Goal: Task Accomplishment & Management: Use online tool/utility

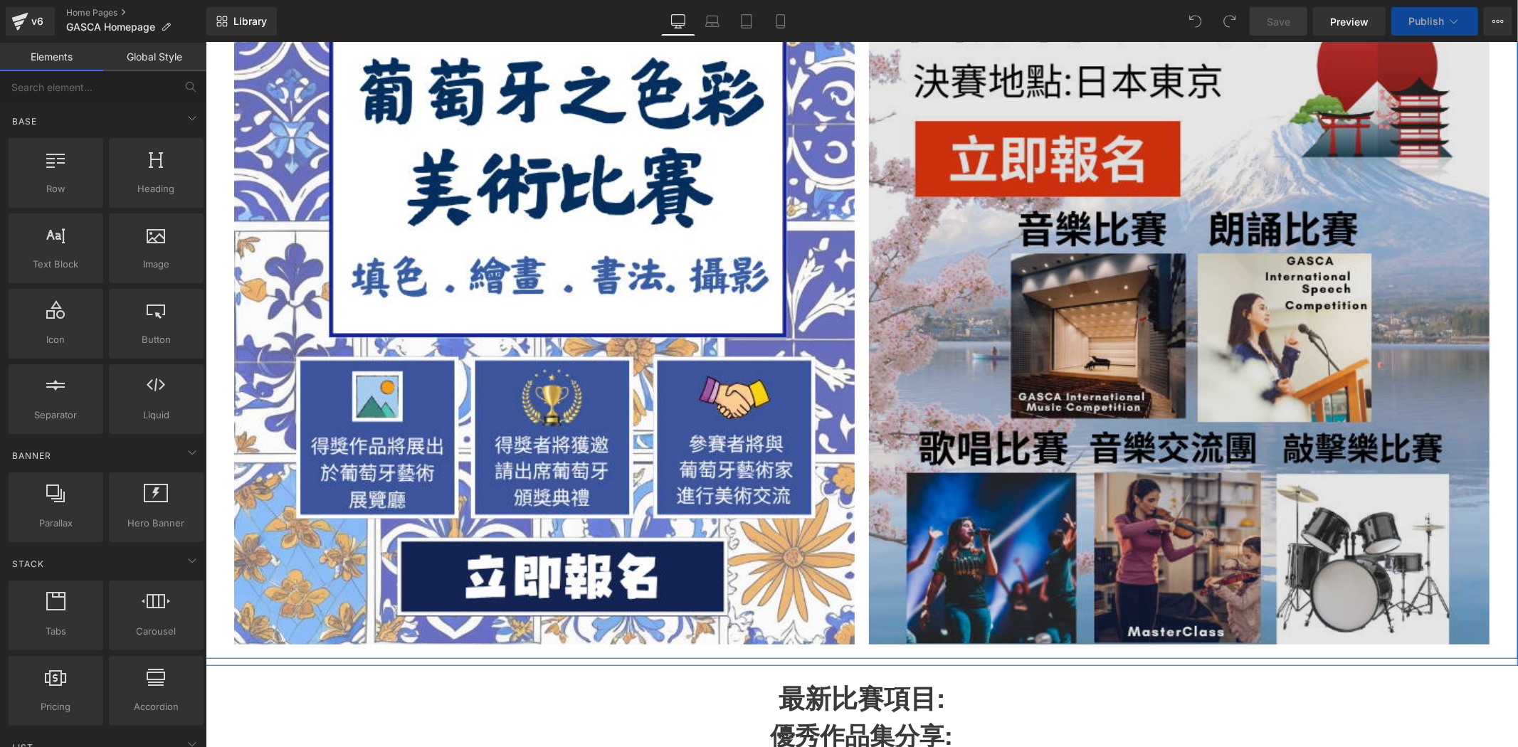
scroll to position [369, 0]
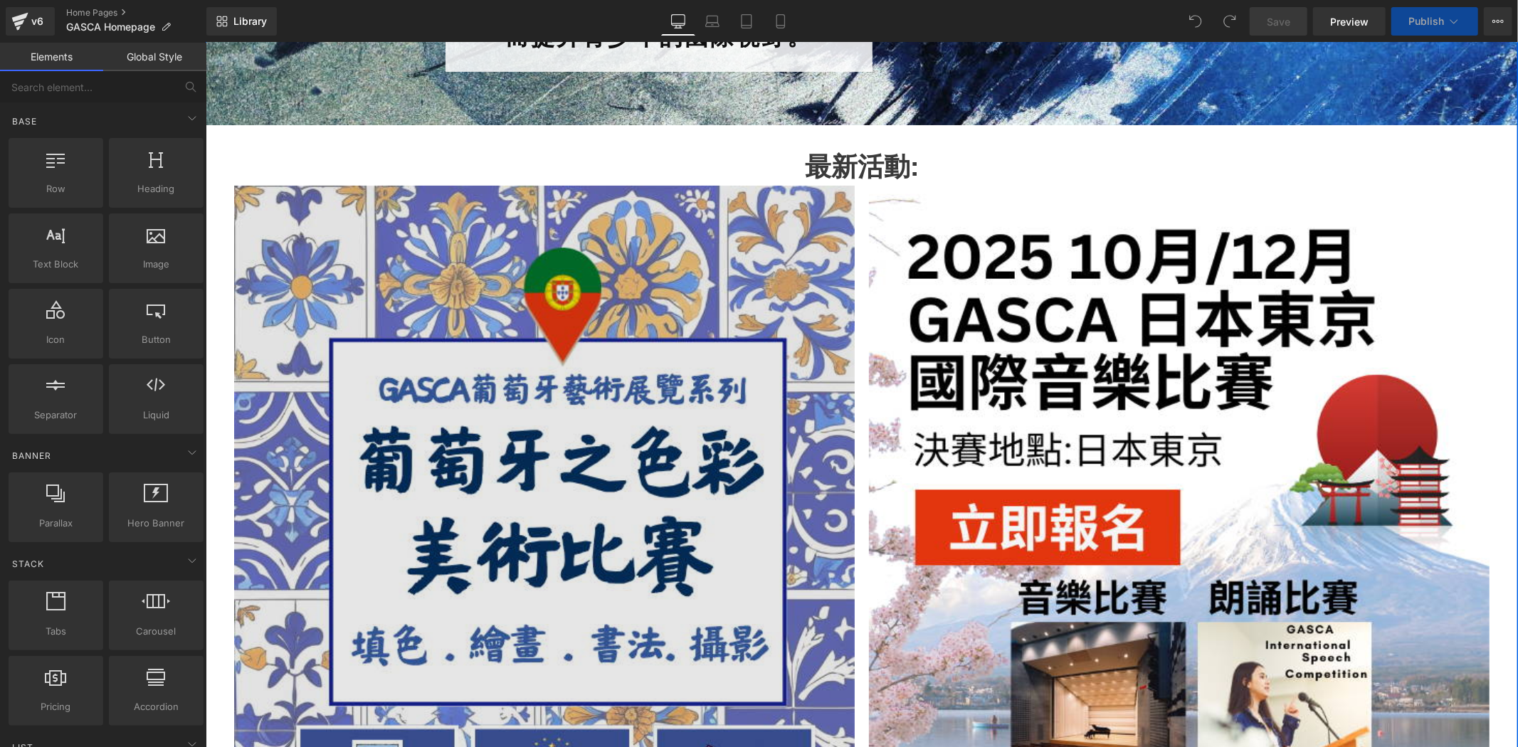
click at [564, 295] on img at bounding box center [543, 599] width 621 height 828
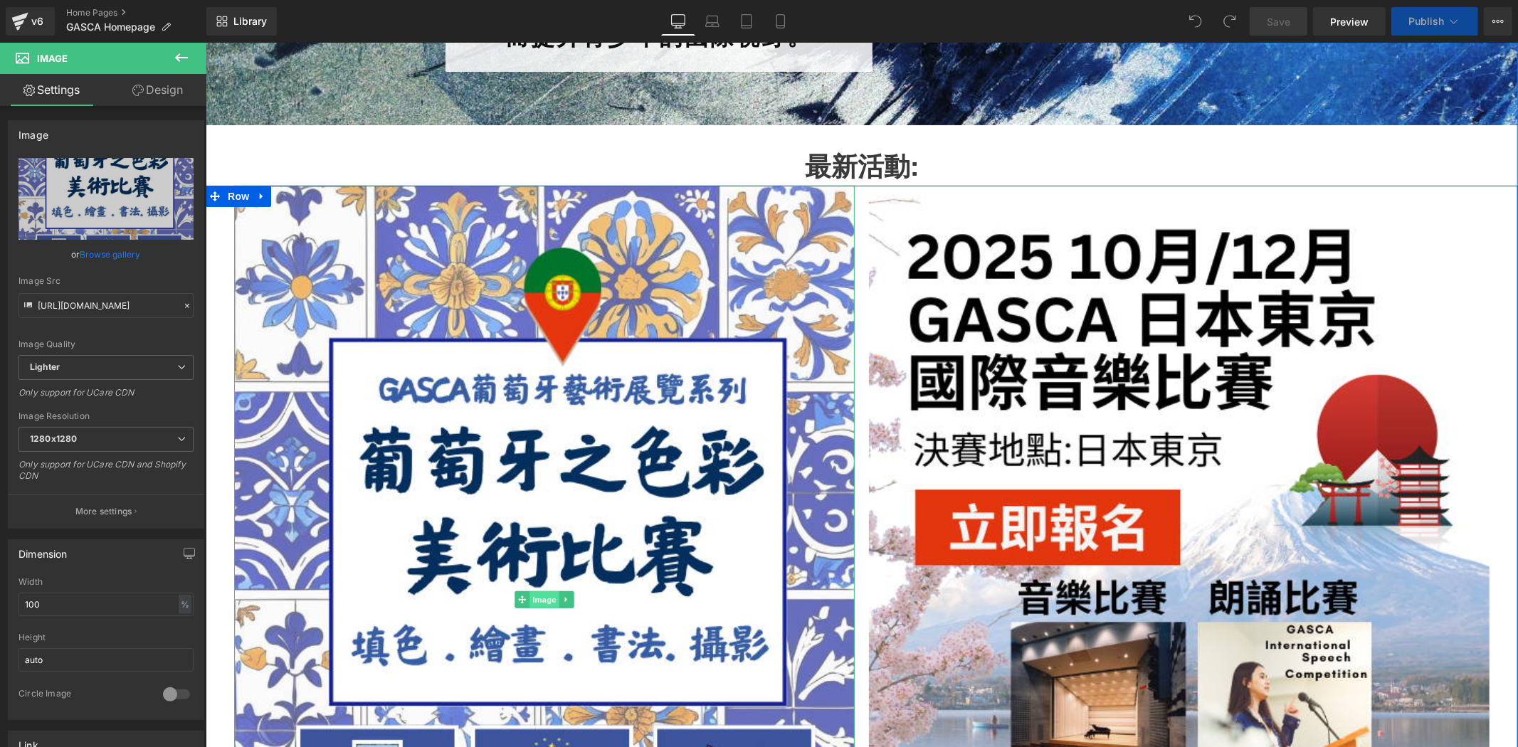
click at [539, 601] on span "Image" at bounding box center [544, 599] width 30 height 17
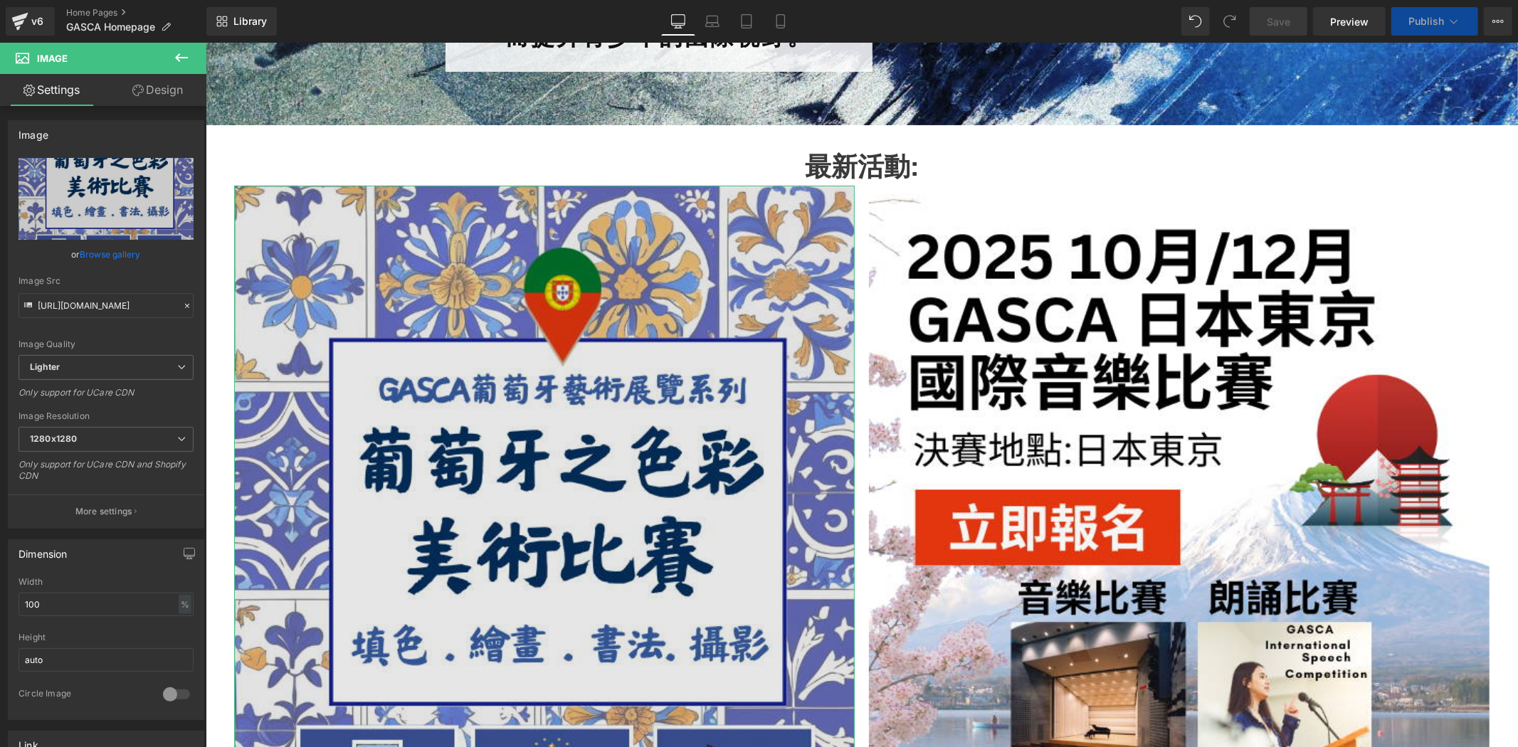
click at [620, 250] on img at bounding box center [543, 599] width 621 height 828
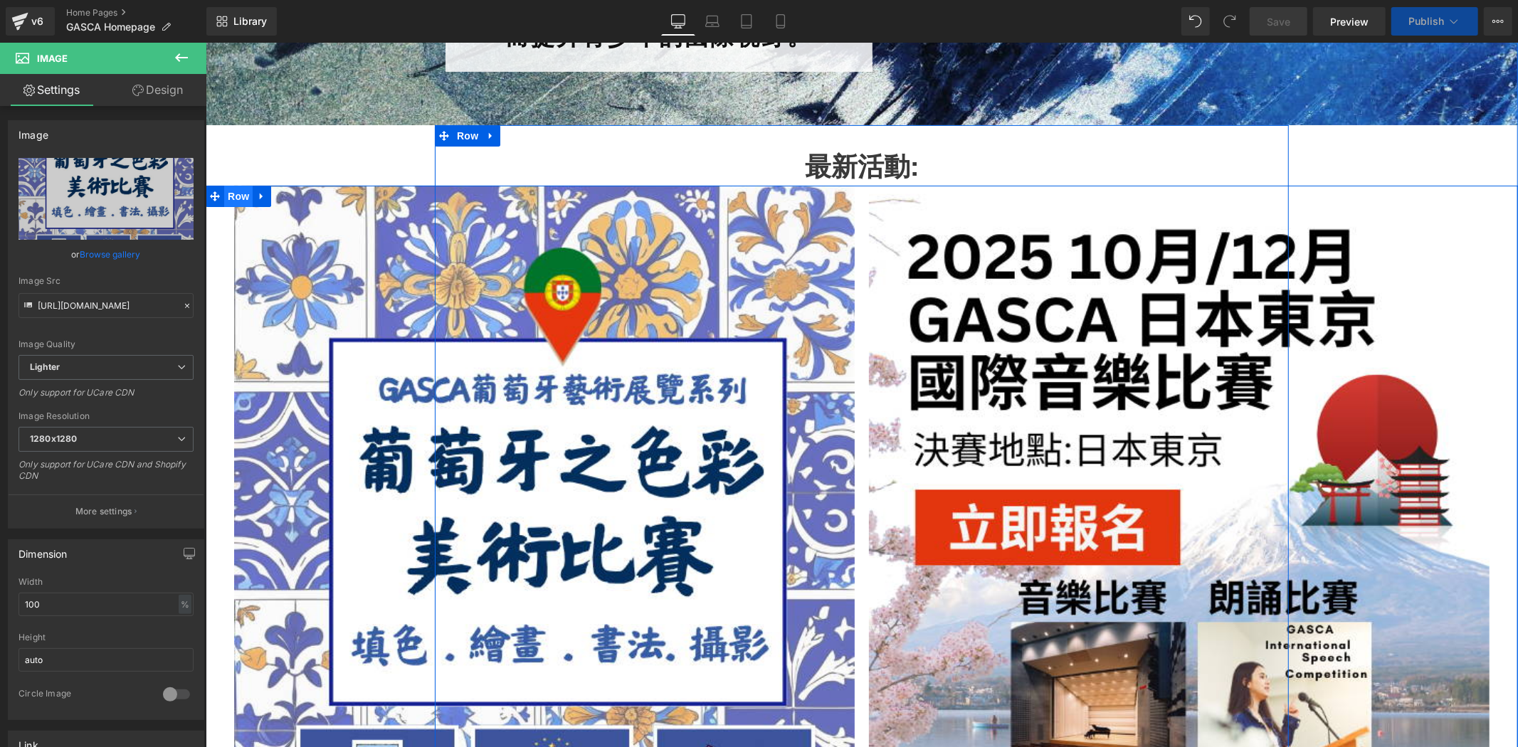
click at [232, 194] on span "Row" at bounding box center [238, 195] width 28 height 21
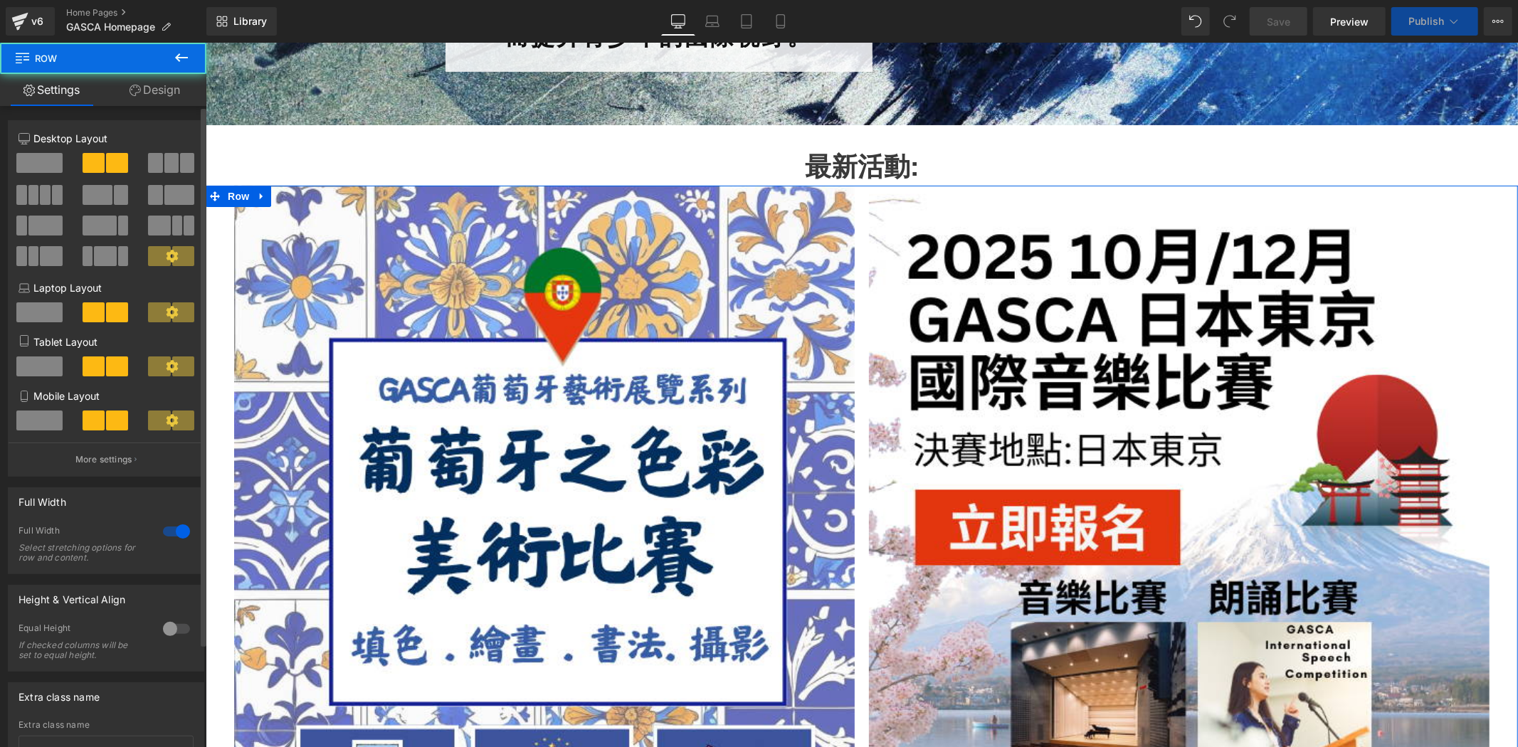
click at [180, 162] on span at bounding box center [187, 163] width 14 height 20
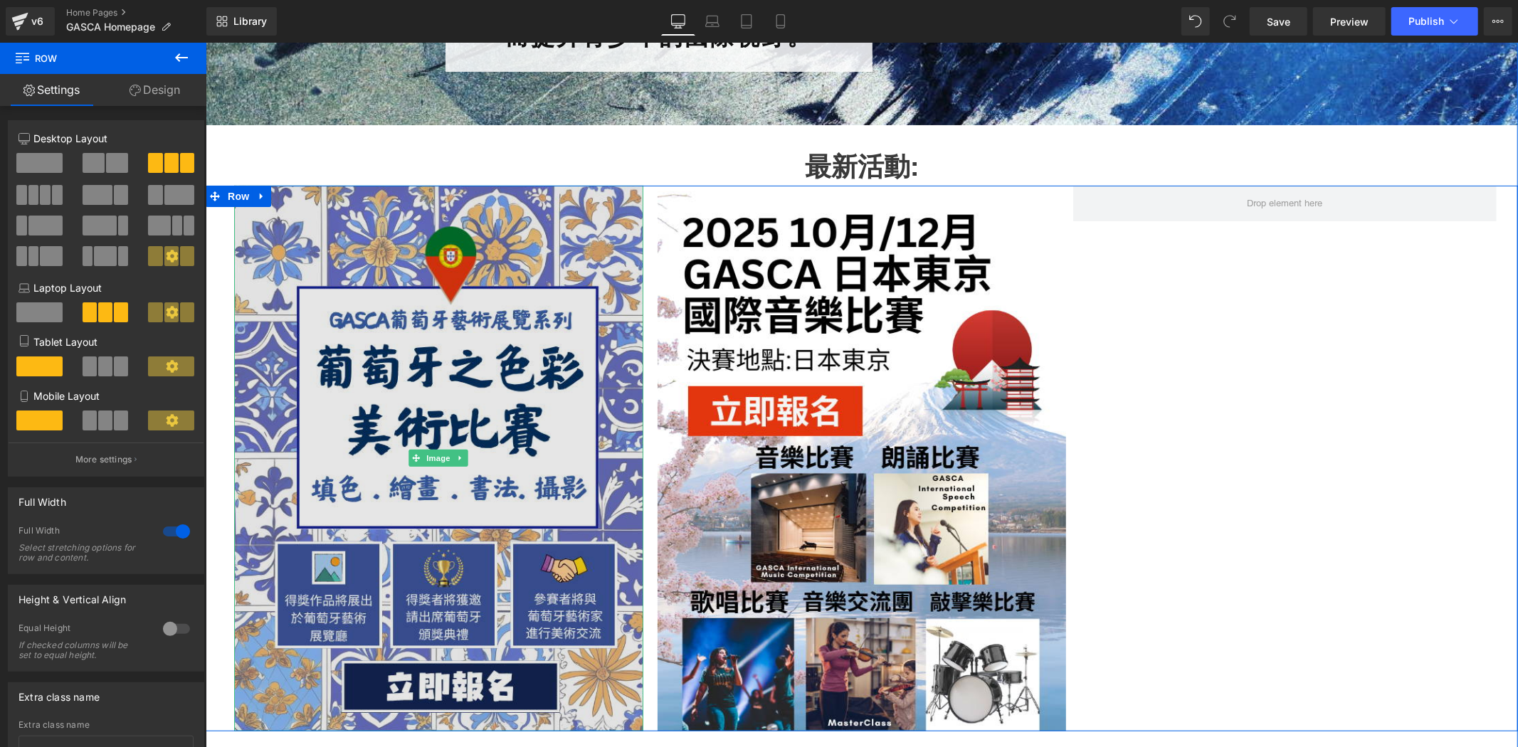
click at [436, 290] on img at bounding box center [437, 457] width 409 height 545
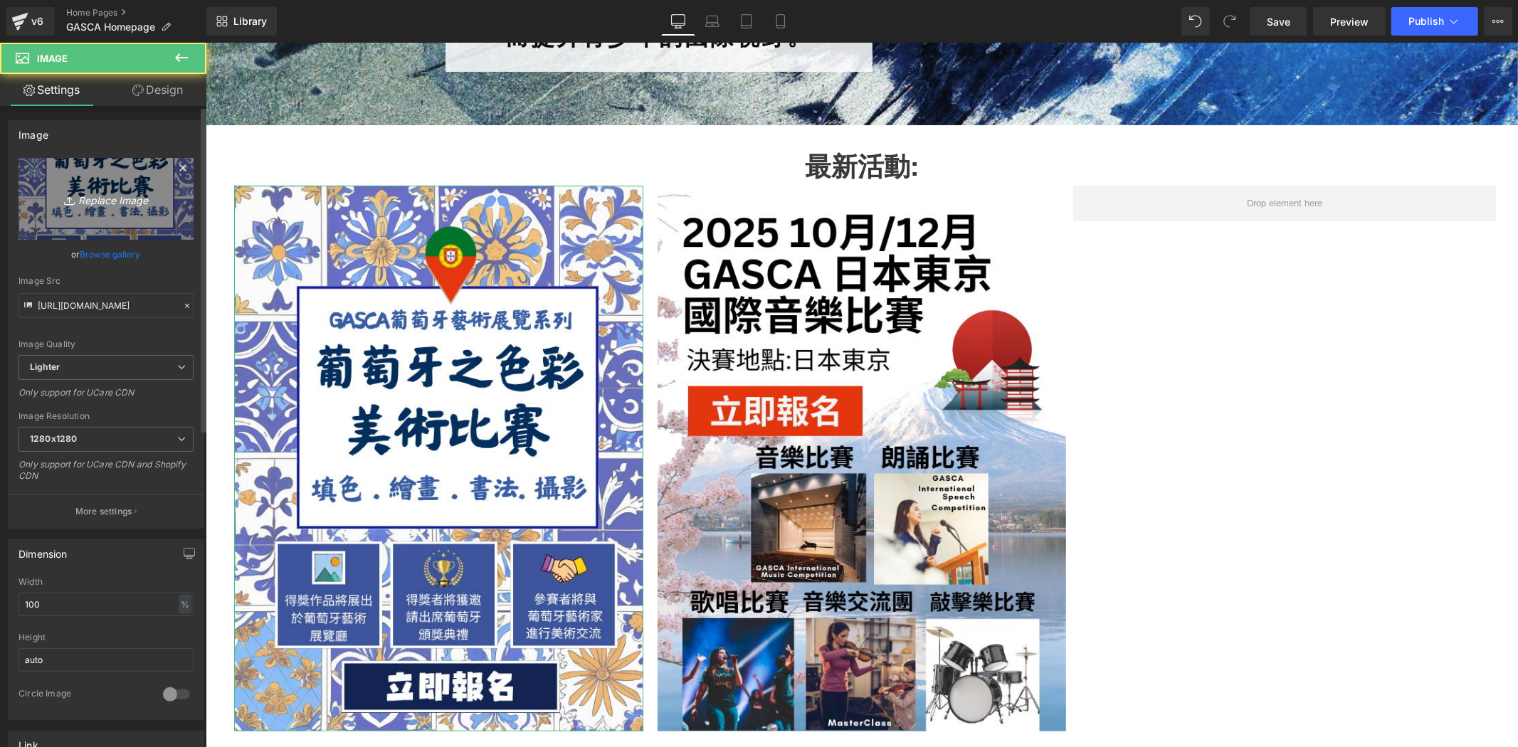
click at [97, 187] on link "Replace Image" at bounding box center [106, 199] width 175 height 82
type input "C:\fakepath\CN_Homepage Latest Event Poster _2025 (6).png"
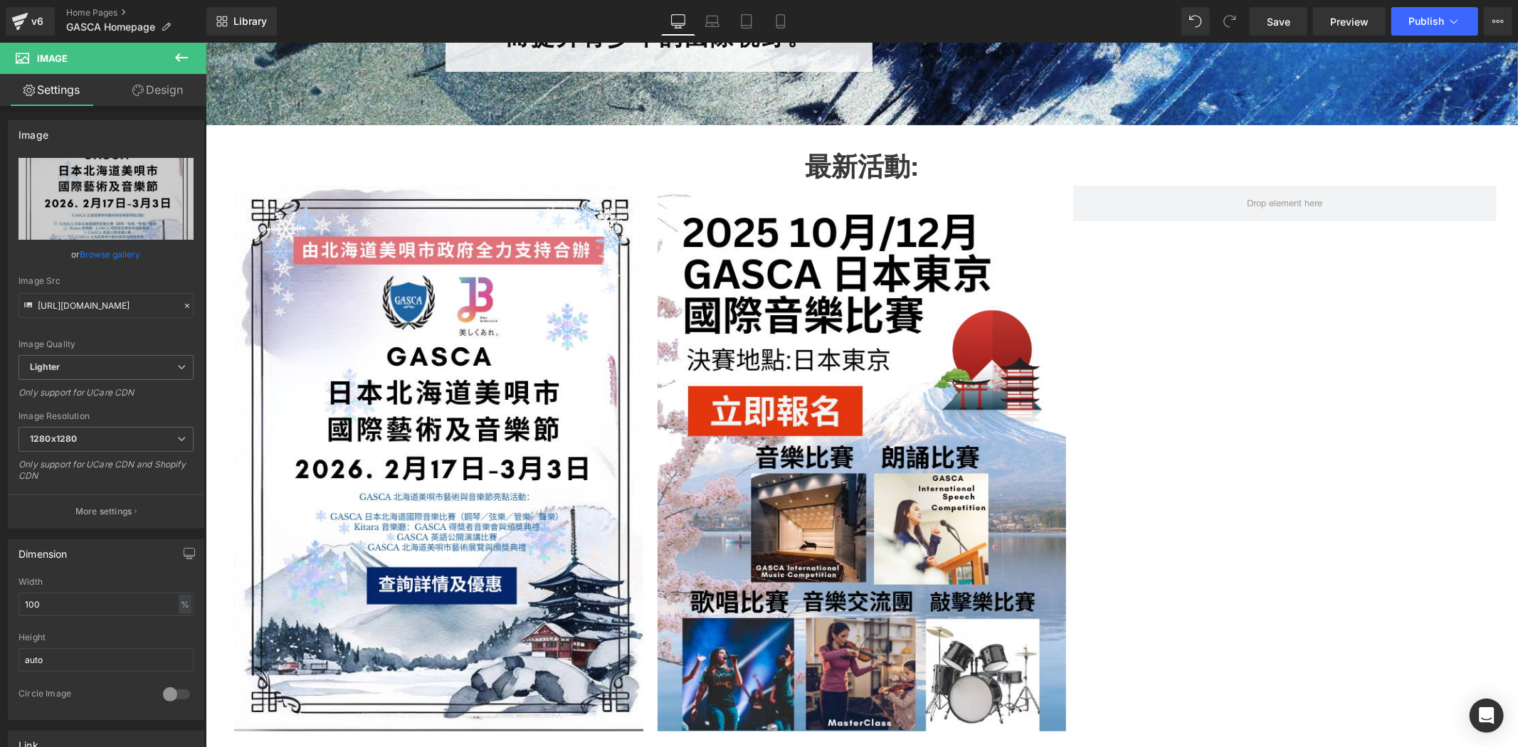
type input "https://ucarecdn.com/90202208-42f9-4c50-b904-e0b122947257/-/format/auto/-/previ…"
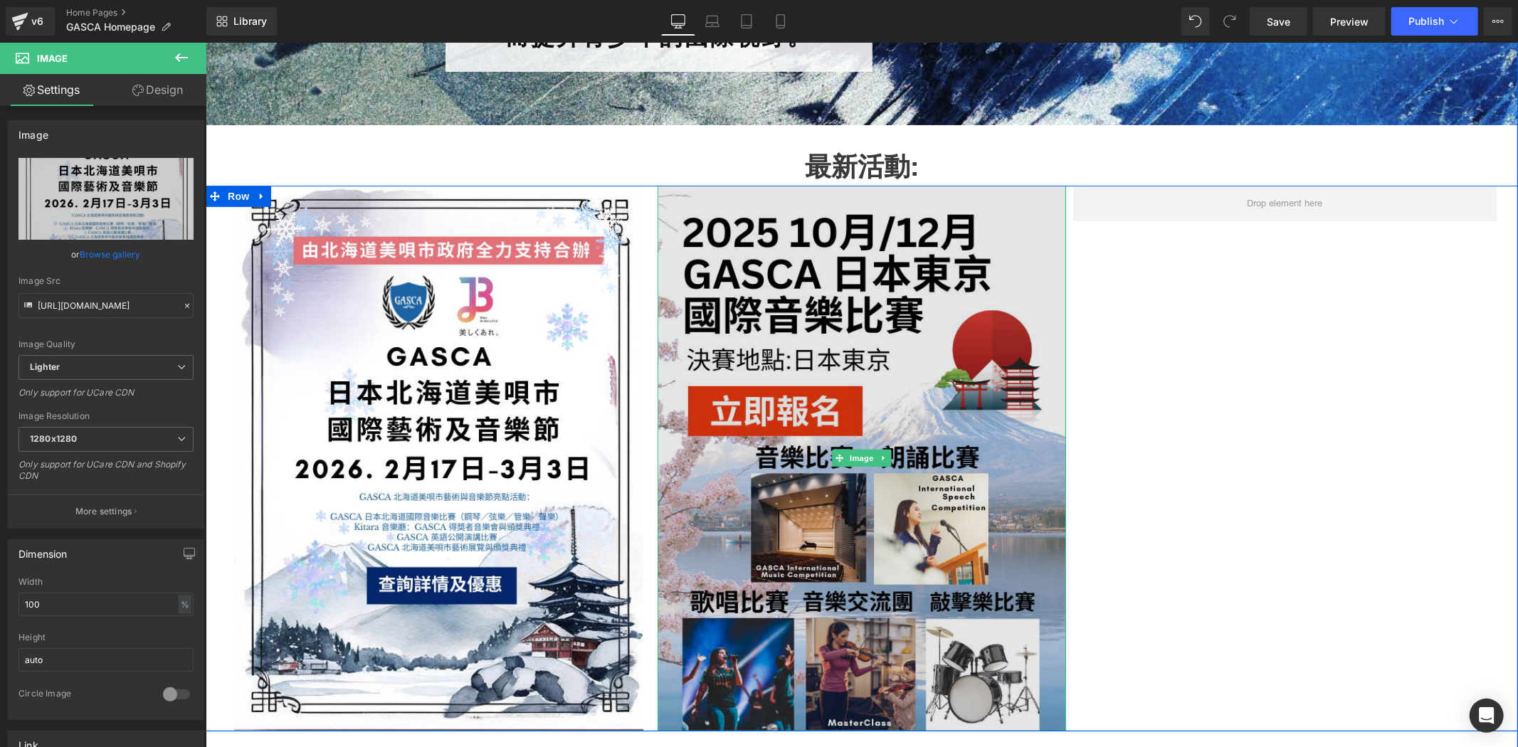
click at [878, 310] on img at bounding box center [861, 457] width 409 height 545
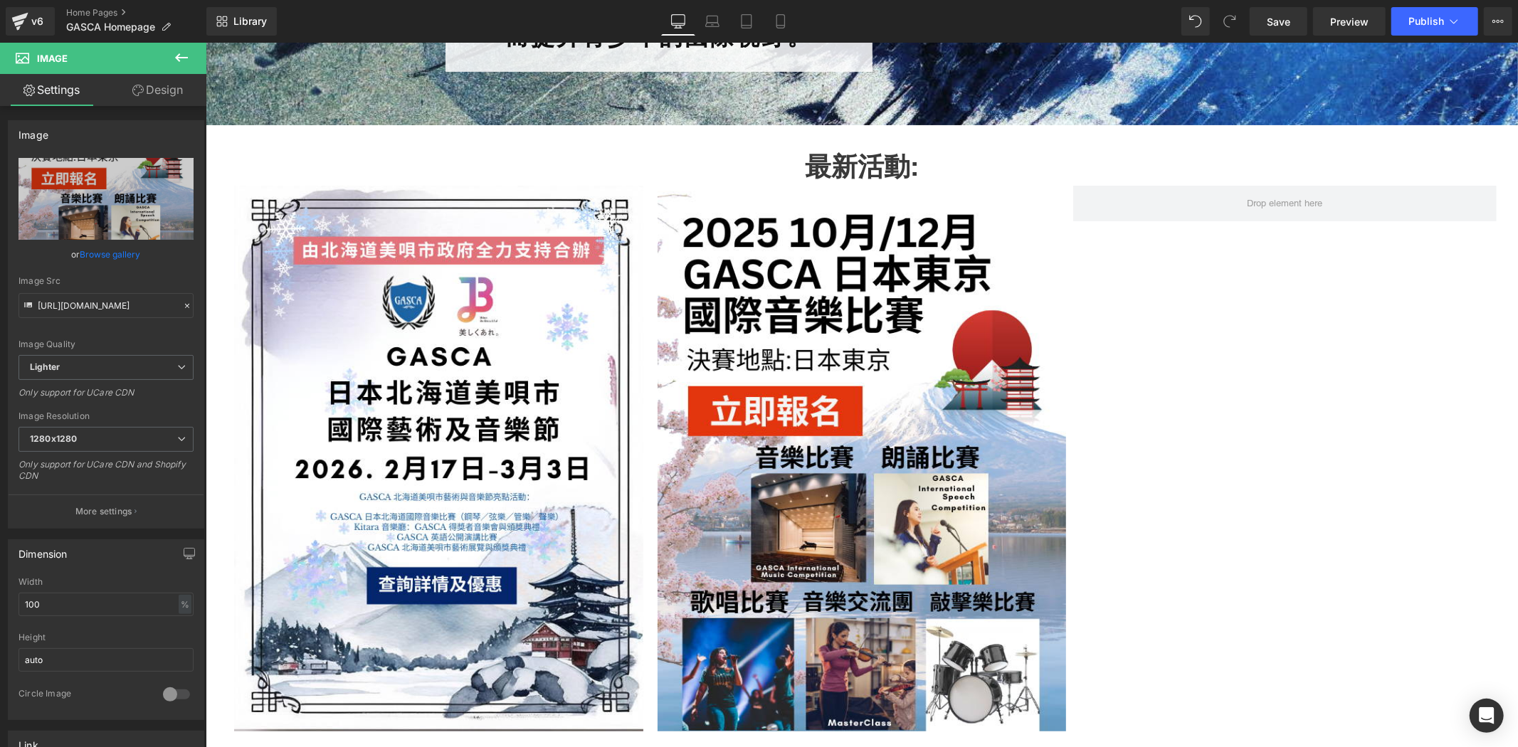
click at [189, 65] on icon at bounding box center [181, 57] width 17 height 17
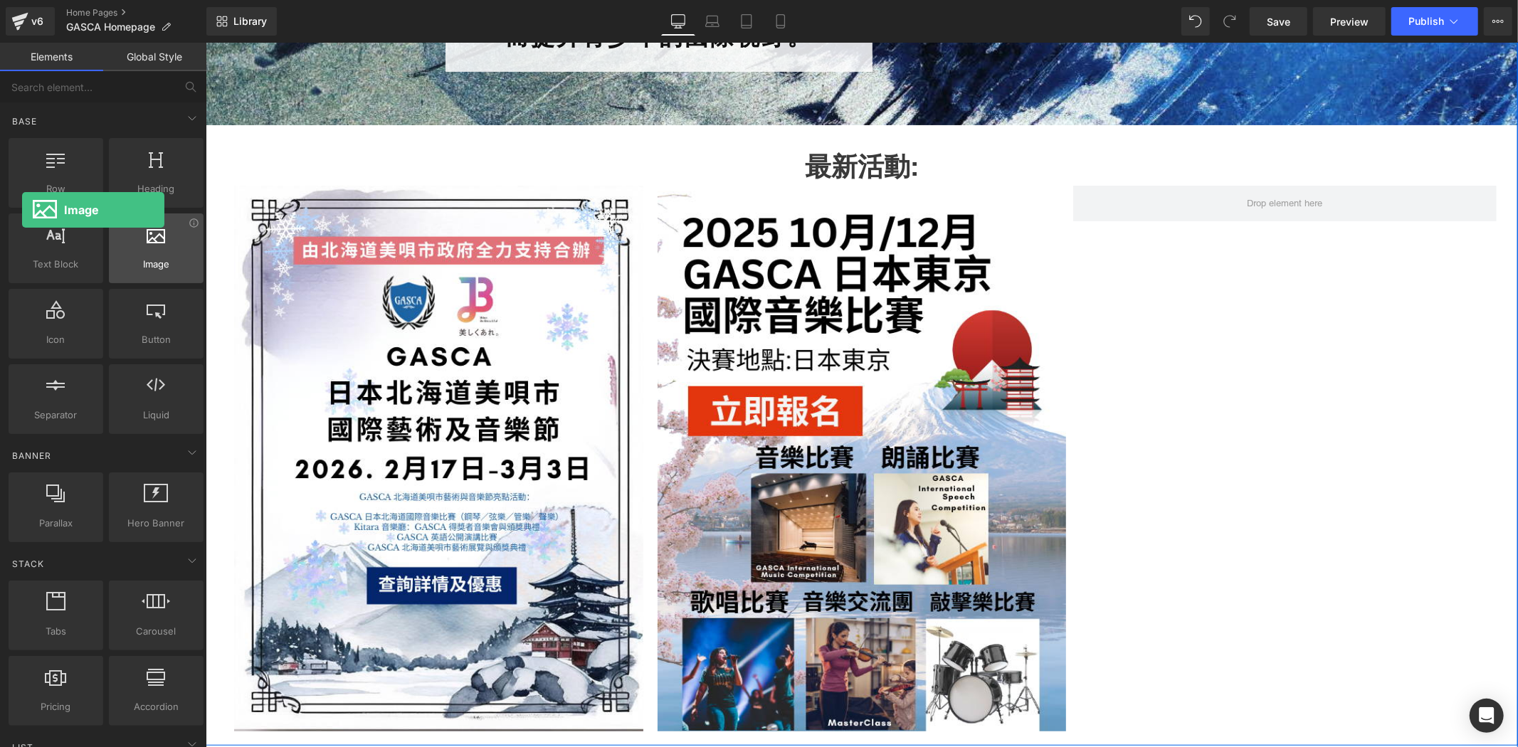
drag, startPoint x: 159, startPoint y: 246, endPoint x: 120, endPoint y: 222, distance: 46.6
click at [21, 210] on div "Row rows, columns, layouts, div Heading headings, titles, h1,h2,h3,h4,h5,h6 Tex…" at bounding box center [106, 286] width 201 height 302
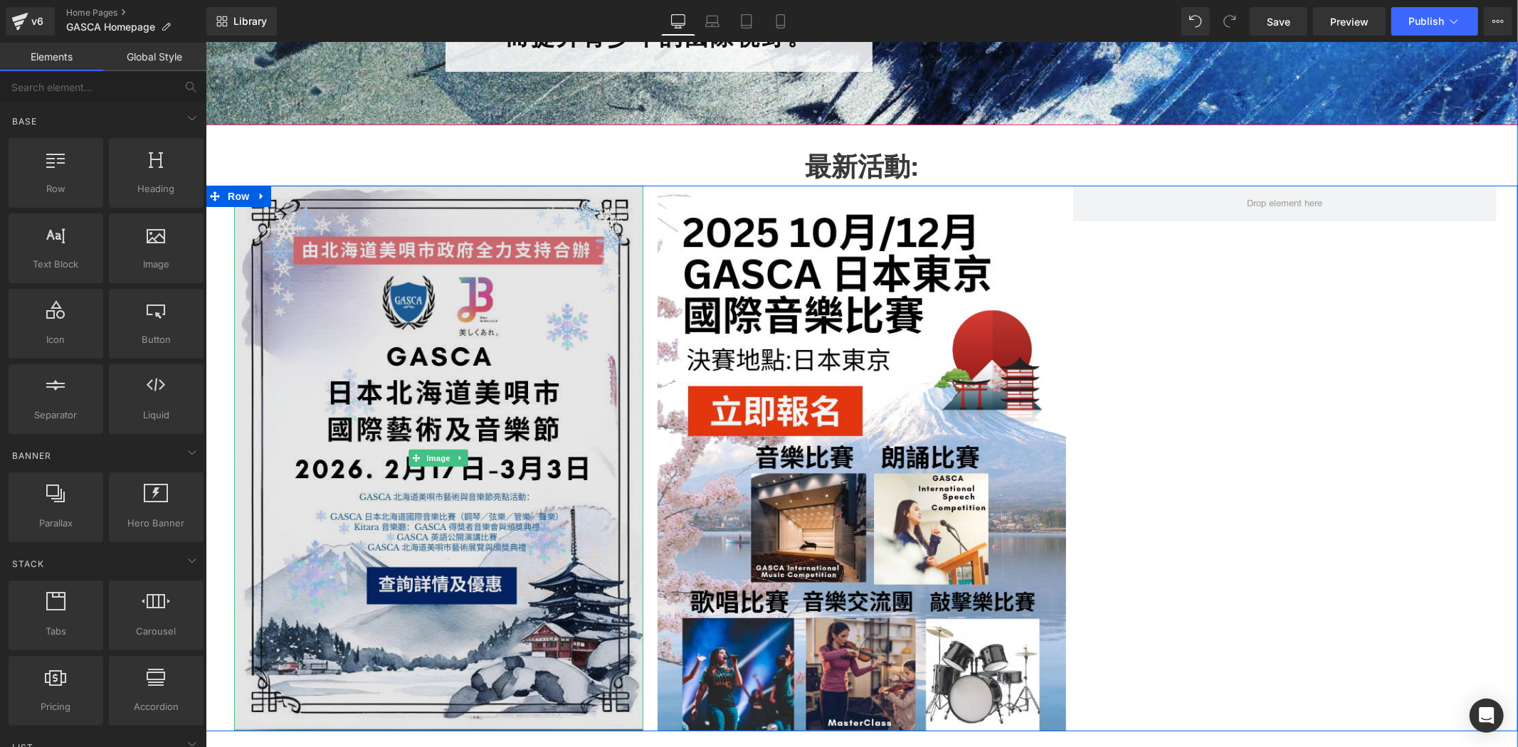
click at [456, 394] on img at bounding box center [437, 457] width 409 height 545
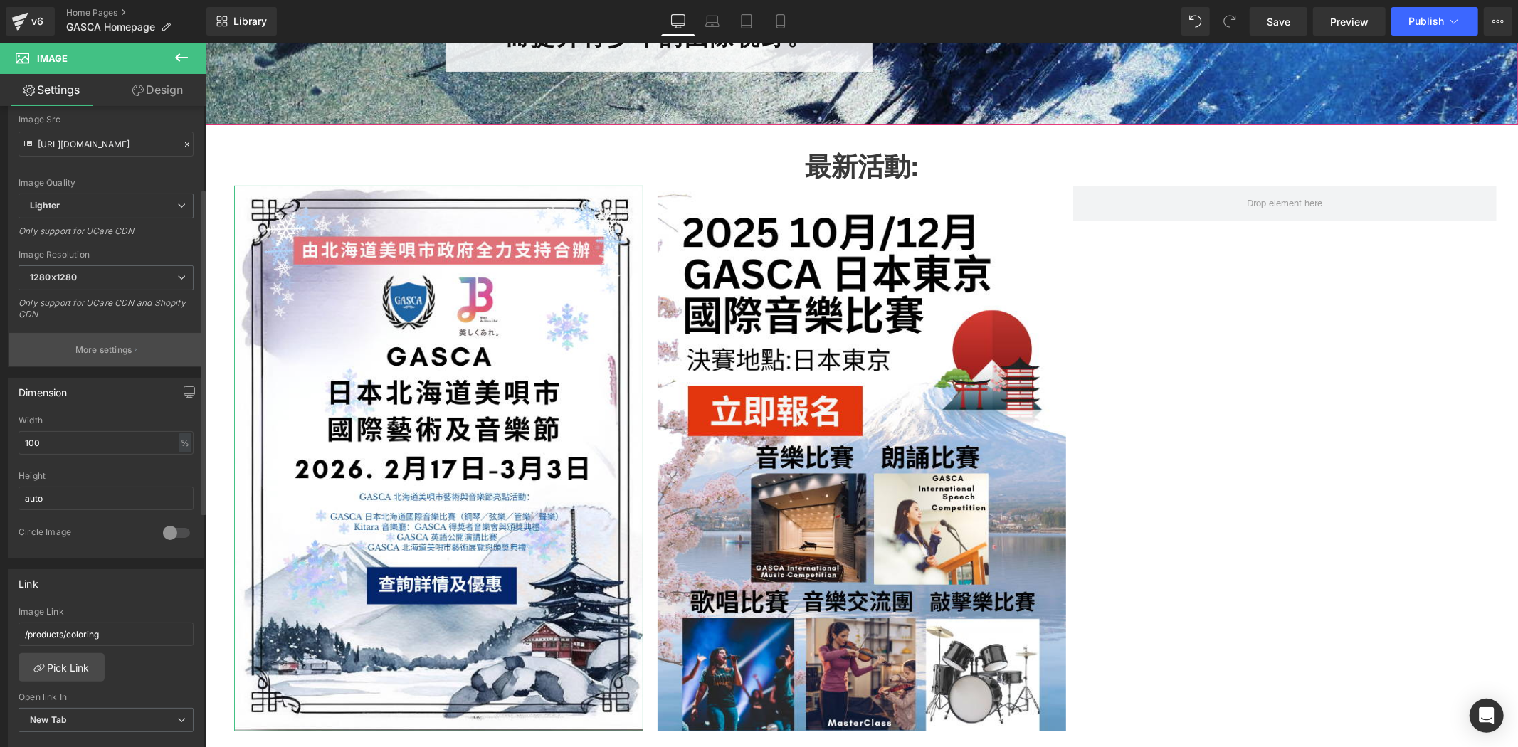
scroll to position [369, 0]
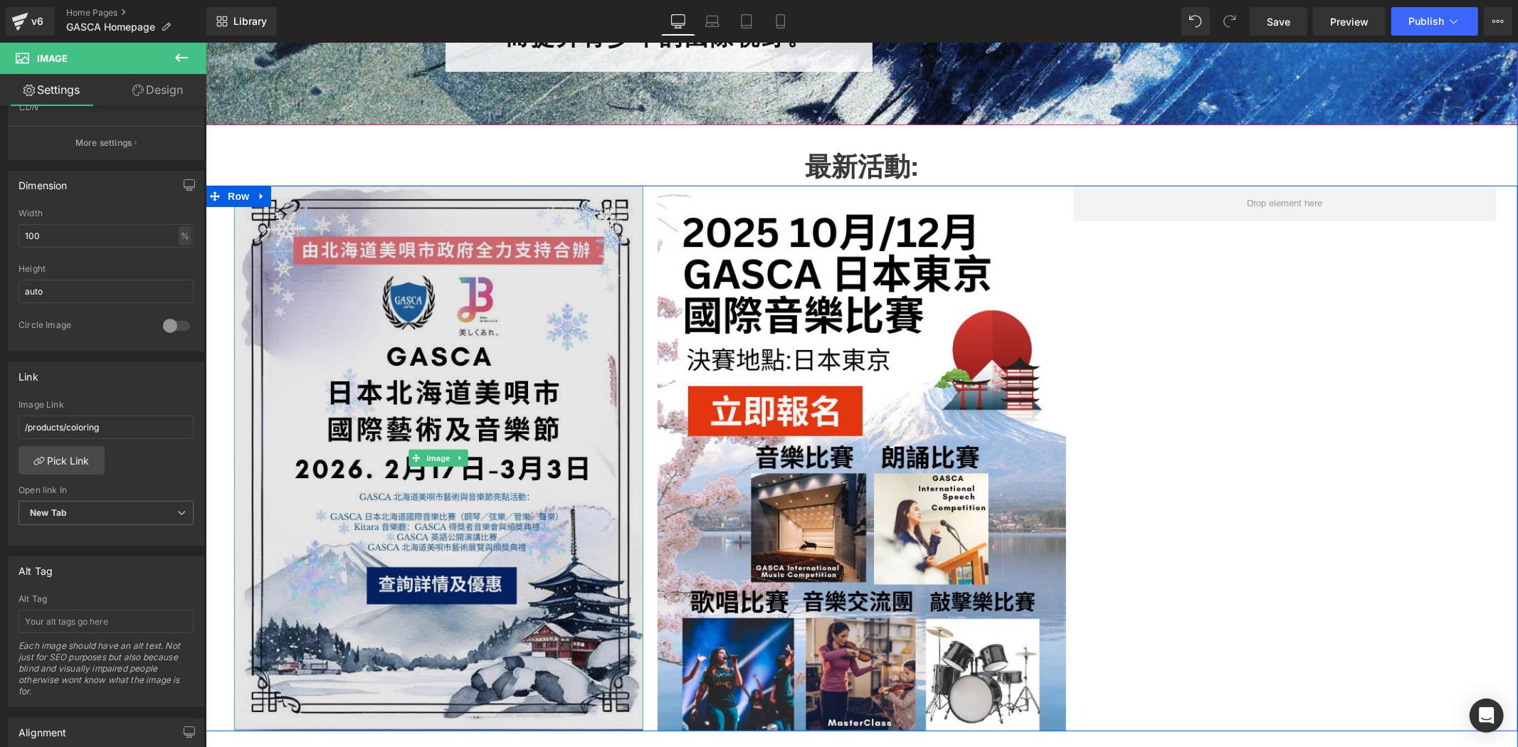
click at [473, 364] on img at bounding box center [437, 457] width 409 height 545
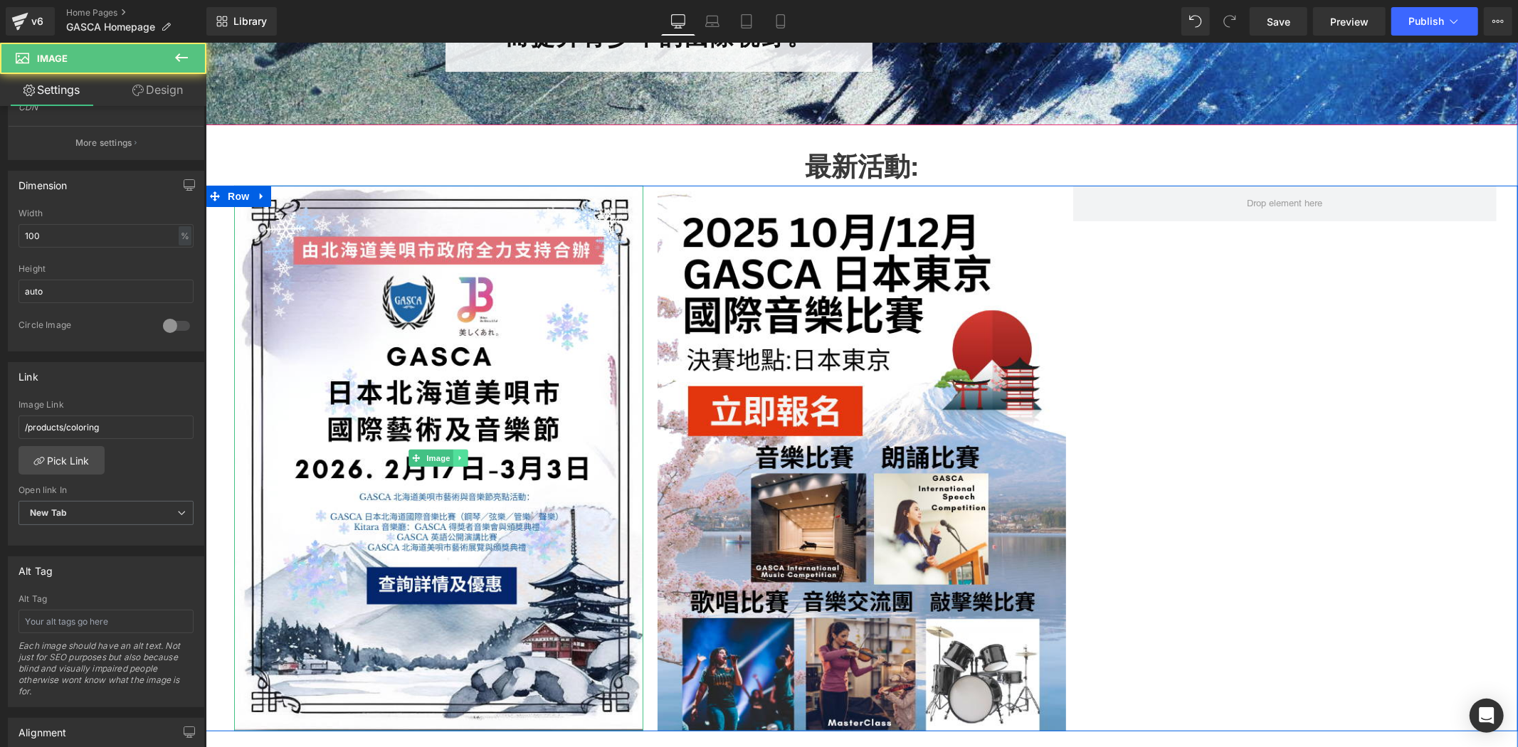
click at [456, 461] on icon at bounding box center [460, 457] width 8 height 9
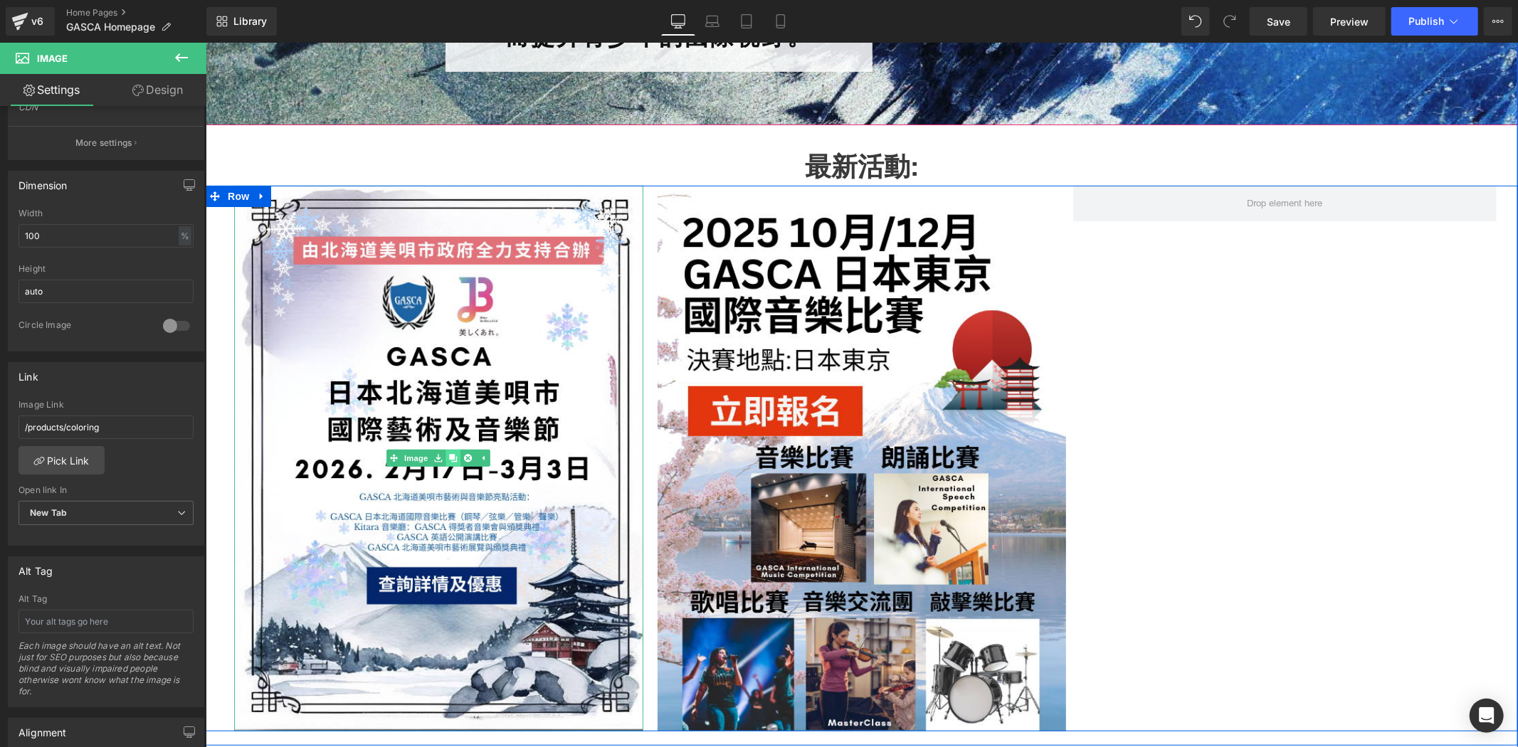
click at [446, 462] on link at bounding box center [453, 457] width 15 height 17
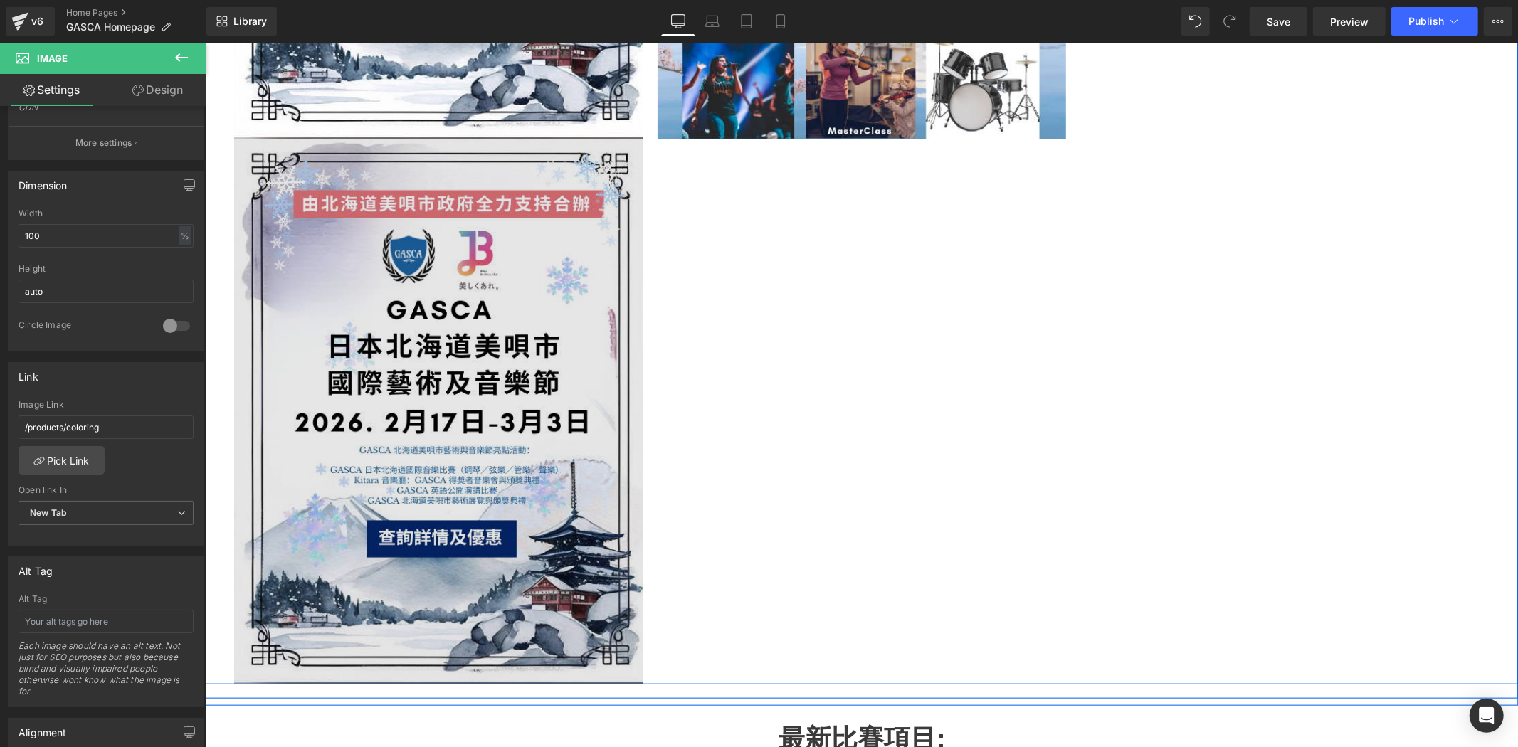
scroll to position [1000, 0]
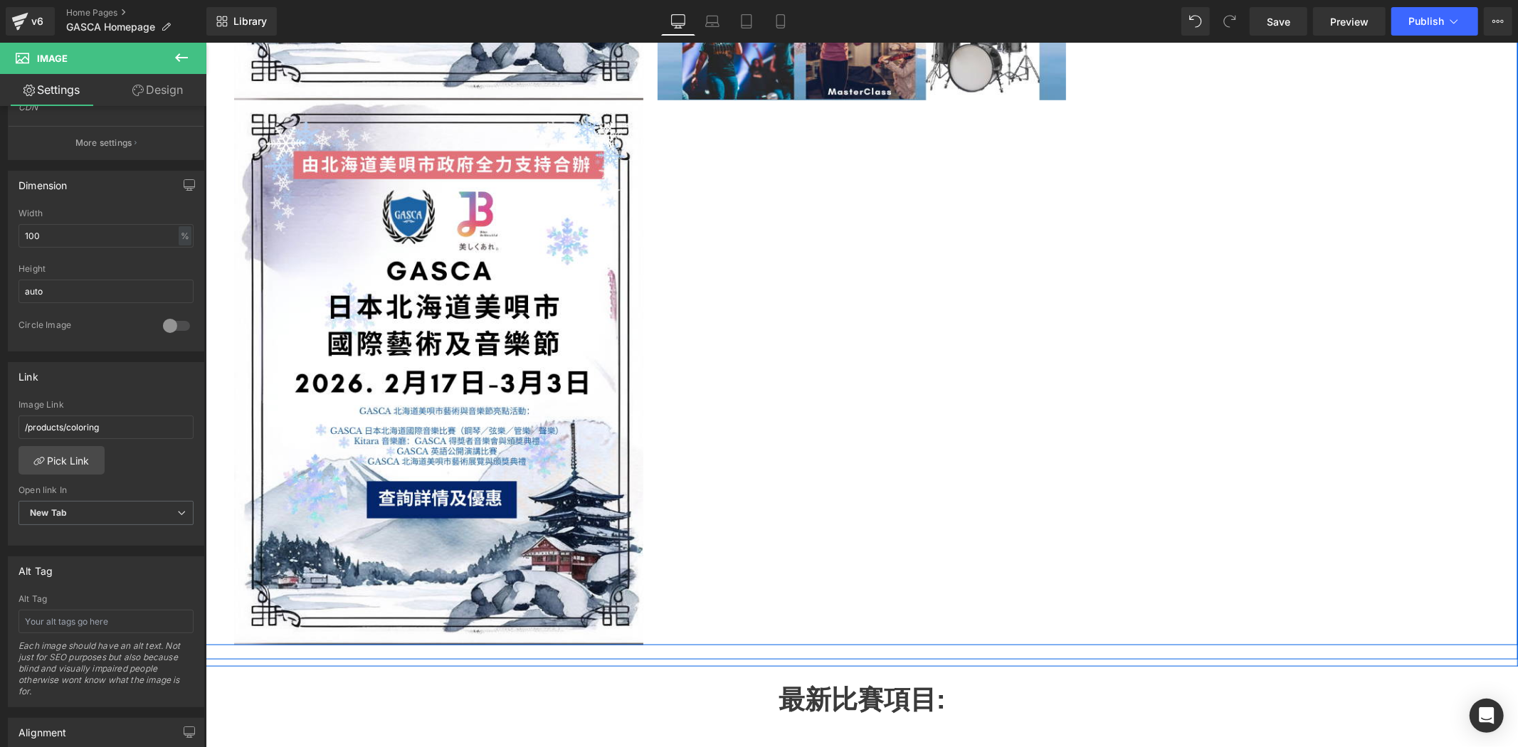
click at [453, 364] on div "Image" at bounding box center [437, 372] width 409 height 545
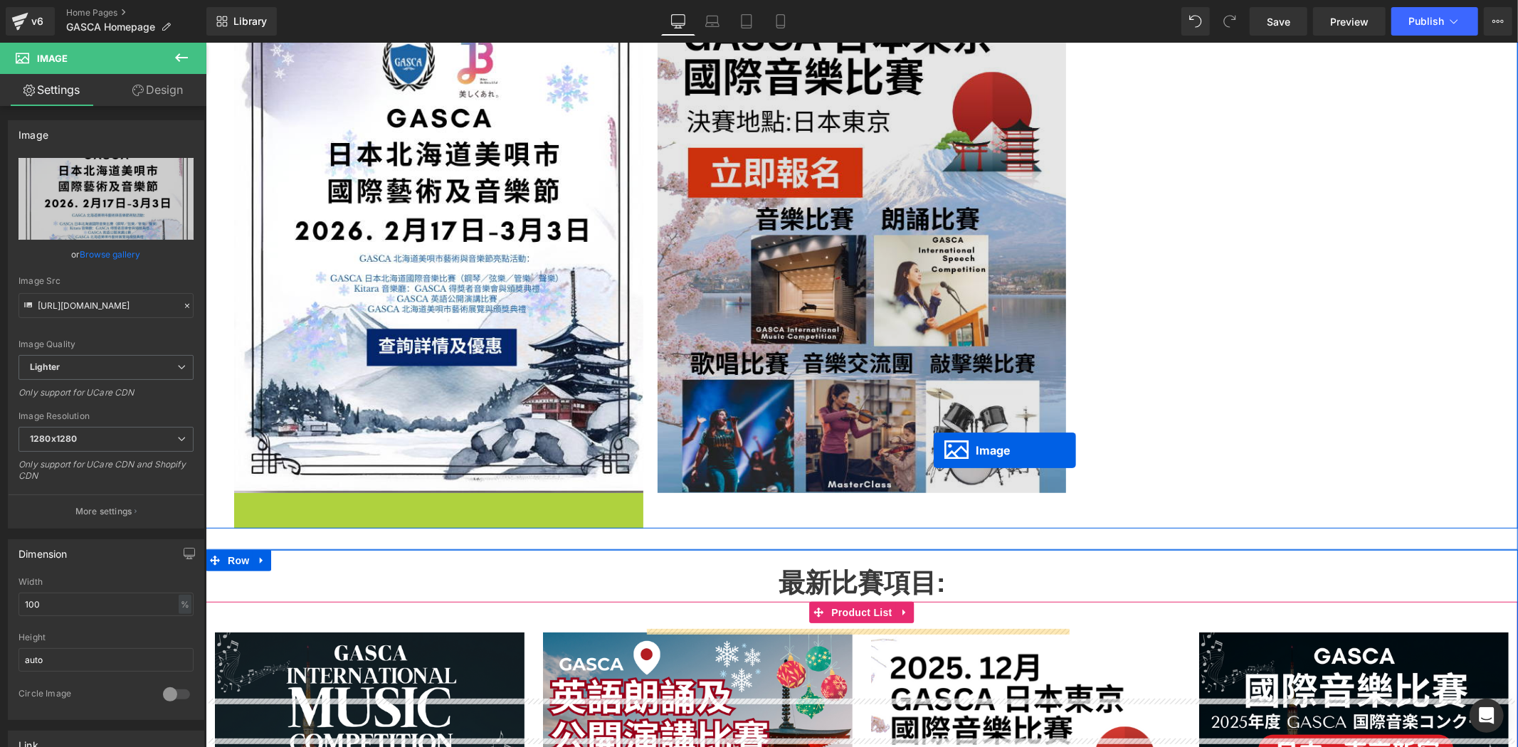
scroll to position [446, 0]
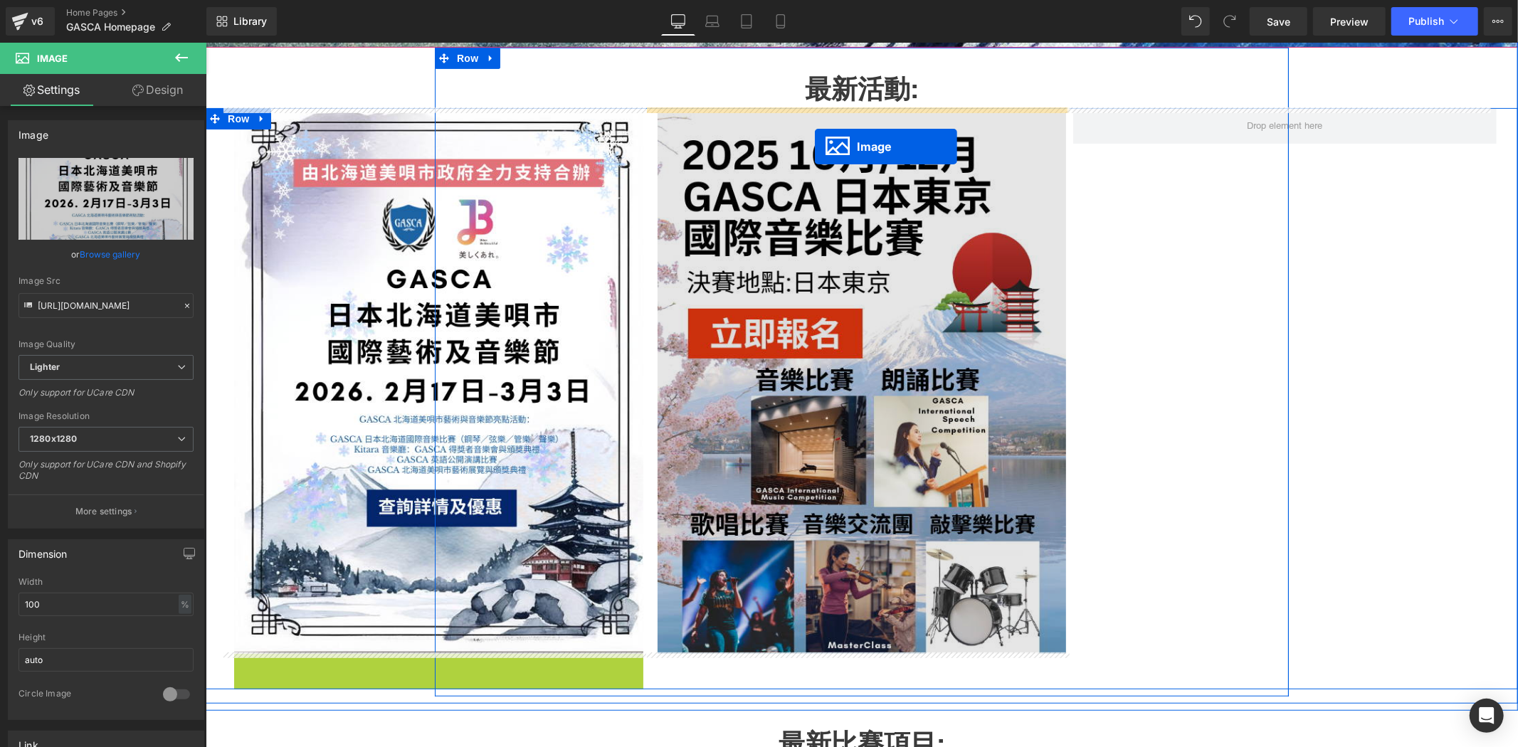
drag, startPoint x: 408, startPoint y: 372, endPoint x: 814, endPoint y: 146, distance: 464.9
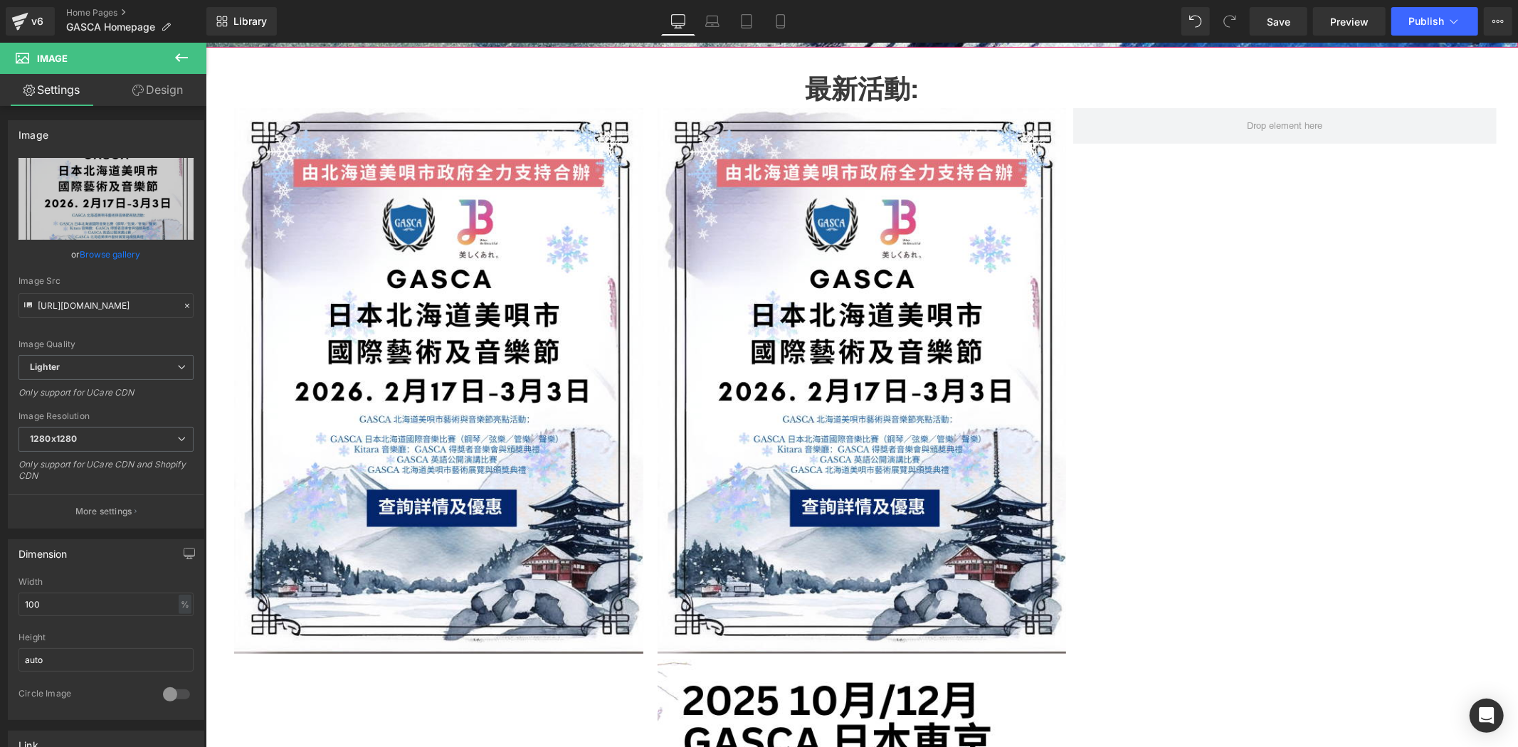
click at [796, 698] on div "Loading Product Data" at bounding box center [759, 691] width 103 height 16
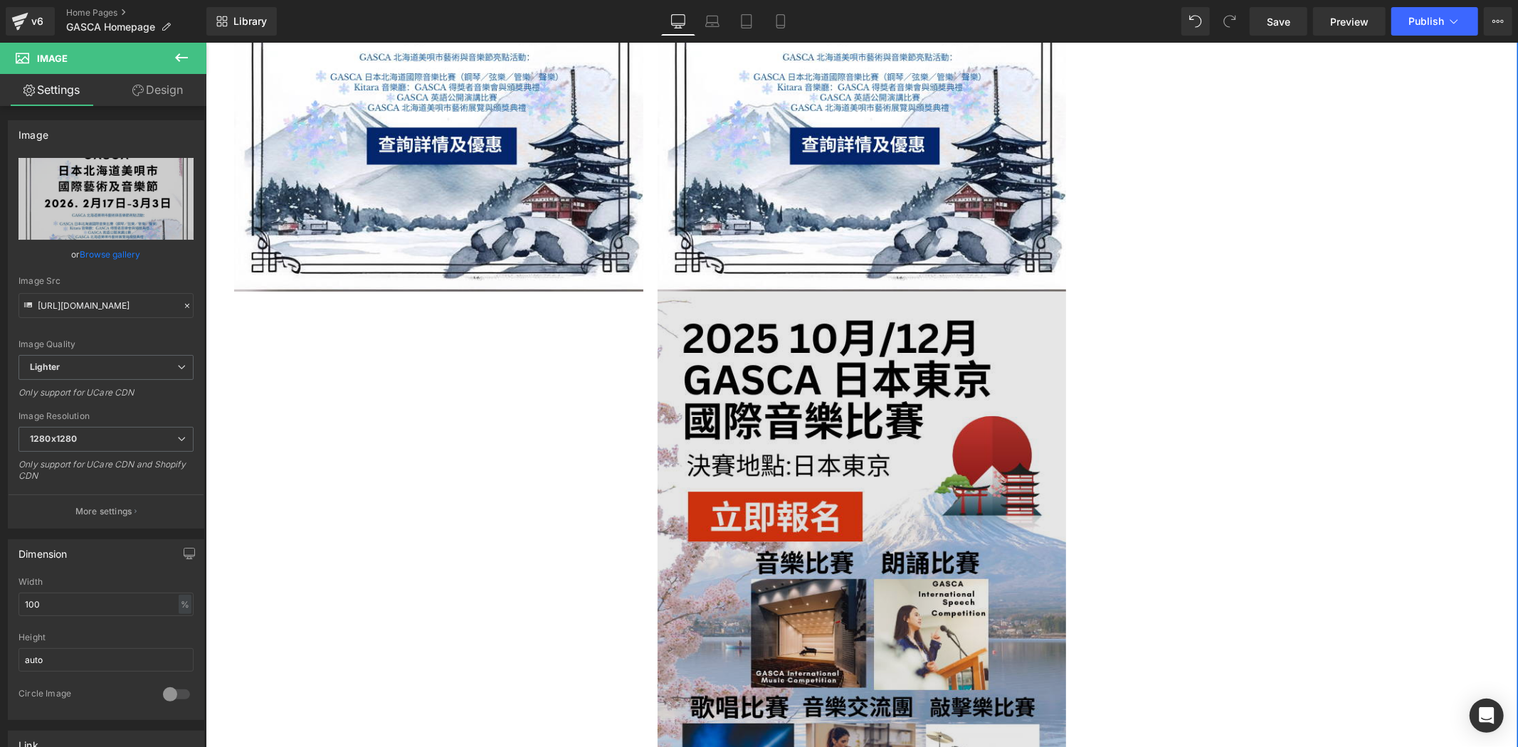
scroll to position [815, 0]
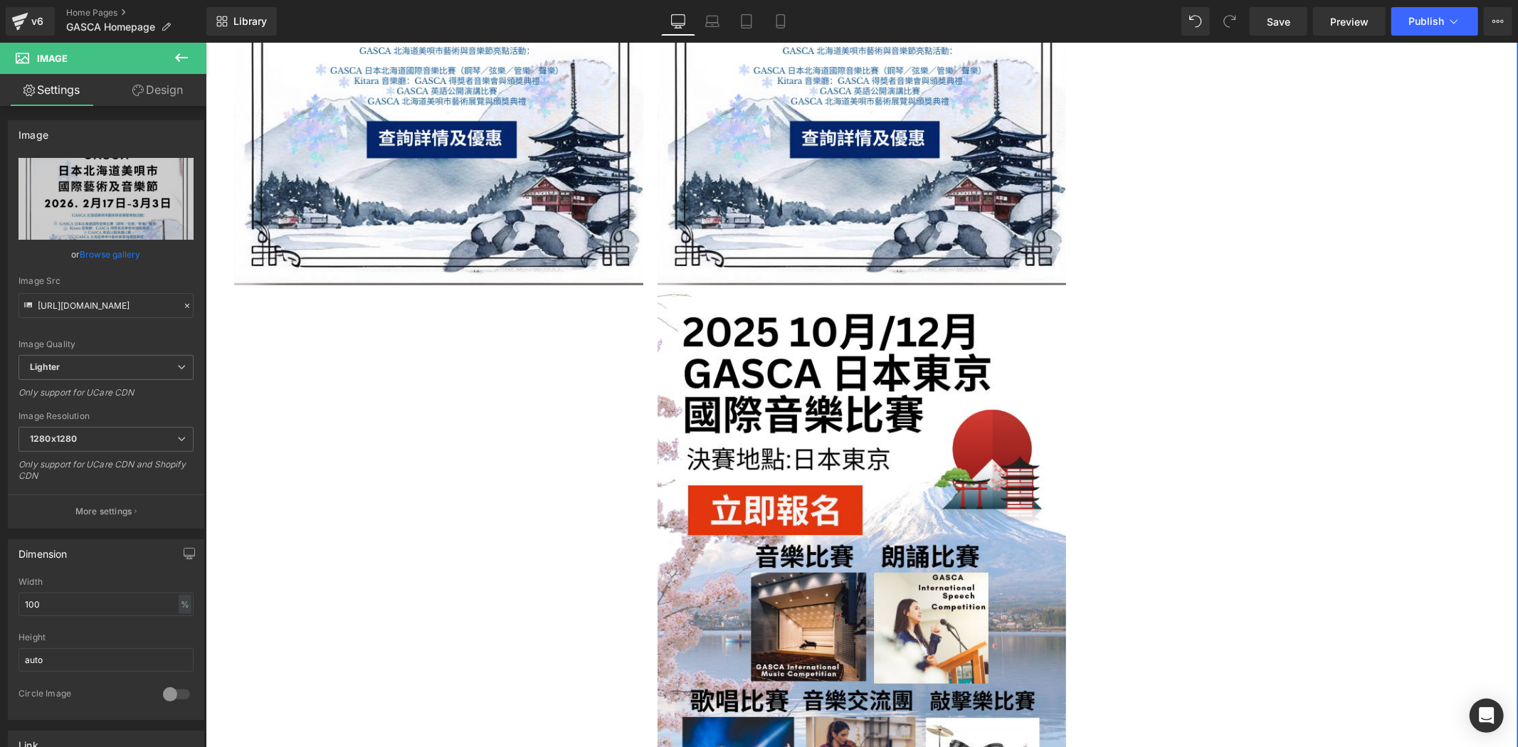
click at [850, 562] on div "Image" at bounding box center [861, 557] width 409 height 545
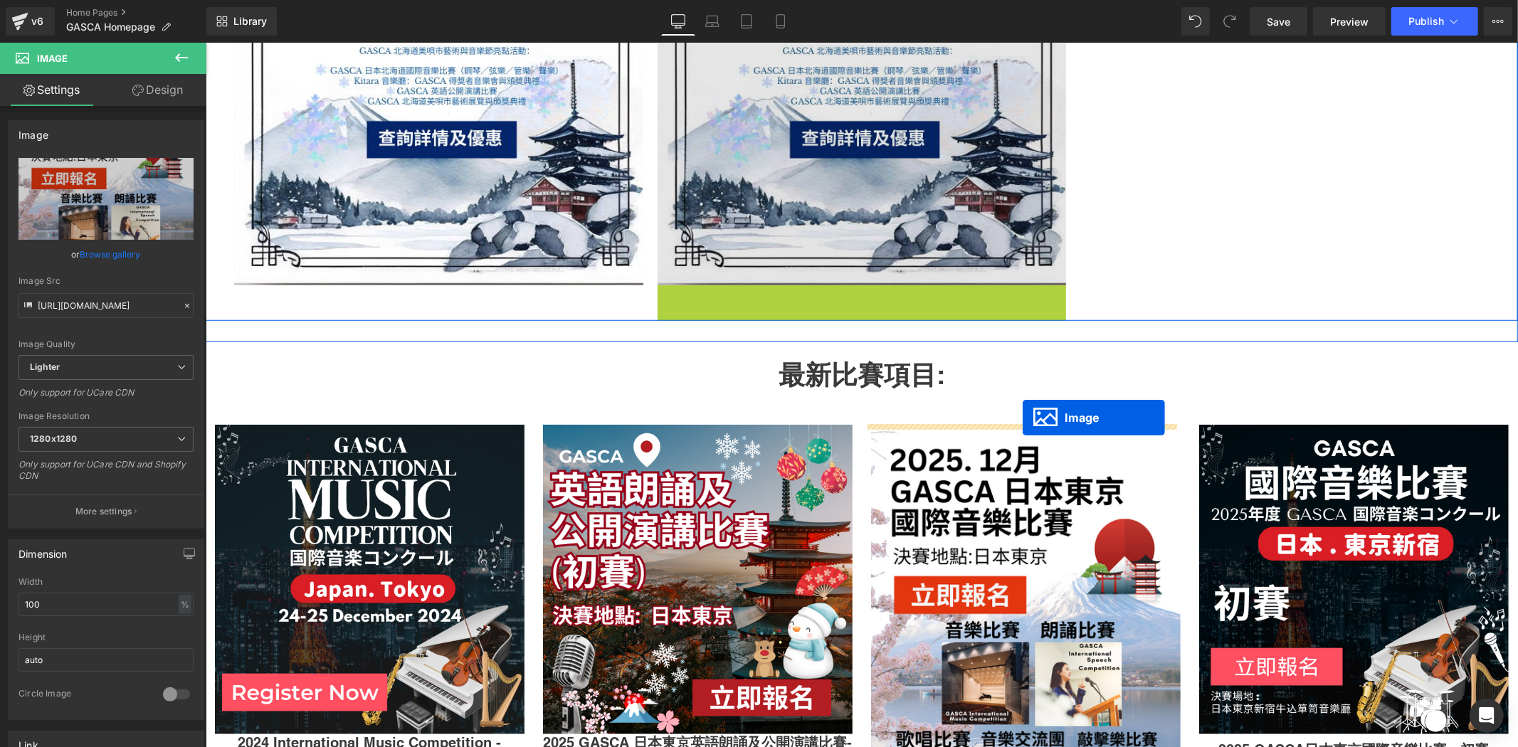
scroll to position [446, 0]
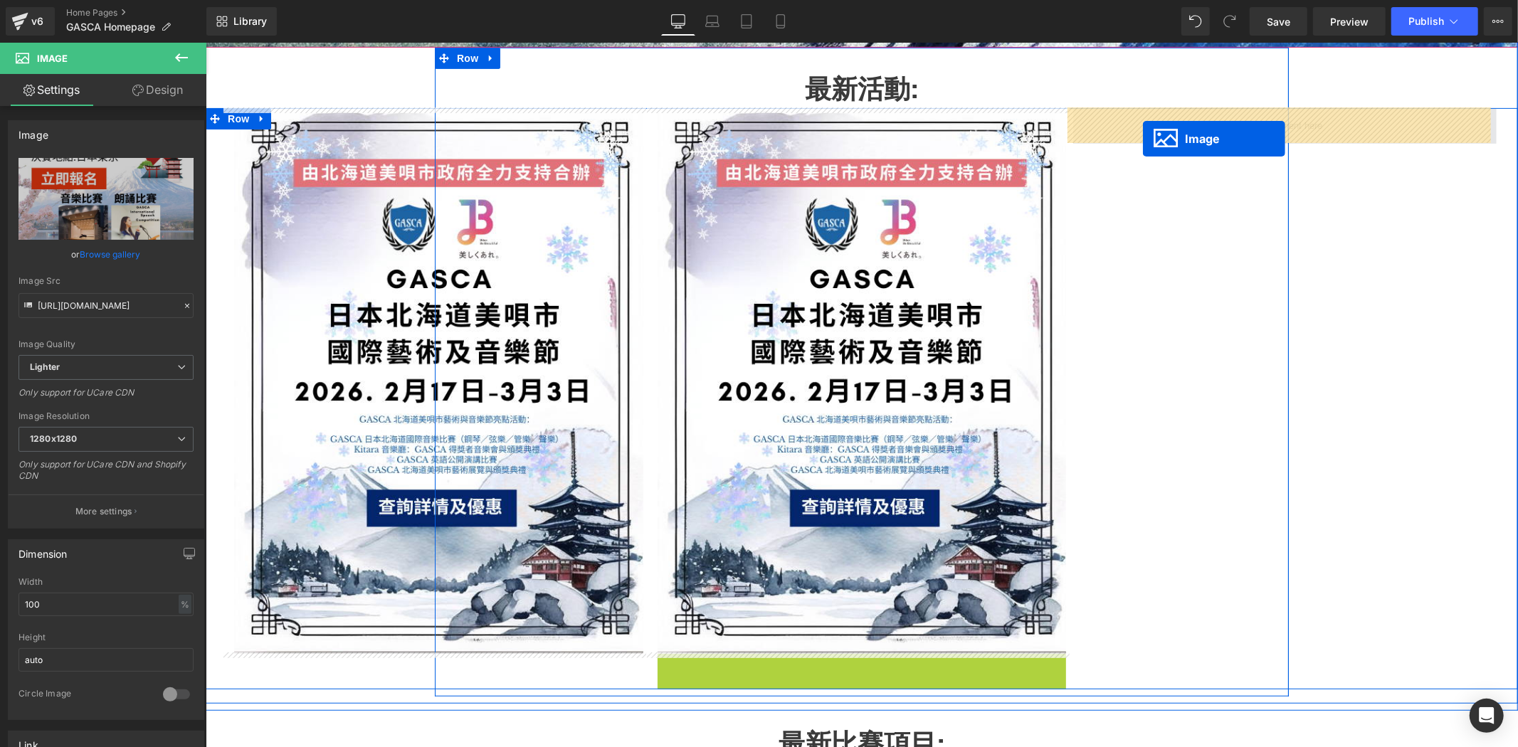
drag, startPoint x: 836, startPoint y: 562, endPoint x: 1143, endPoint y: 138, distance: 522.6
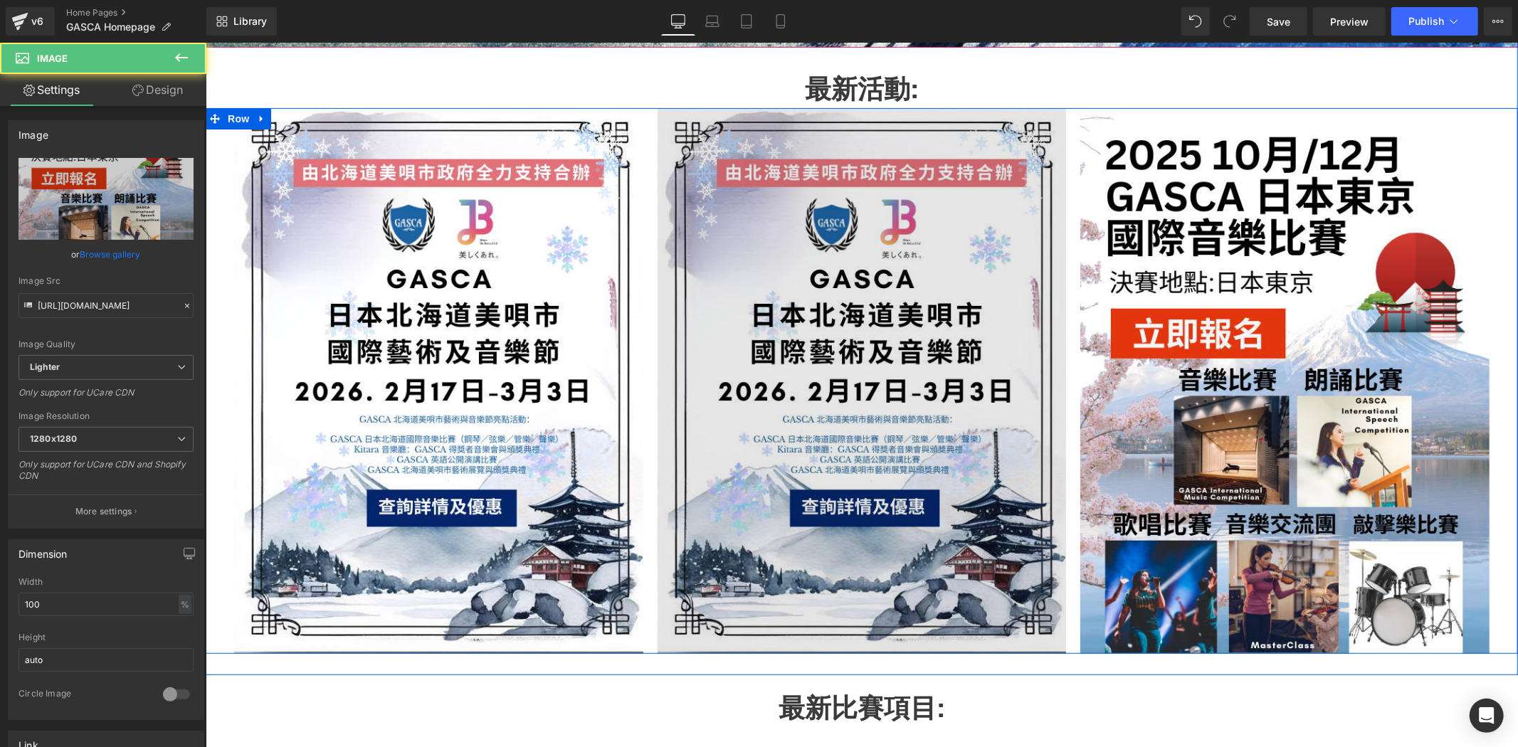
click at [825, 254] on img at bounding box center [861, 379] width 409 height 545
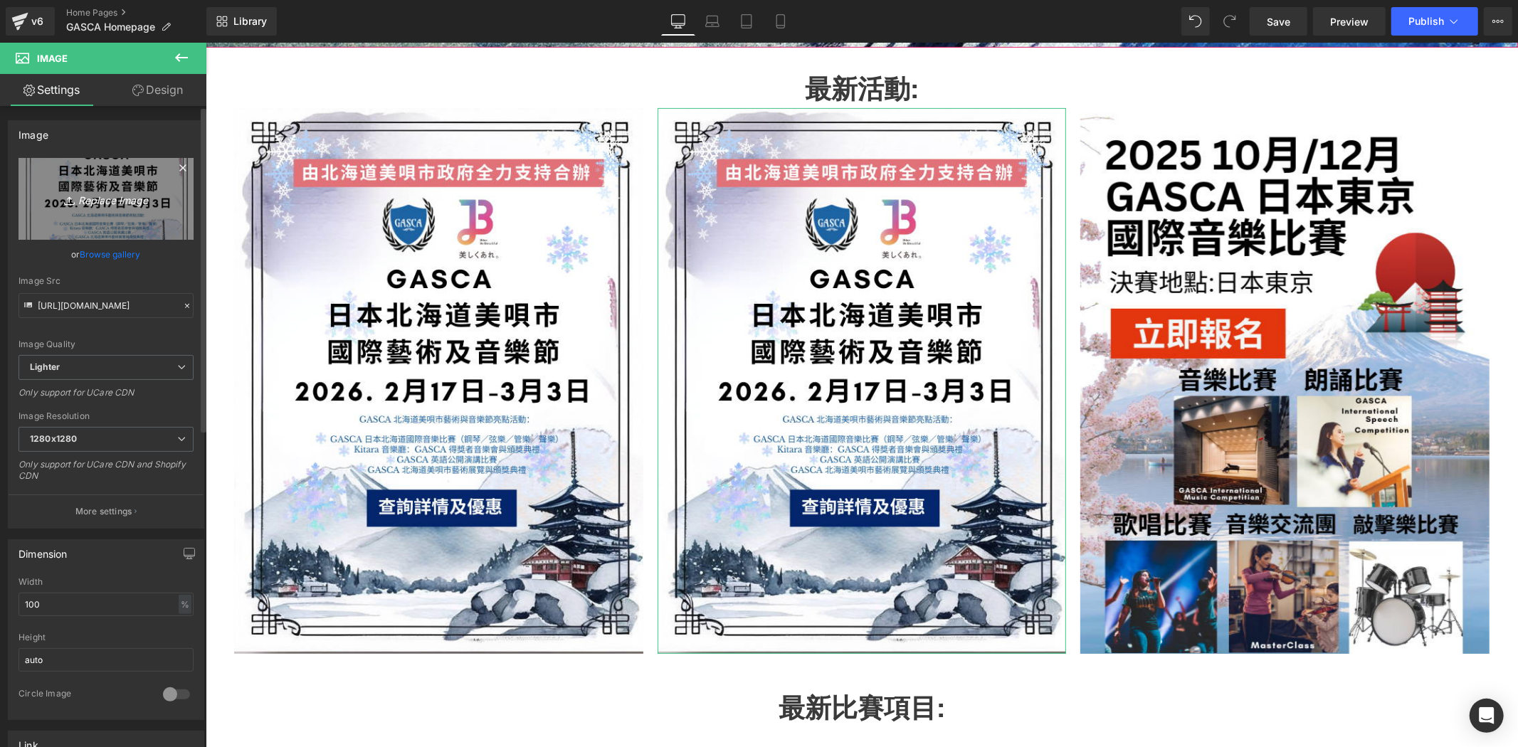
click at [109, 197] on icon "Replace Image" at bounding box center [106, 199] width 114 height 18
type input "C:\fakepath\CN_Homepage Latest Event Poster _2025 (7).png"
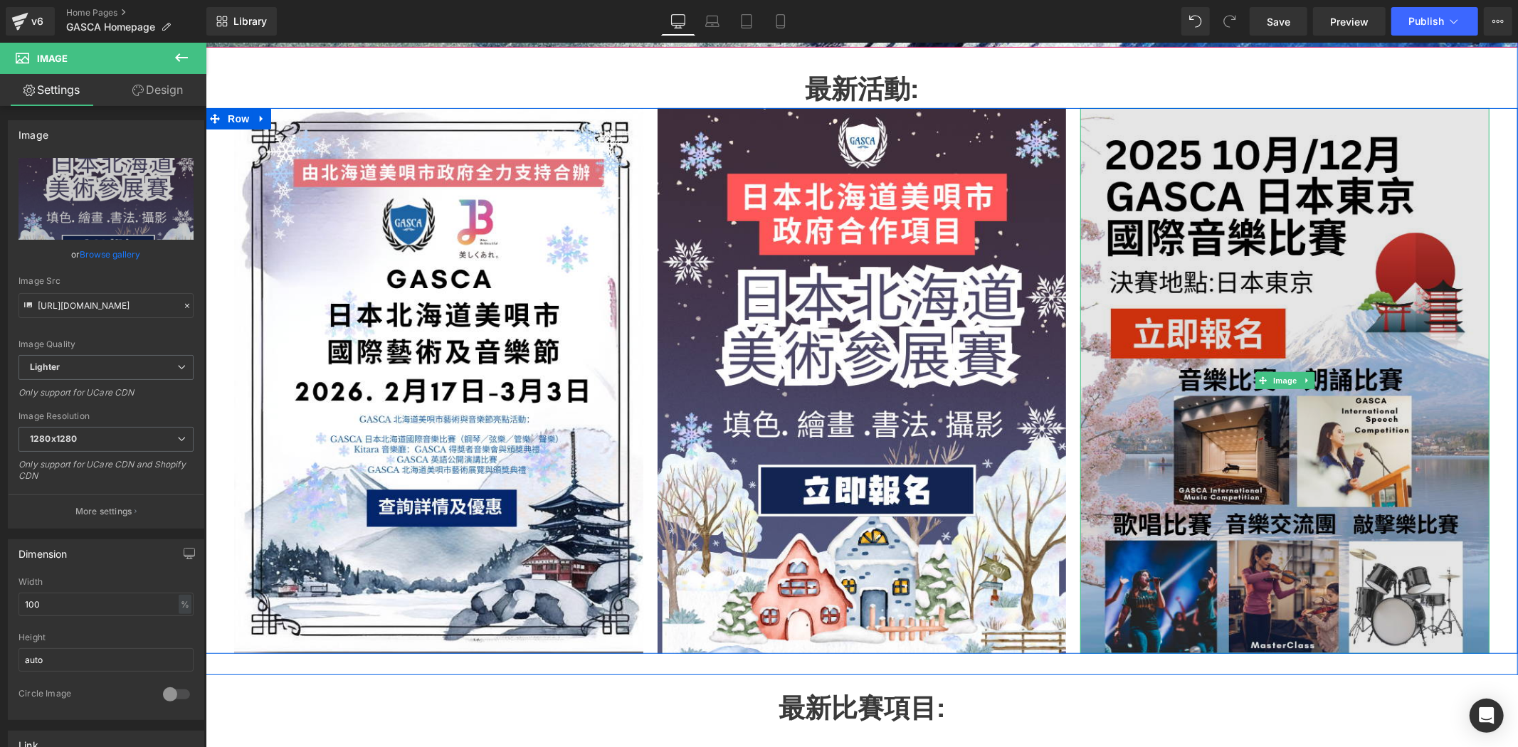
click at [1281, 245] on img at bounding box center [1284, 379] width 409 height 545
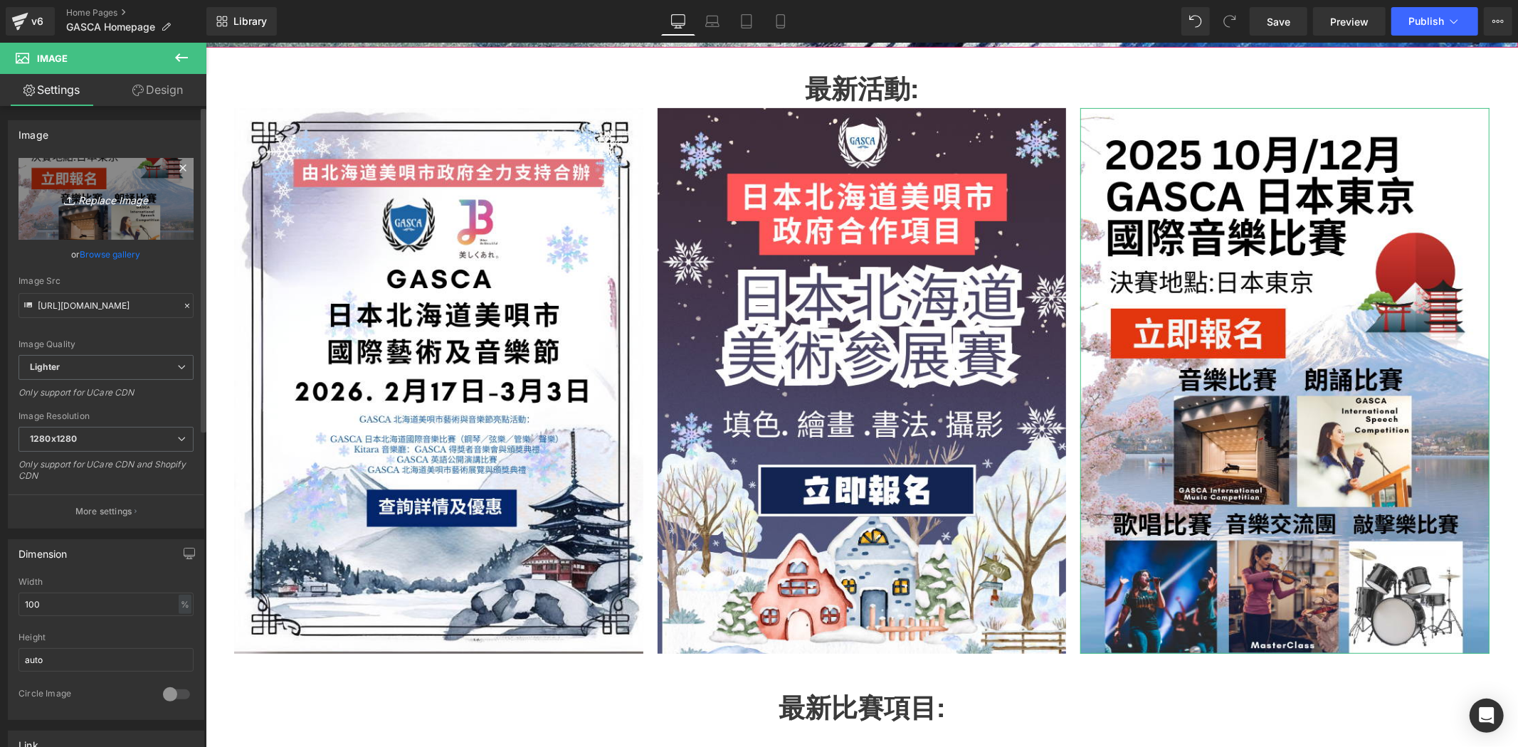
click at [93, 201] on icon "Replace Image" at bounding box center [106, 199] width 114 height 18
type input "C:\fakepath\CN_Homepage Latest Event Poster _2025 (8).png"
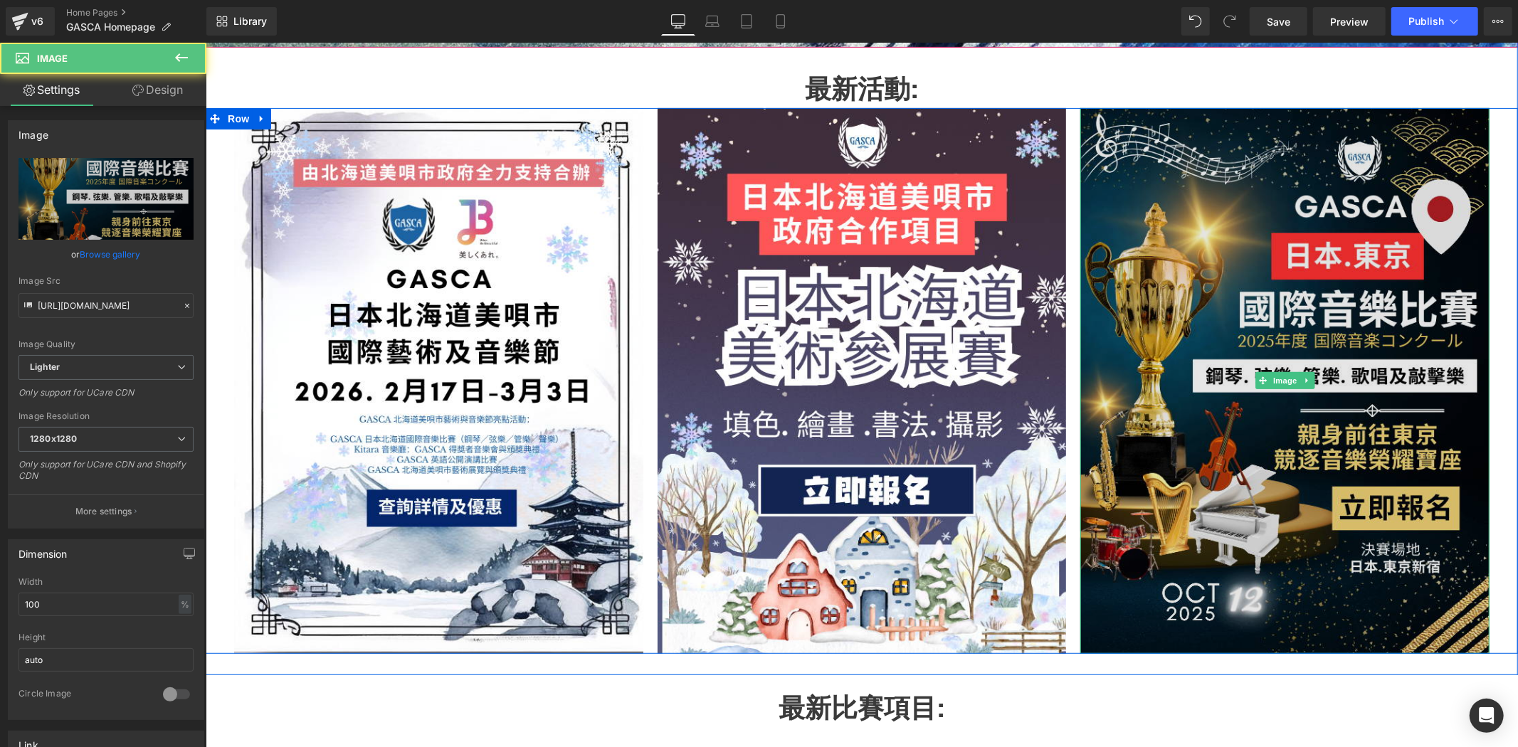
click at [1291, 394] on img at bounding box center [1284, 379] width 409 height 545
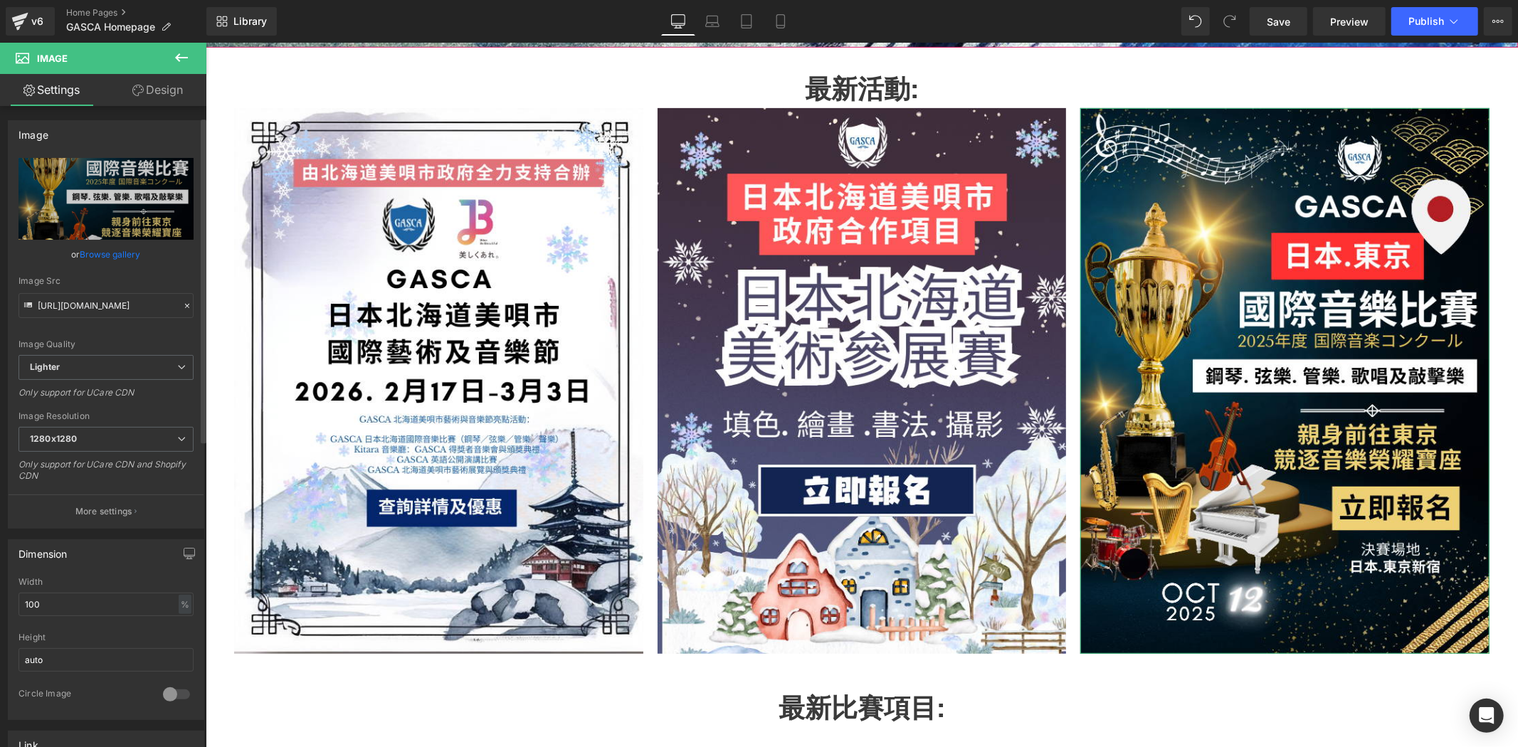
scroll to position [369, 0]
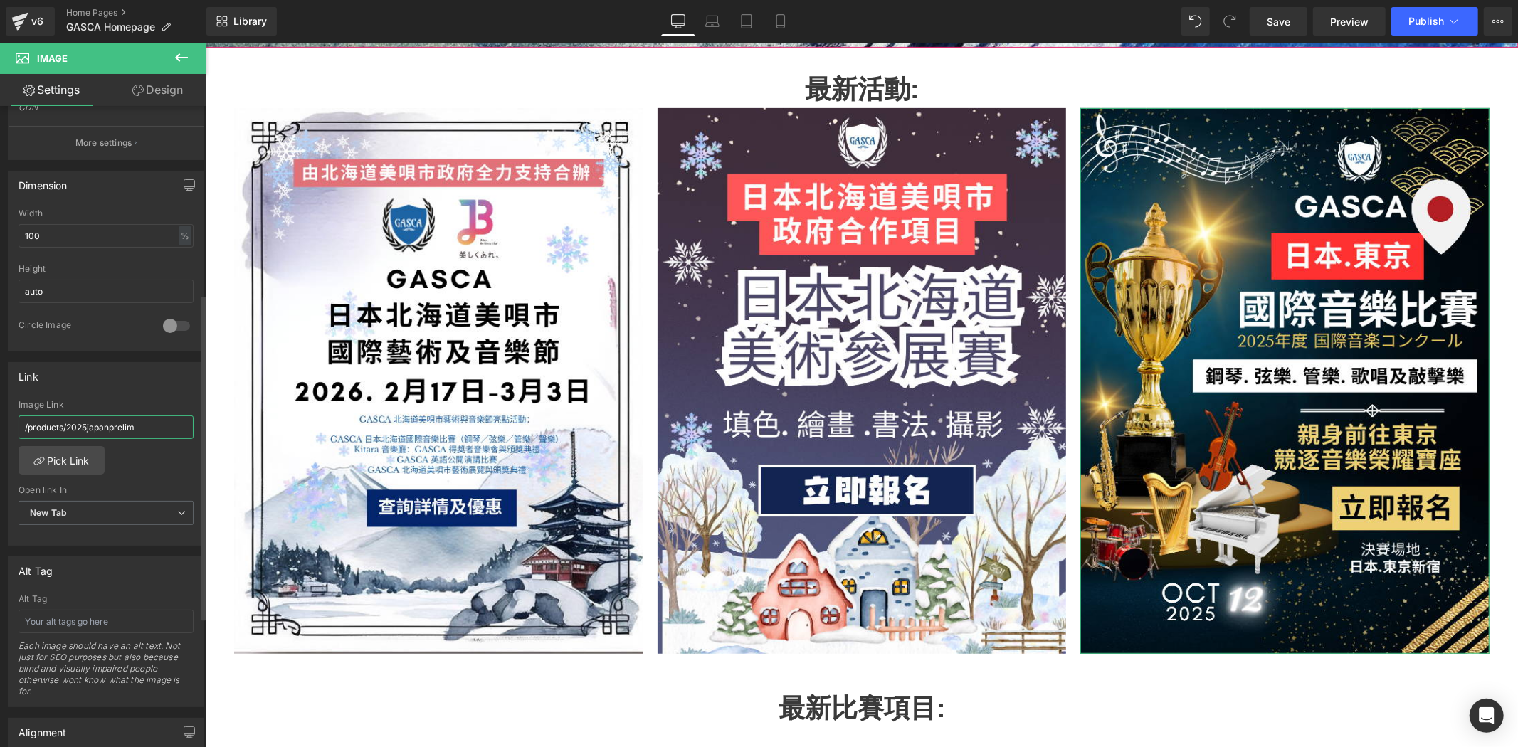
click at [111, 416] on input "/products/2025japanprelim" at bounding box center [106, 427] width 175 height 23
click at [130, 416] on input "/products/2025japanprelim" at bounding box center [106, 427] width 175 height 23
click at [144, 421] on input "/products/2025japanprelim" at bounding box center [106, 427] width 175 height 23
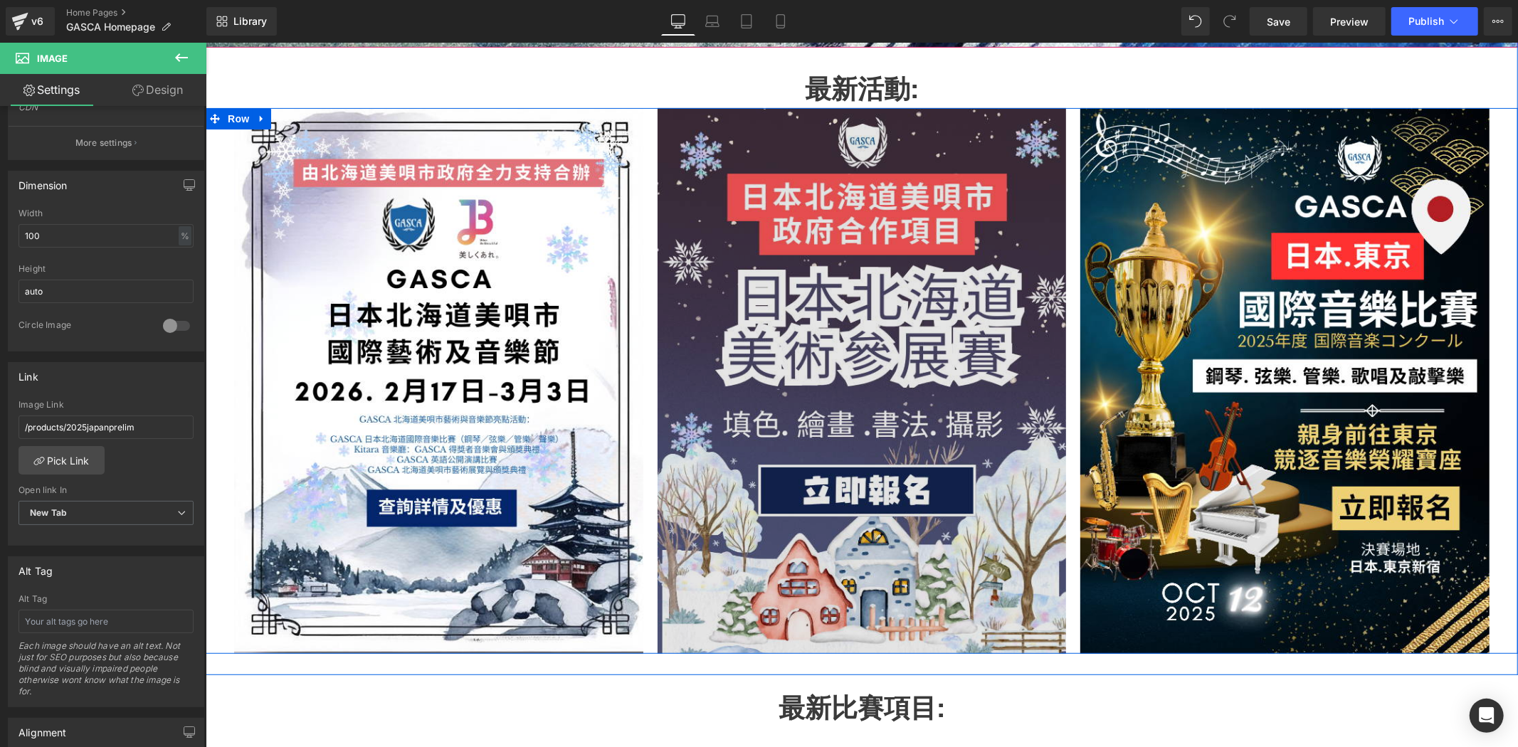
click at [900, 367] on img at bounding box center [861, 379] width 409 height 545
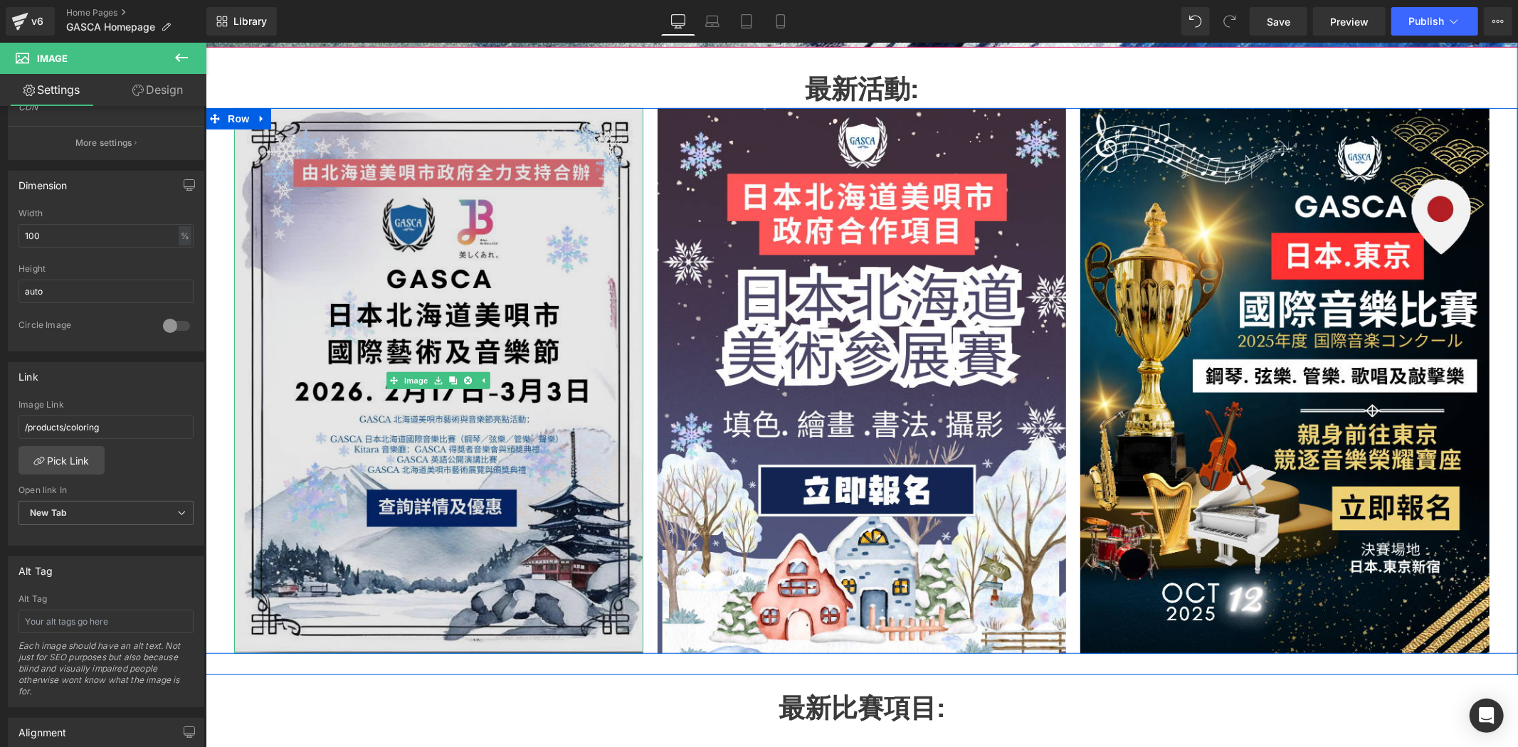
drag, startPoint x: 611, startPoint y: 83, endPoint x: 344, endPoint y: 321, distance: 358.5
click at [344, 321] on img at bounding box center [437, 379] width 409 height 545
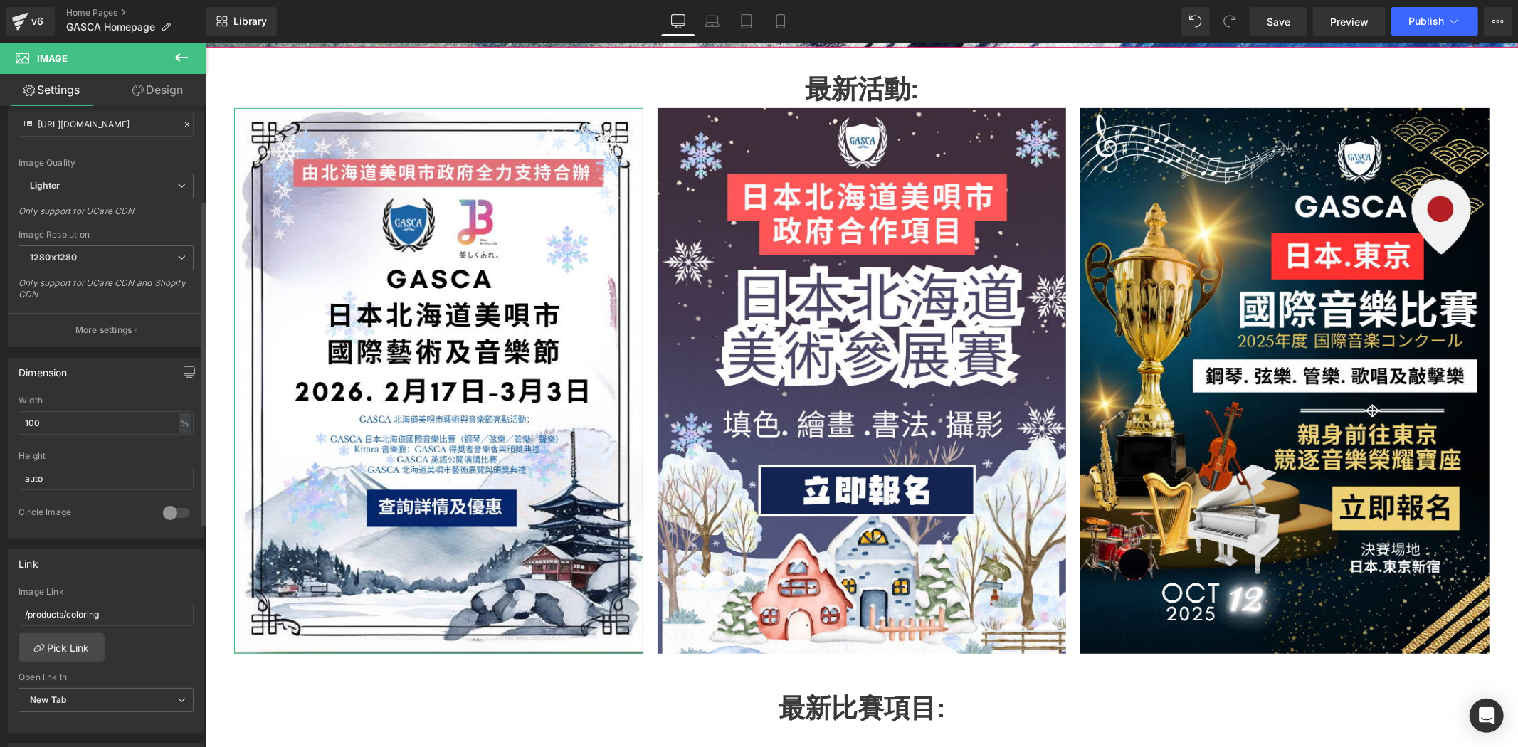
scroll to position [184, 0]
click at [115, 614] on input "/products/coloring" at bounding box center [106, 612] width 175 height 23
click at [77, 637] on link "Pick Link" at bounding box center [62, 645] width 86 height 28
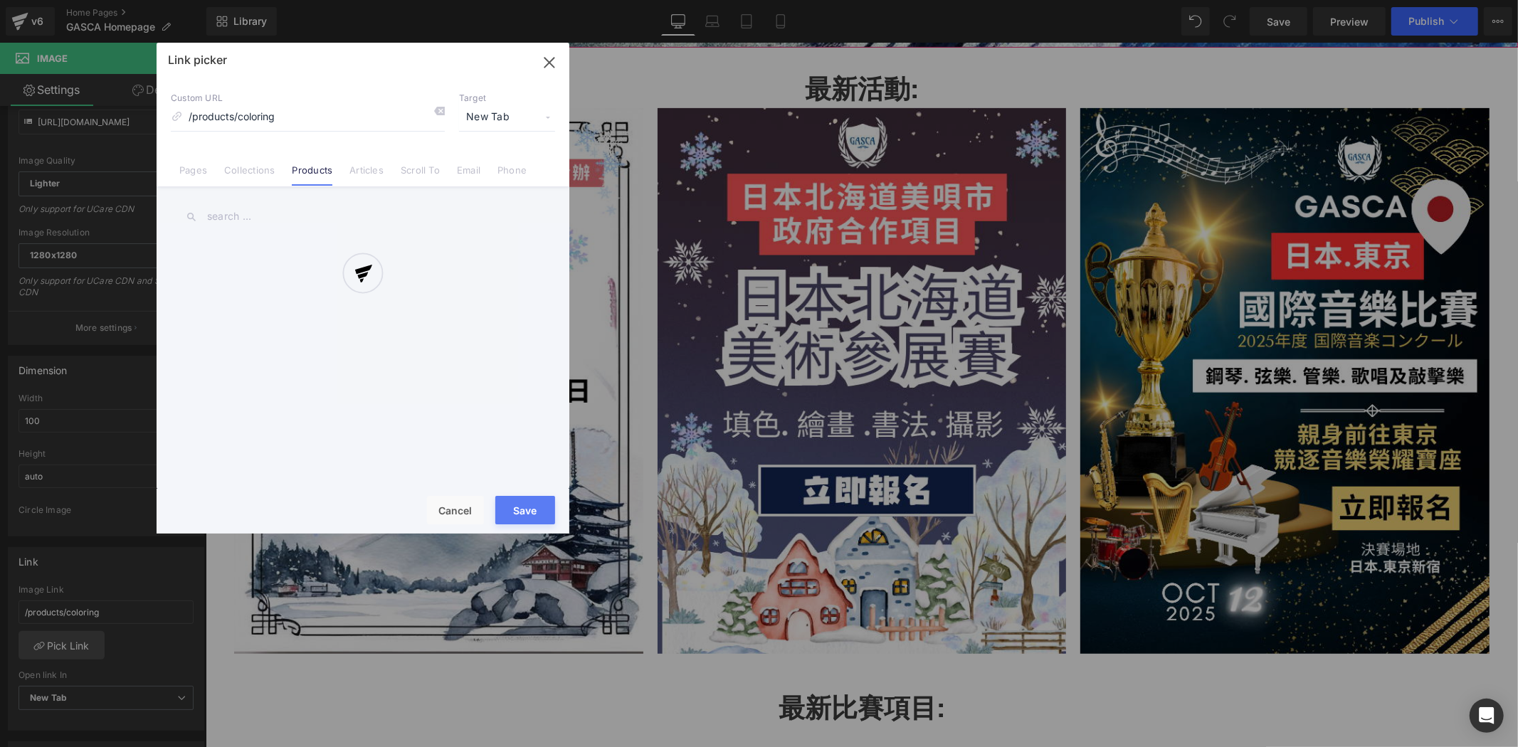
click at [367, 172] on div at bounding box center [363, 288] width 413 height 491
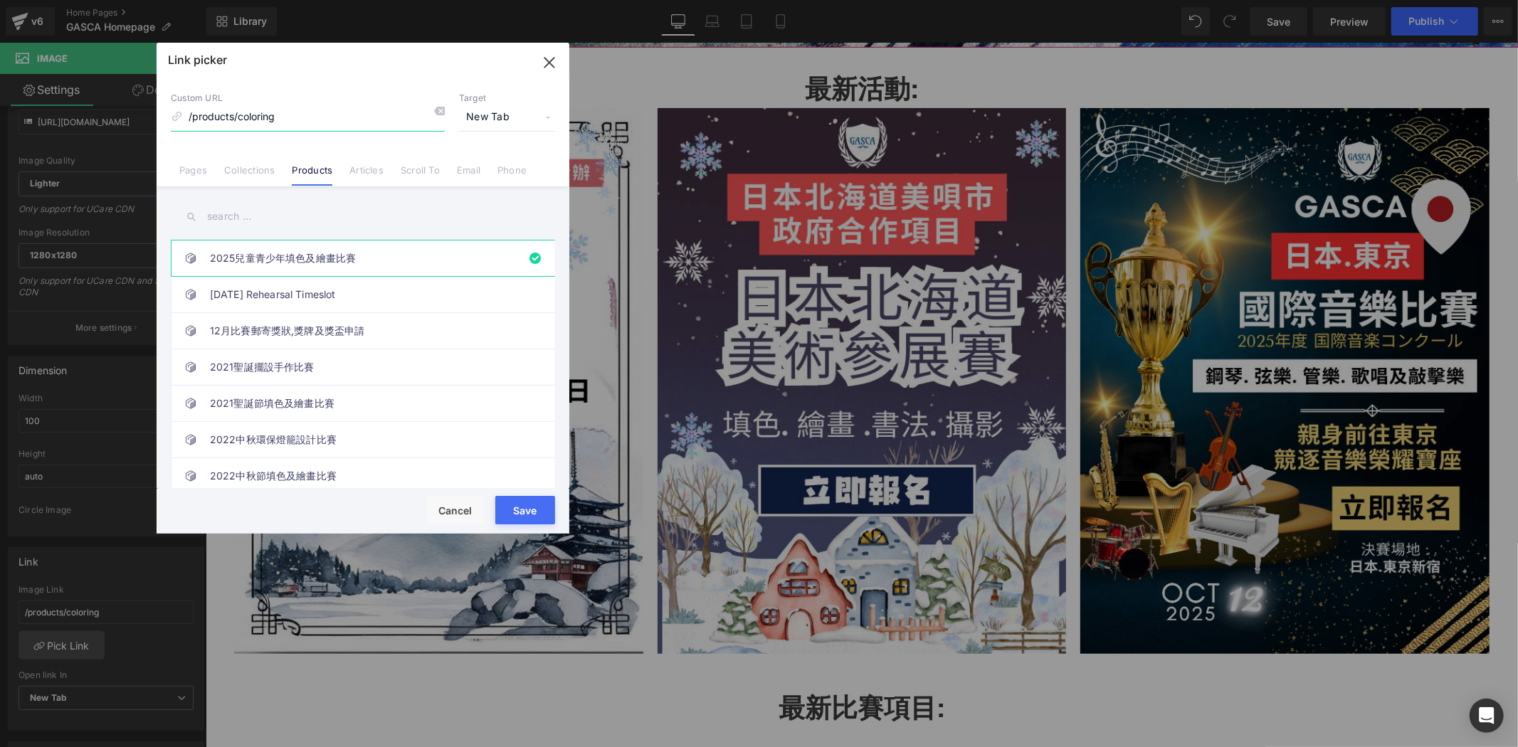
drag, startPoint x: 306, startPoint y: 121, endPoint x: 89, endPoint y: 124, distance: 217.1
click at [89, 124] on div "Link picker Back to Library Insert Custom URL /products/coloring Target New Tab…" at bounding box center [759, 373] width 1518 height 747
paste input "https://gasca.org/pages/bibai"
type input "https://gasca.org/pages/bibai"
click at [375, 166] on link "Articles" at bounding box center [367, 174] width 34 height 21
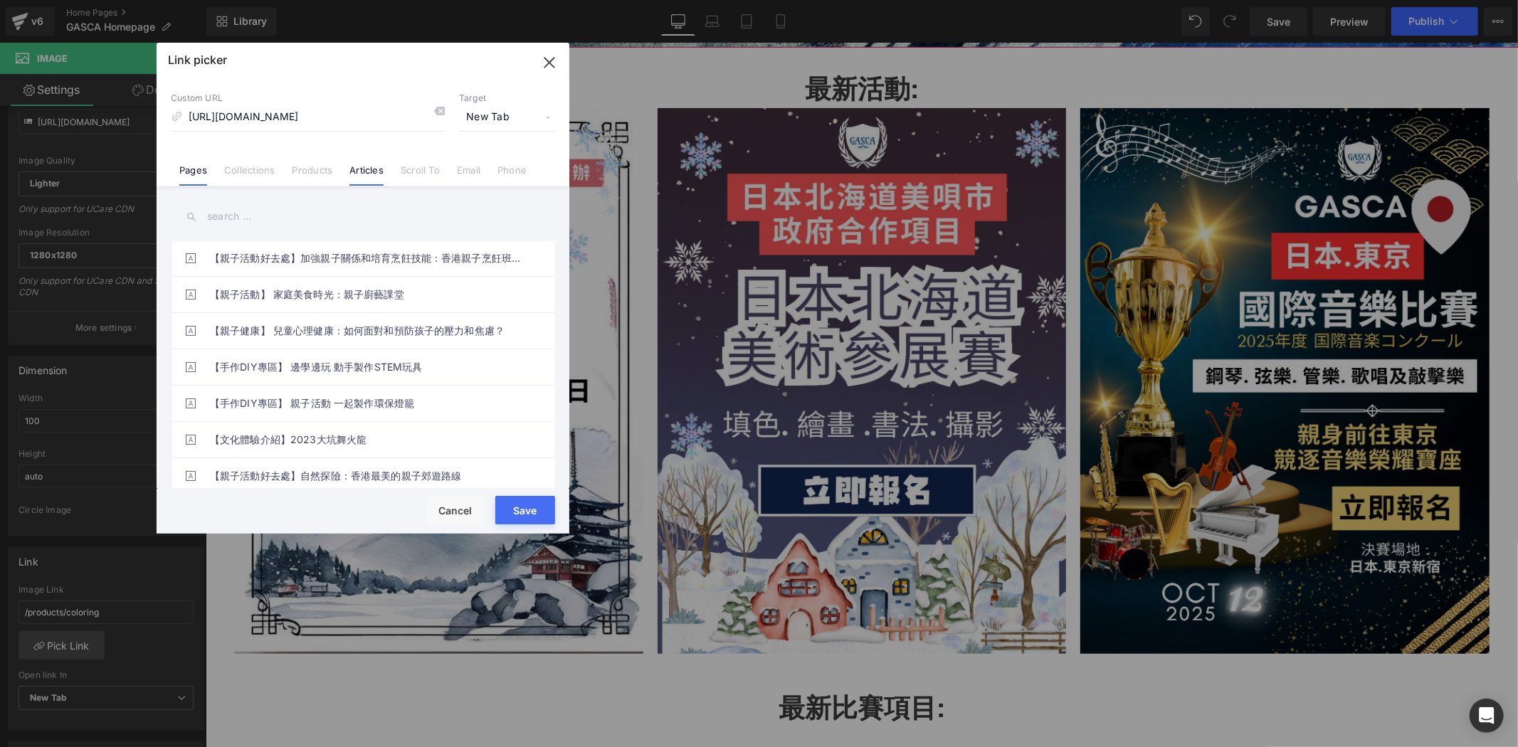
click at [194, 169] on link "Pages" at bounding box center [193, 174] width 28 height 21
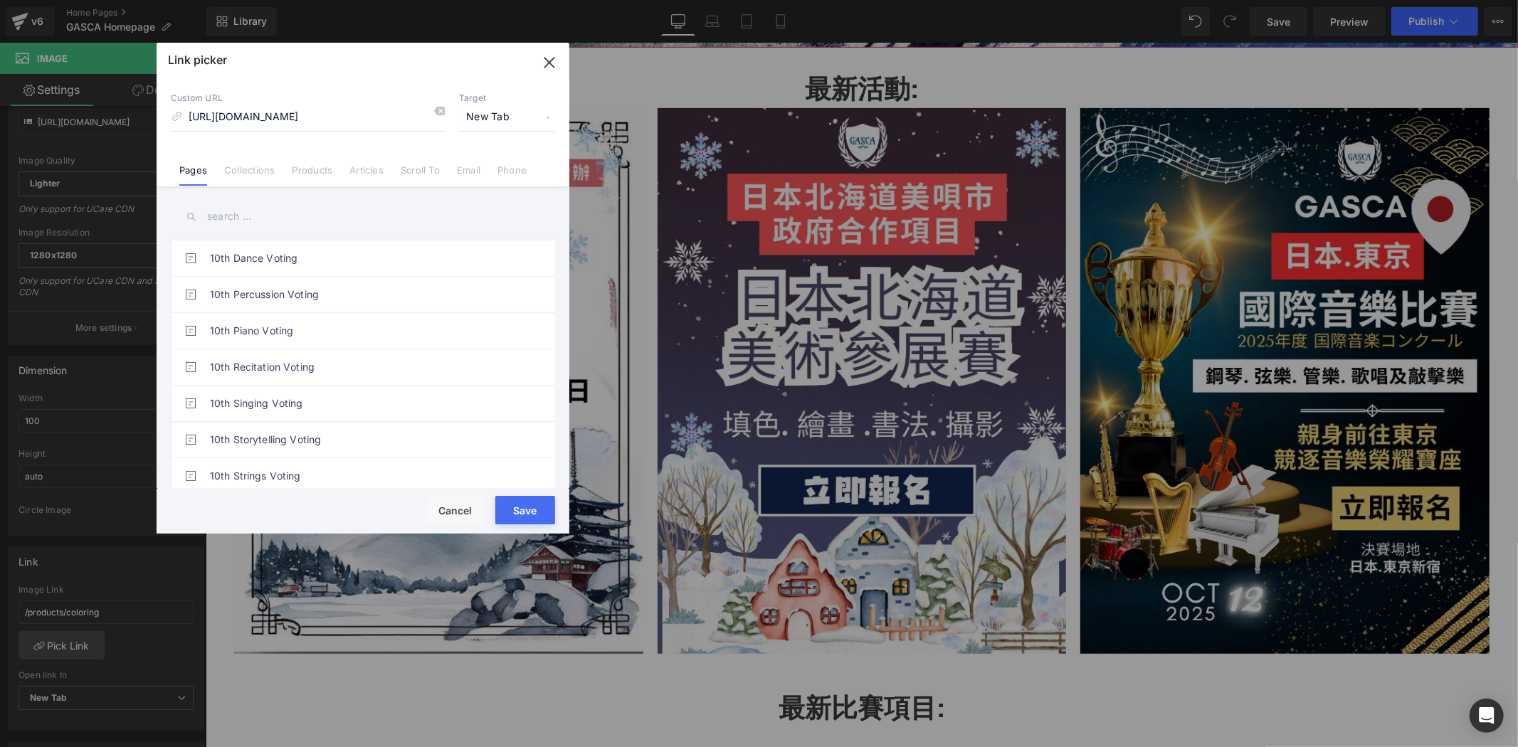
click at [299, 217] on input "text" at bounding box center [363, 217] width 384 height 32
paste input "https://gasca.org/pages/bibai"
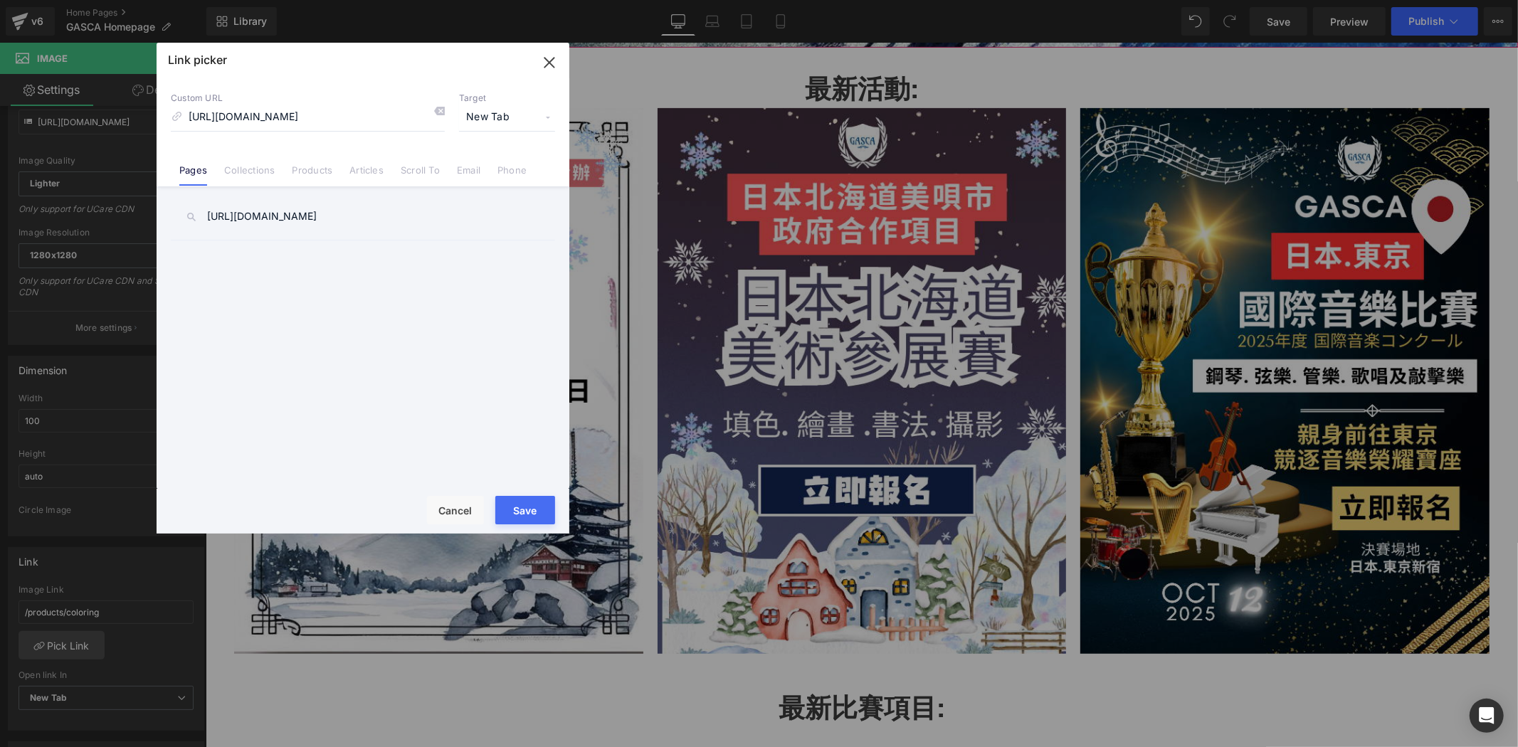
drag, startPoint x: 323, startPoint y: 214, endPoint x: 147, endPoint y: 210, distance: 176.6
click at [147, 211] on div "Link picker Back to Library Insert Custom URL https://gasca.org/pages/bibai Tar…" at bounding box center [759, 373] width 1518 height 747
click at [282, 209] on input "bibai" at bounding box center [363, 217] width 384 height 32
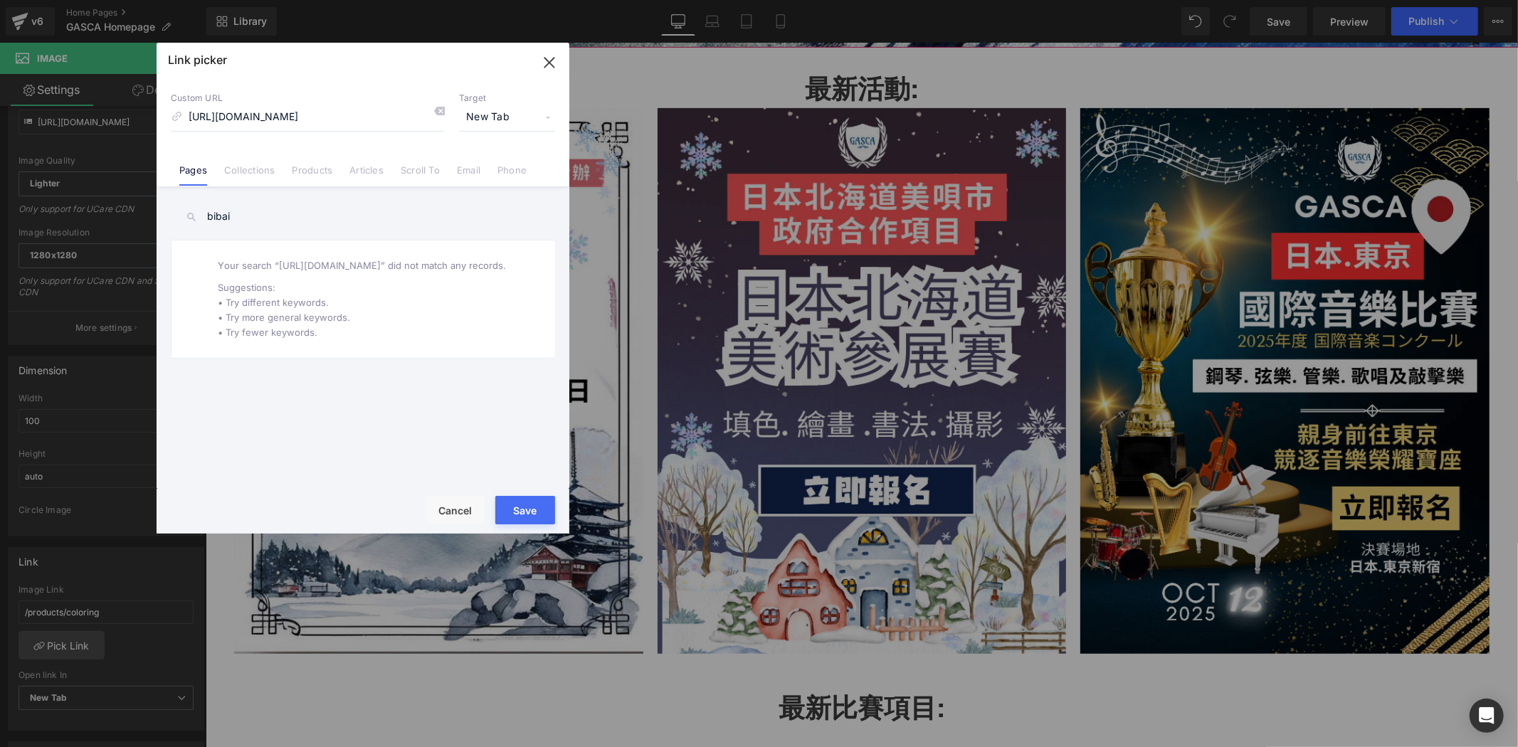
click at [278, 209] on input "bibai" at bounding box center [363, 217] width 384 height 32
type input "bibai"
click at [322, 383] on link "GASCA Hokkaido Bibai City Art & Music Festival" at bounding box center [366, 377] width 313 height 36
click at [550, 504] on button "Save" at bounding box center [525, 510] width 60 height 28
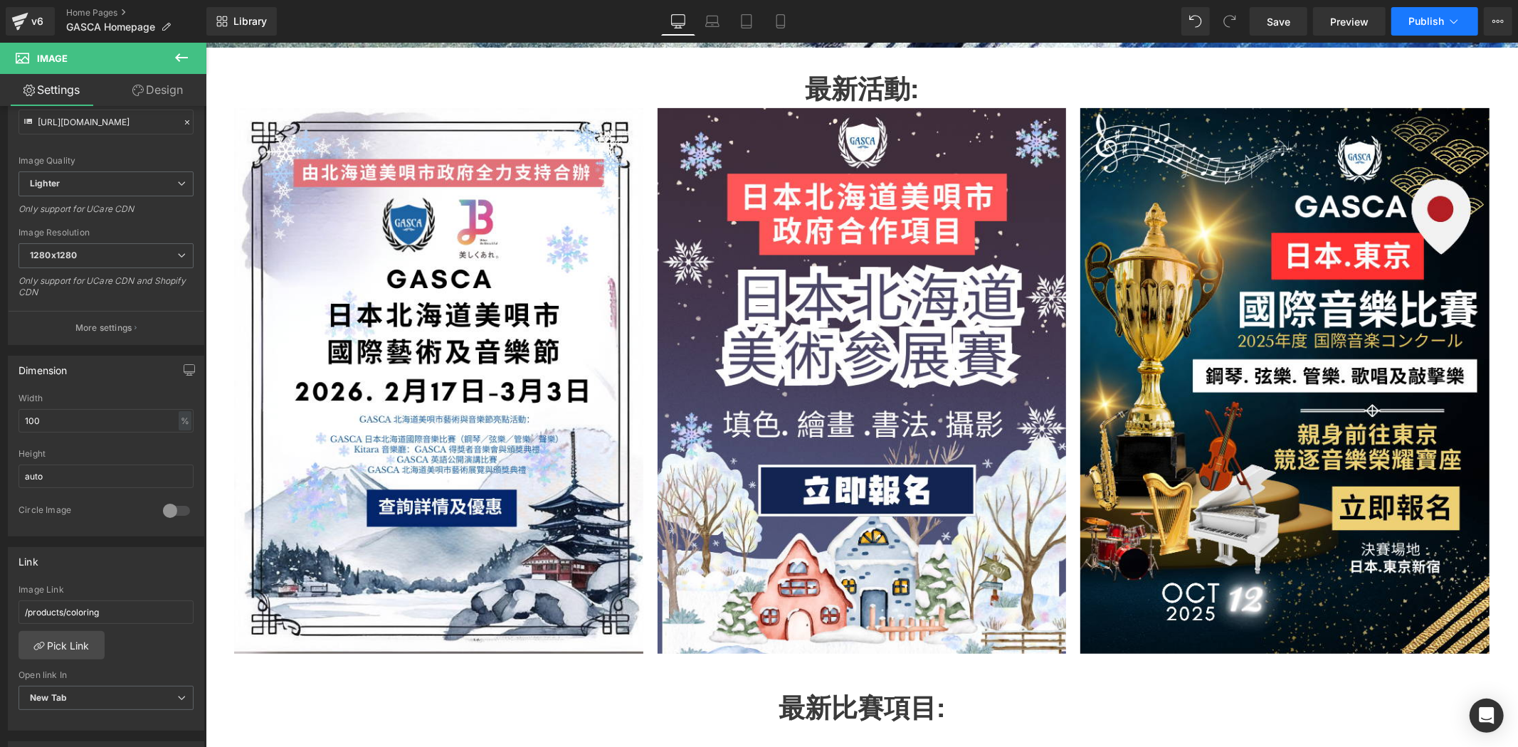
click at [1431, 19] on span "Publish" at bounding box center [1427, 21] width 36 height 11
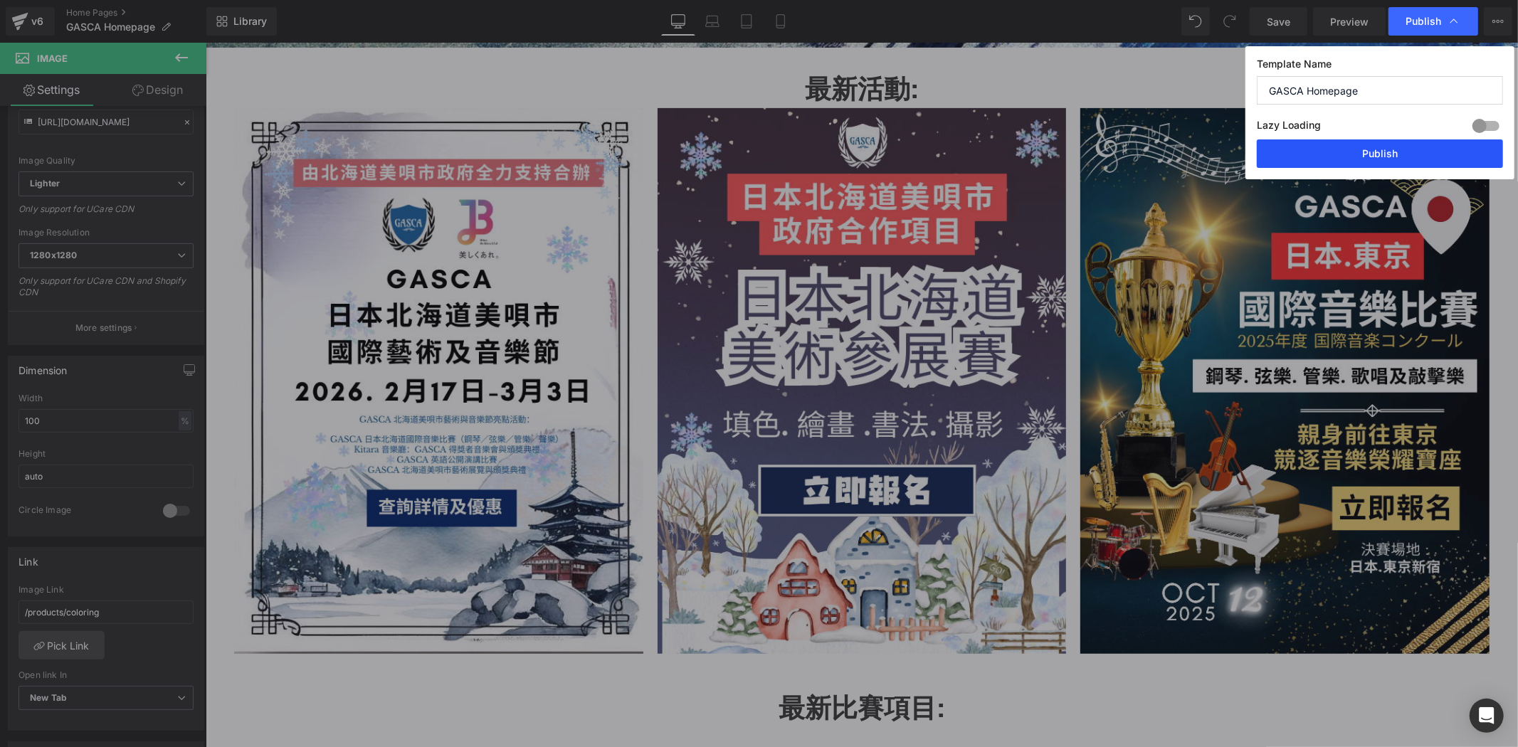
click at [1412, 155] on button "Publish" at bounding box center [1380, 154] width 246 height 28
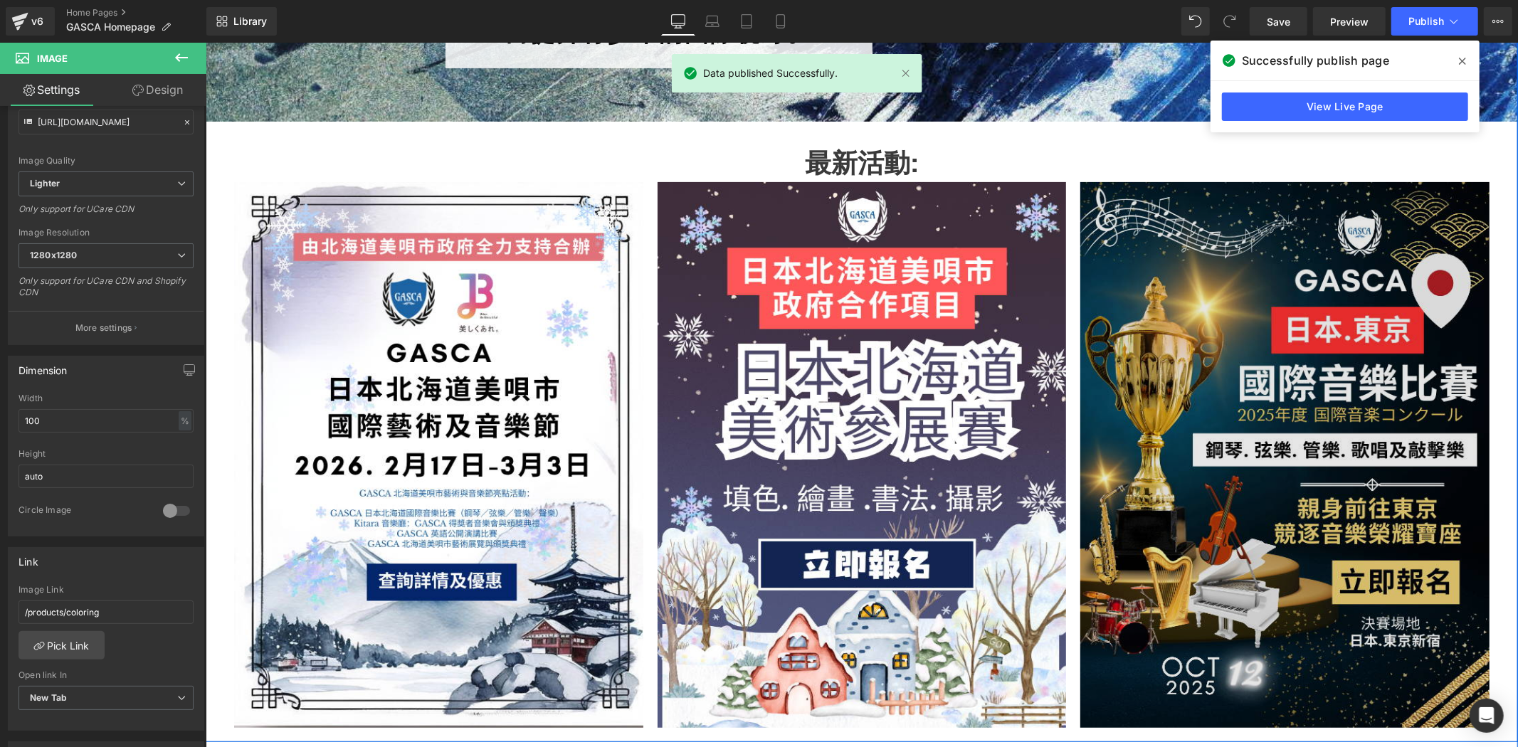
scroll to position [369, 0]
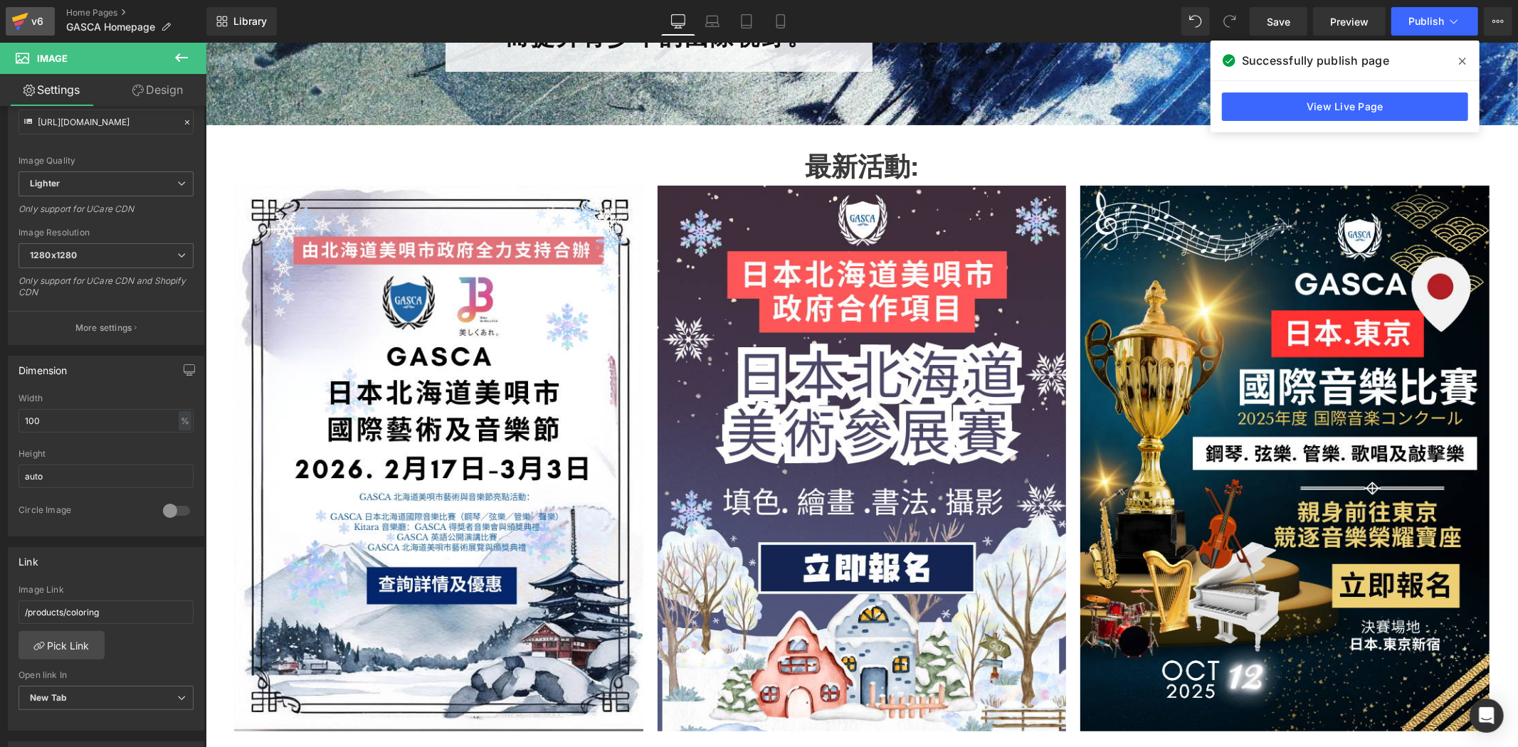
click at [26, 17] on icon at bounding box center [20, 17] width 16 height 9
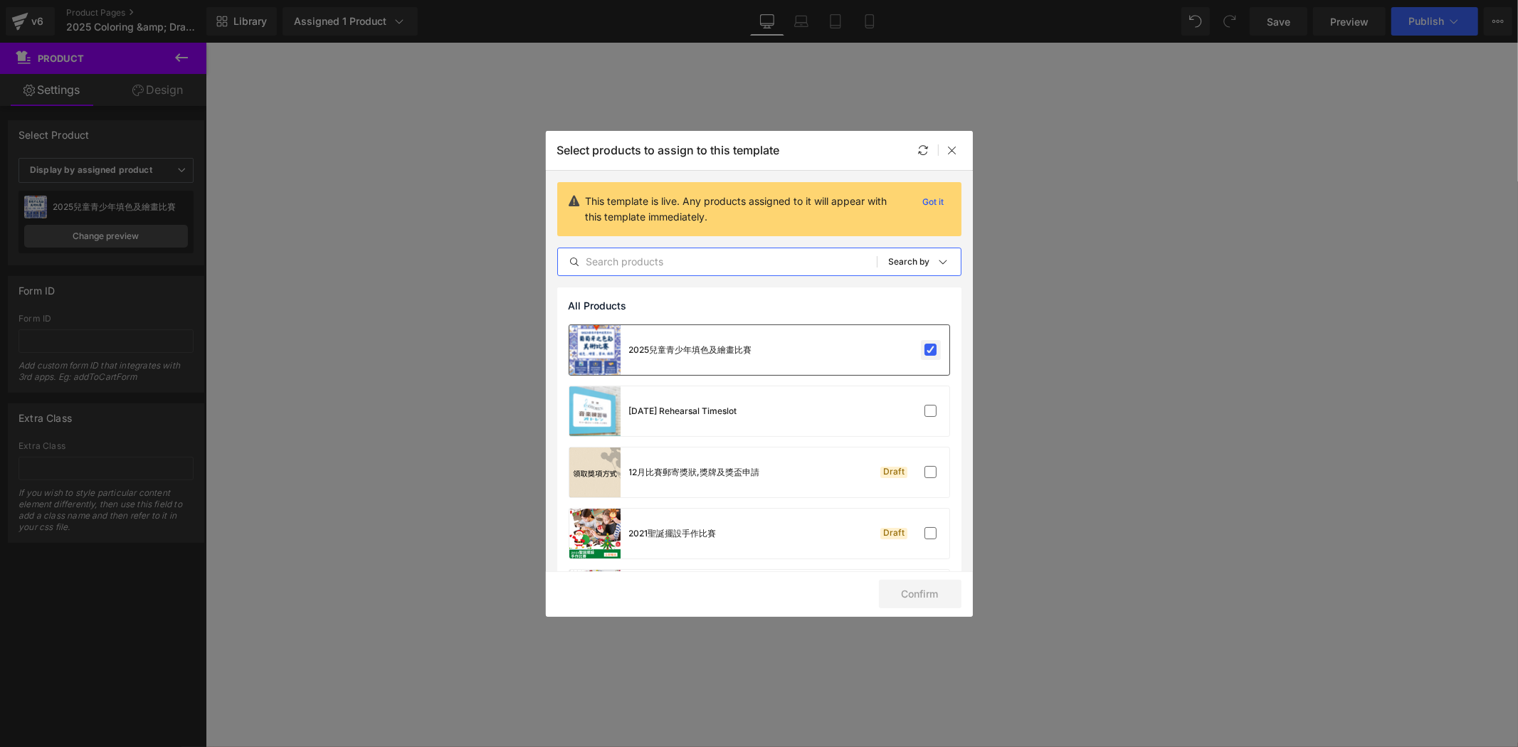
click at [925, 350] on label at bounding box center [931, 350] width 13 height 13
click at [931, 350] on input "checkbox" at bounding box center [931, 350] width 0 height 0
click at [728, 256] on input "text" at bounding box center [717, 261] width 319 height 17
paste input "日本北海道美術參展賽"
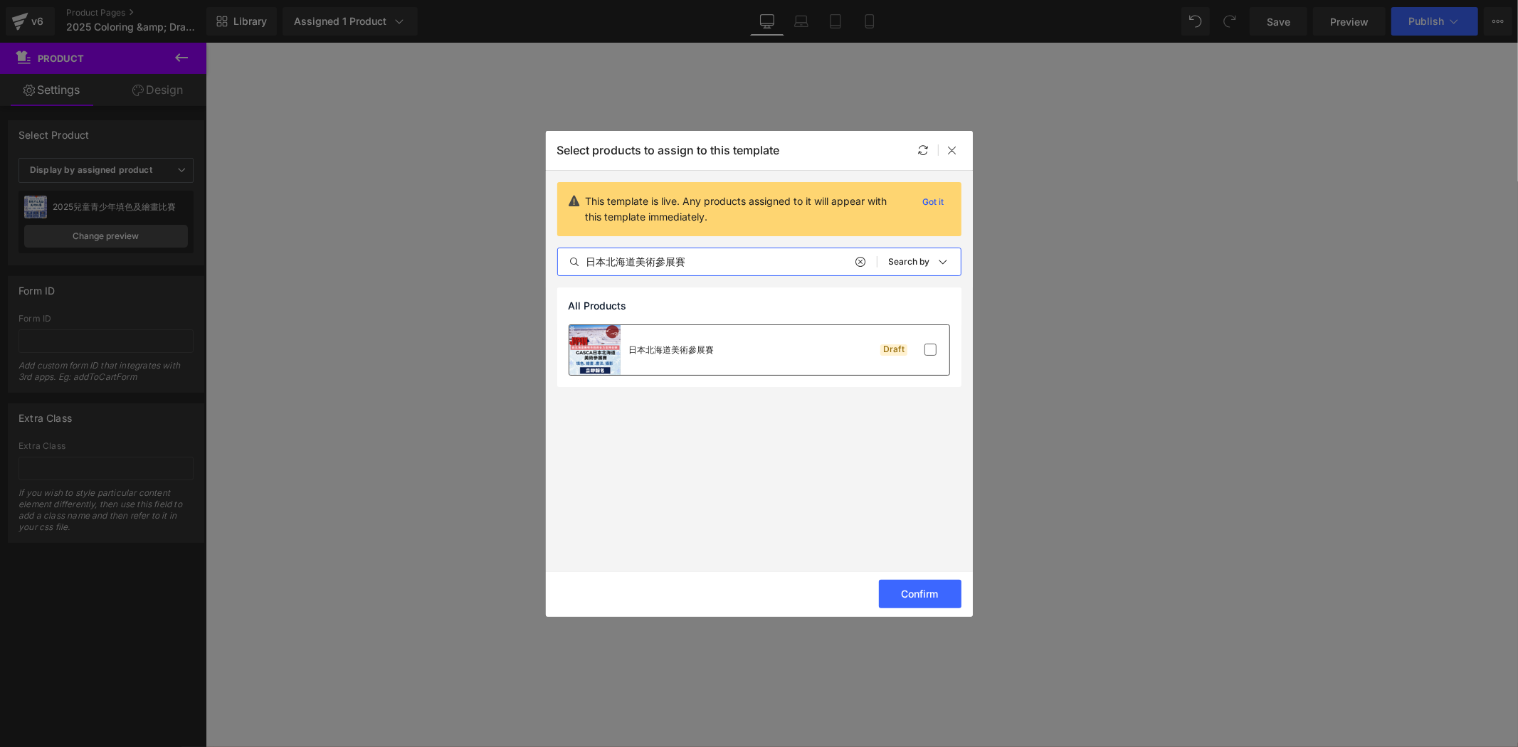
type input "日本北海道美術參展賽"
click at [816, 352] on div "日本北海道美術參展賽 Draft" at bounding box center [759, 350] width 380 height 50
click at [933, 596] on button "Confirm" at bounding box center [920, 594] width 83 height 28
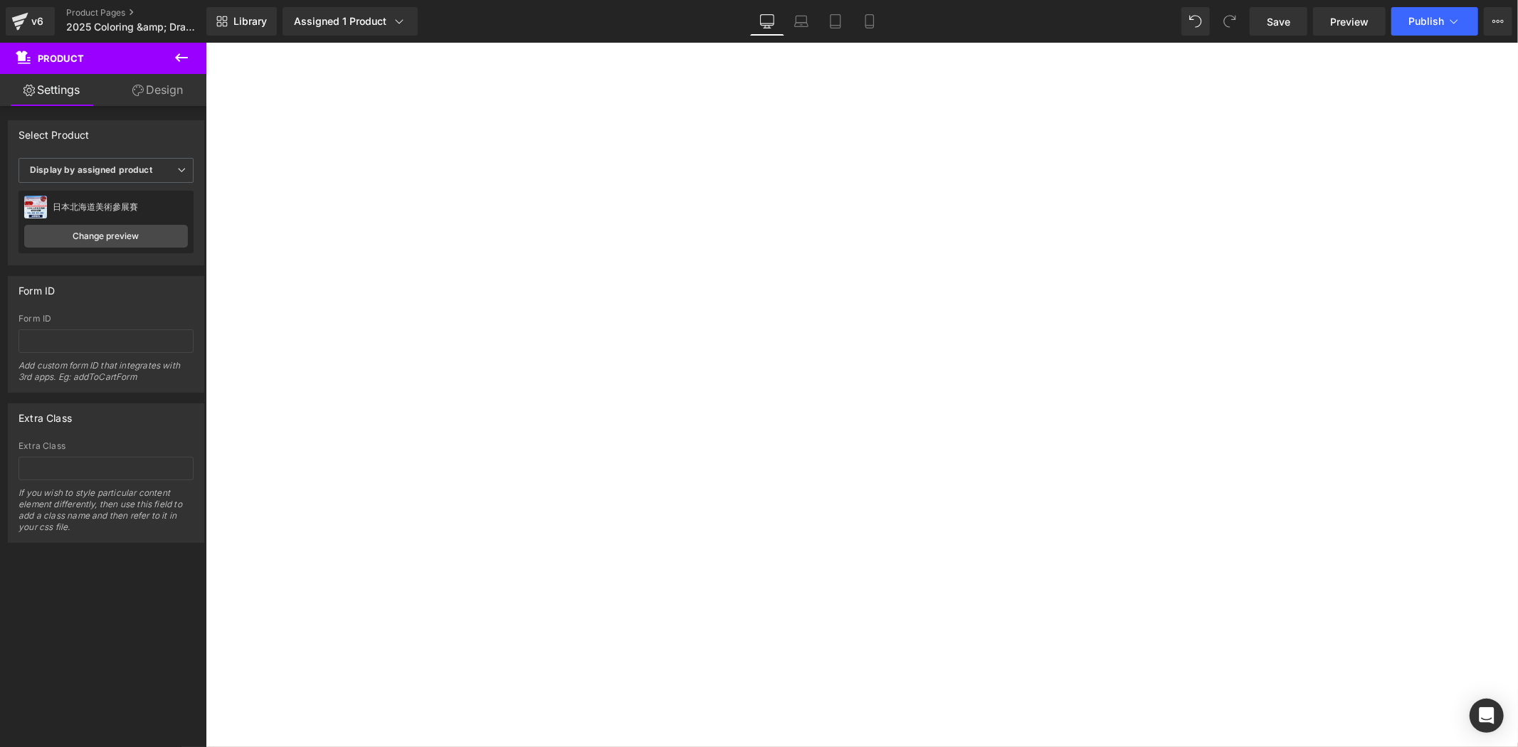
scroll to position [236, 0]
click at [28, 21] on div "v6" at bounding box center [37, 21] width 18 height 19
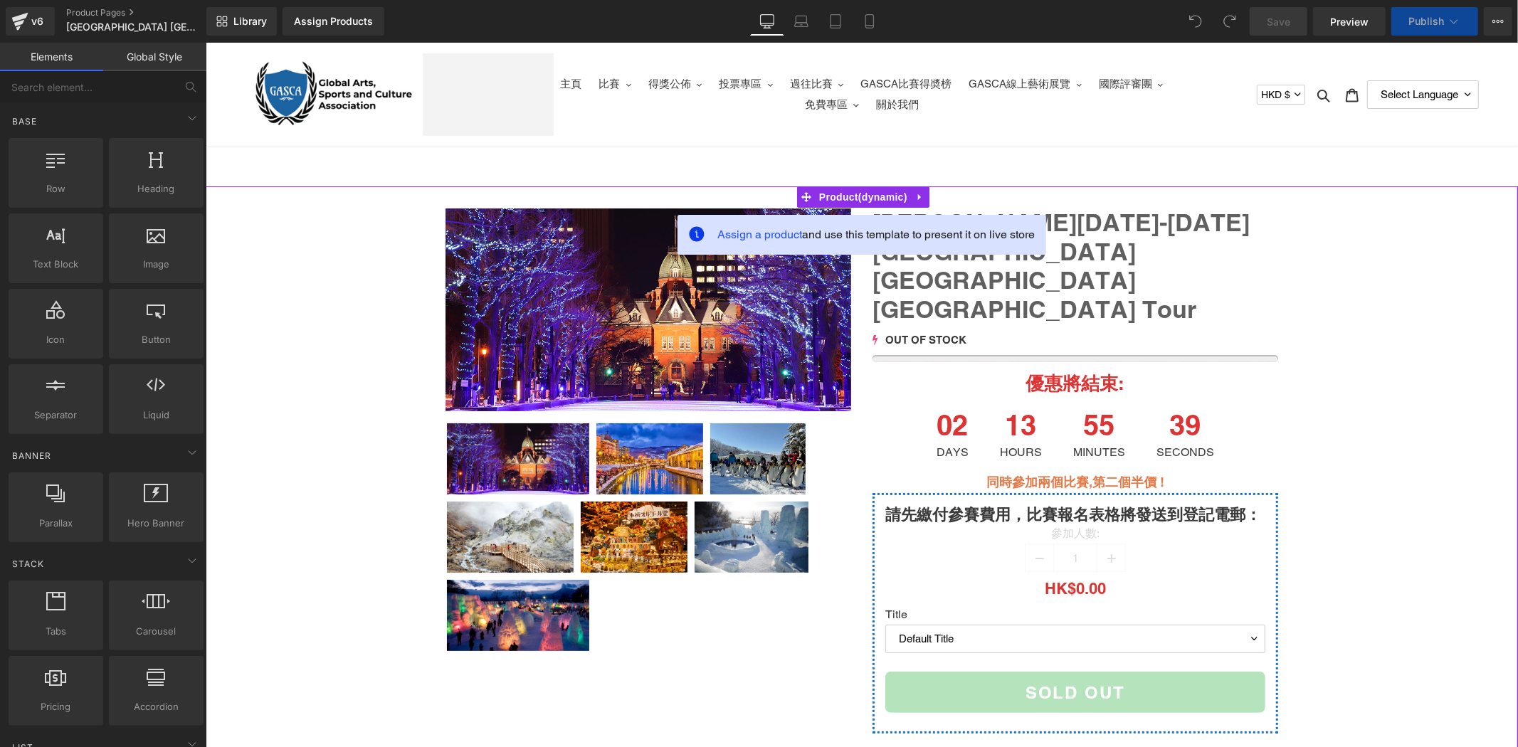
click at [882, 208] on link "Jan 17-21 2026 Japan Hokkaido Sapporo Tour" at bounding box center [1075, 266] width 406 height 116
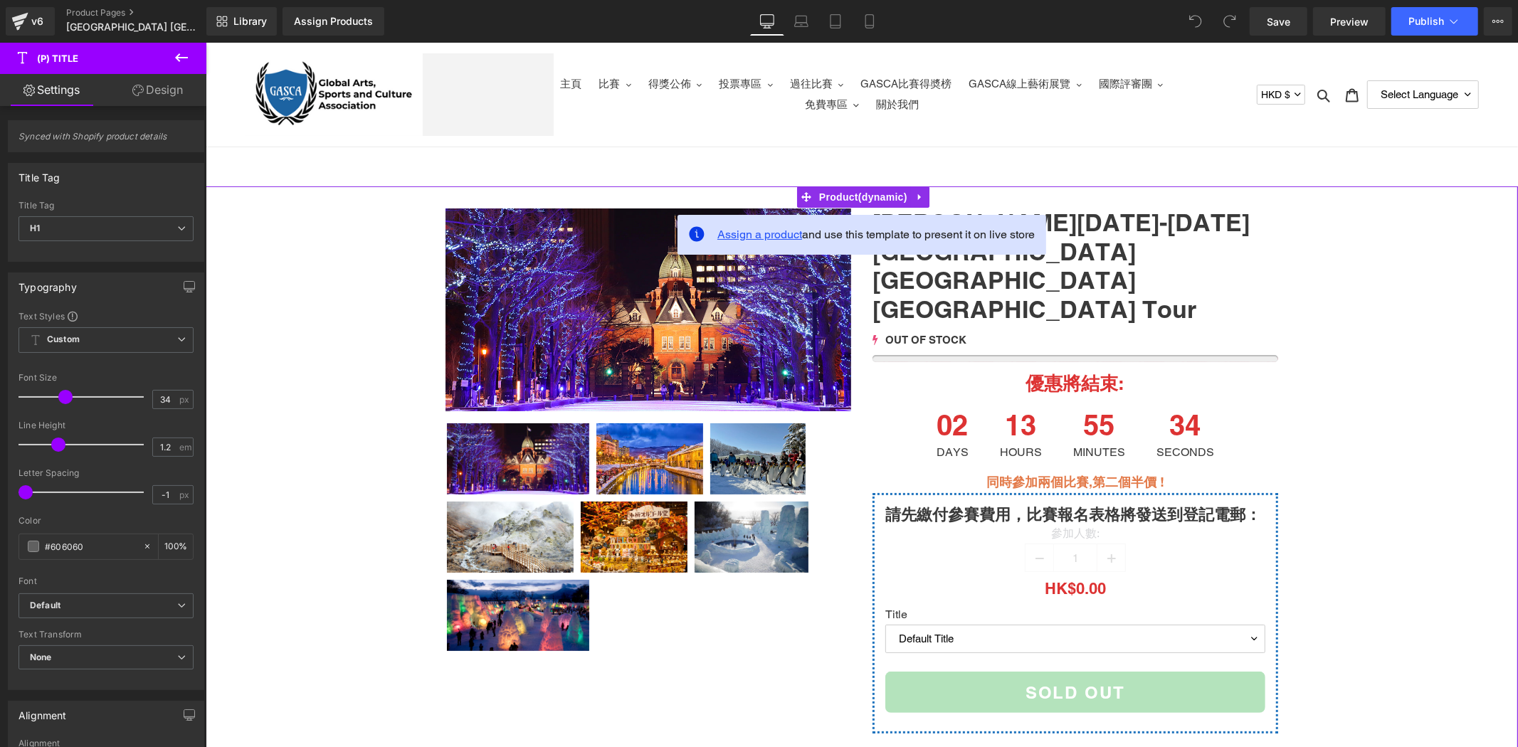
click at [725, 231] on span "Assign a product" at bounding box center [759, 234] width 85 height 14
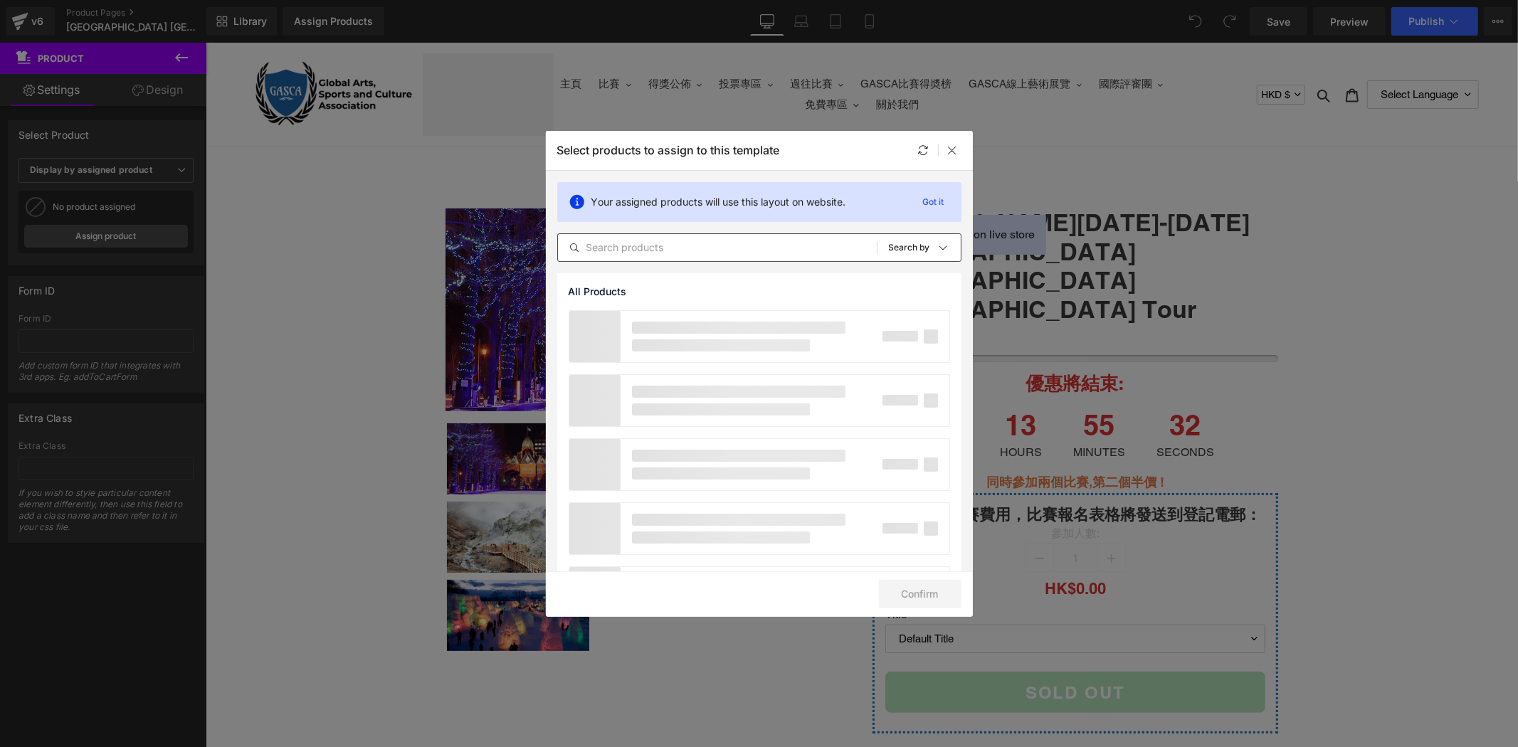
click at [708, 242] on input "text" at bounding box center [717, 247] width 319 height 17
type input "Japan Hokkaido Bibai Art competition"
drag, startPoint x: 779, startPoint y: 251, endPoint x: 476, endPoint y: 278, distance: 305.1
click at [480, 278] on div "Select products to assign to this template Your assigned products will use this…" at bounding box center [759, 373] width 1518 height 747
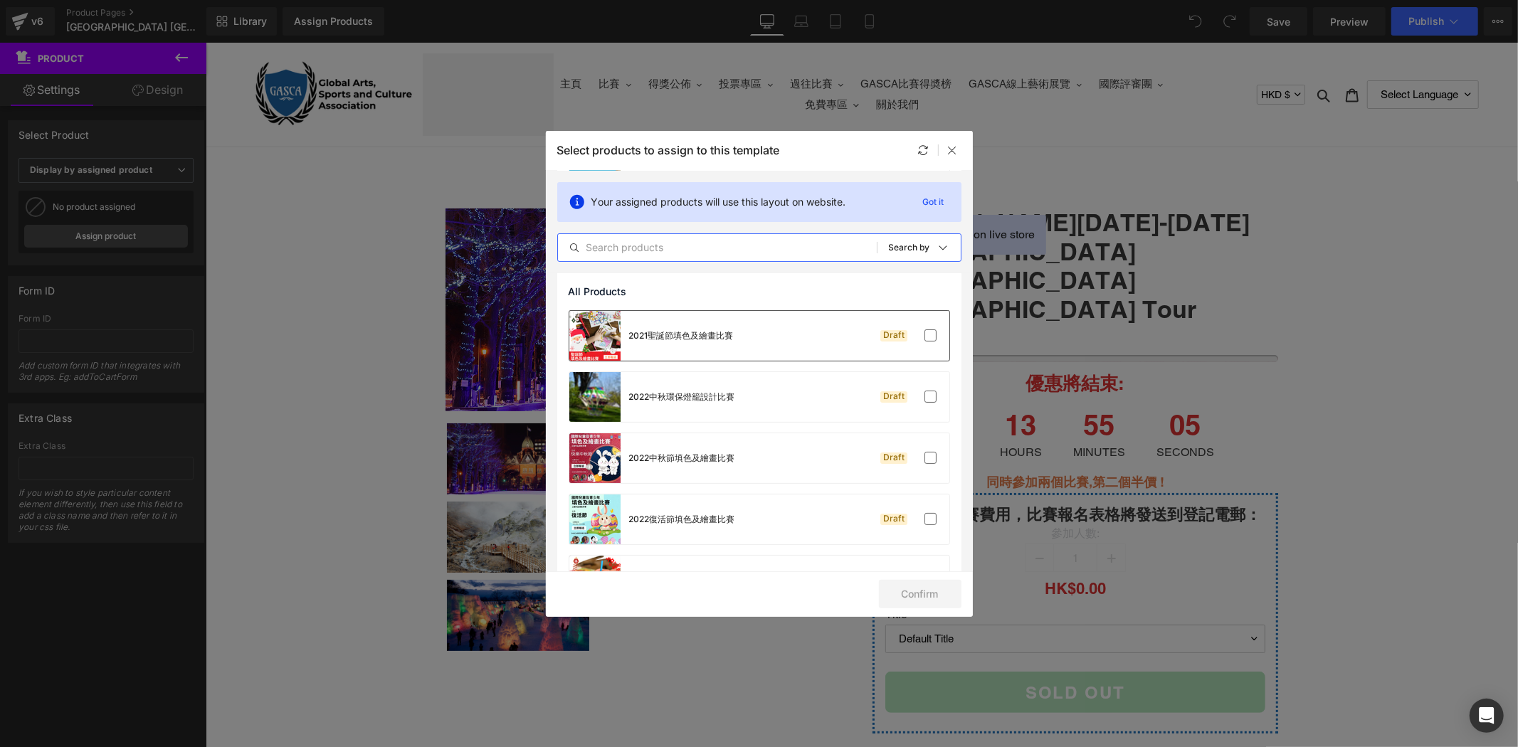
scroll to position [553, 0]
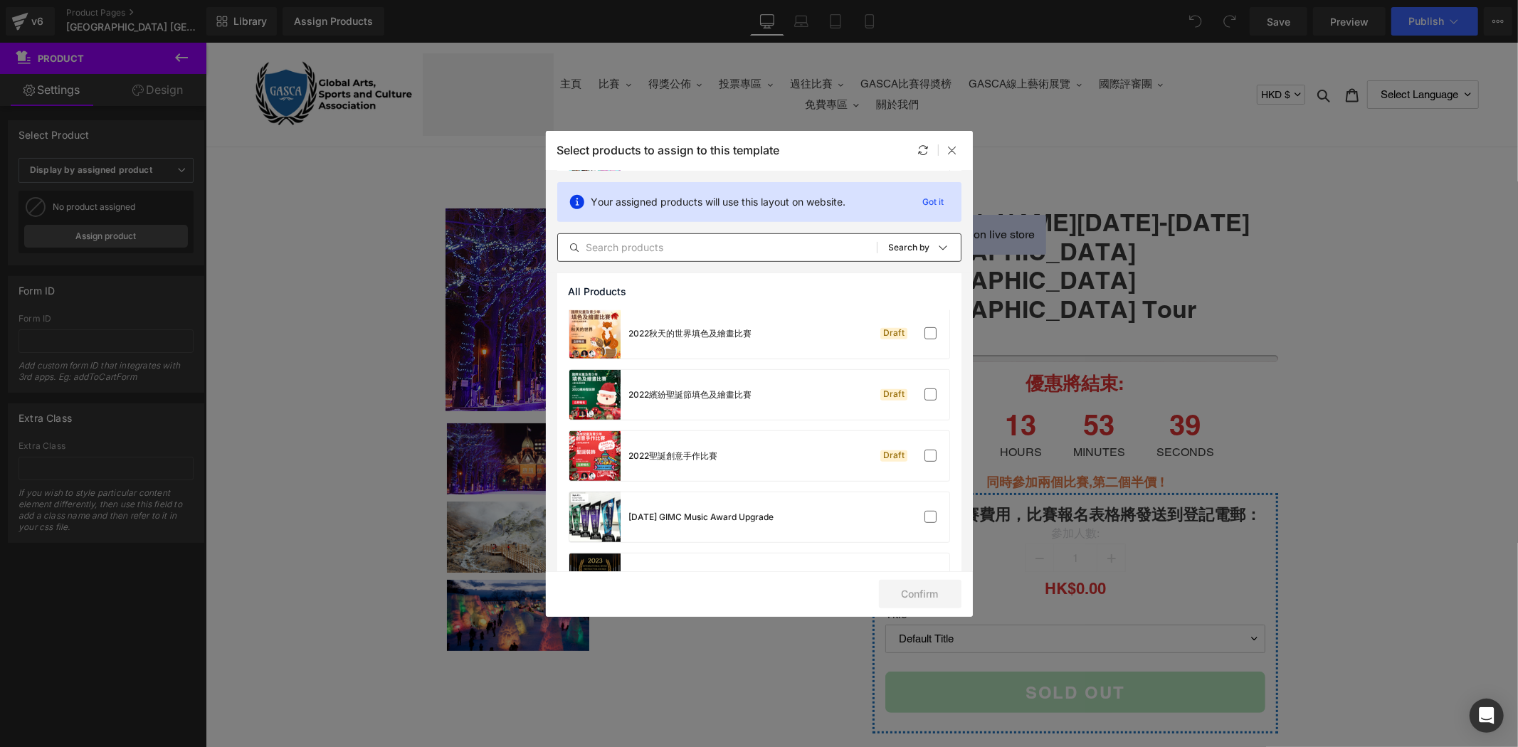
click at [653, 258] on div "All Products Shopify Collections Product Templates Shopify Collections Sort: Se…" at bounding box center [759, 247] width 404 height 28
click at [666, 253] on input "text" at bounding box center [717, 247] width 319 height 17
paste input "日本北海道美術參展賽"
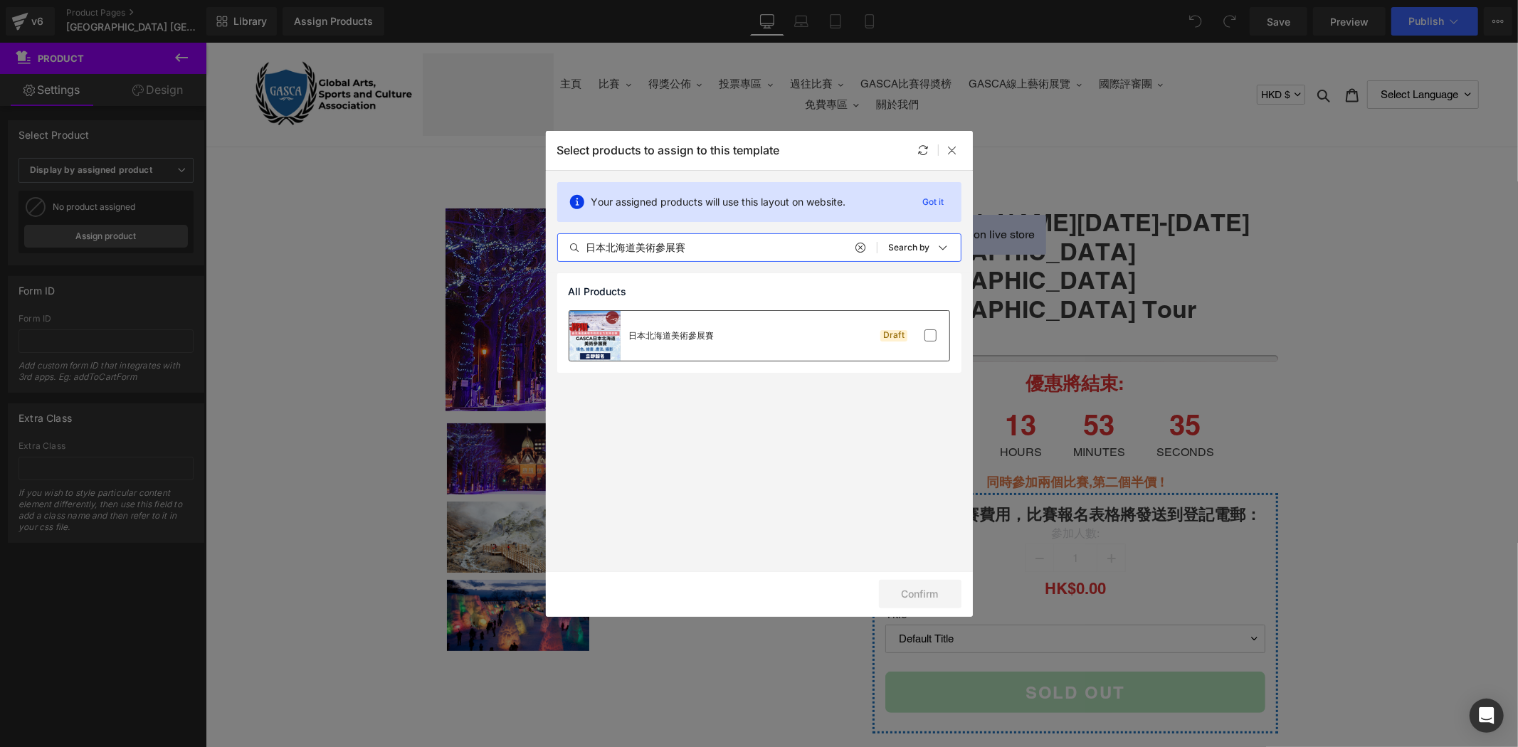
type input "日本北海道美術參展賽"
click at [876, 332] on div "Draft" at bounding box center [906, 336] width 63 height 14
click at [931, 593] on button "Confirm" at bounding box center [920, 594] width 83 height 28
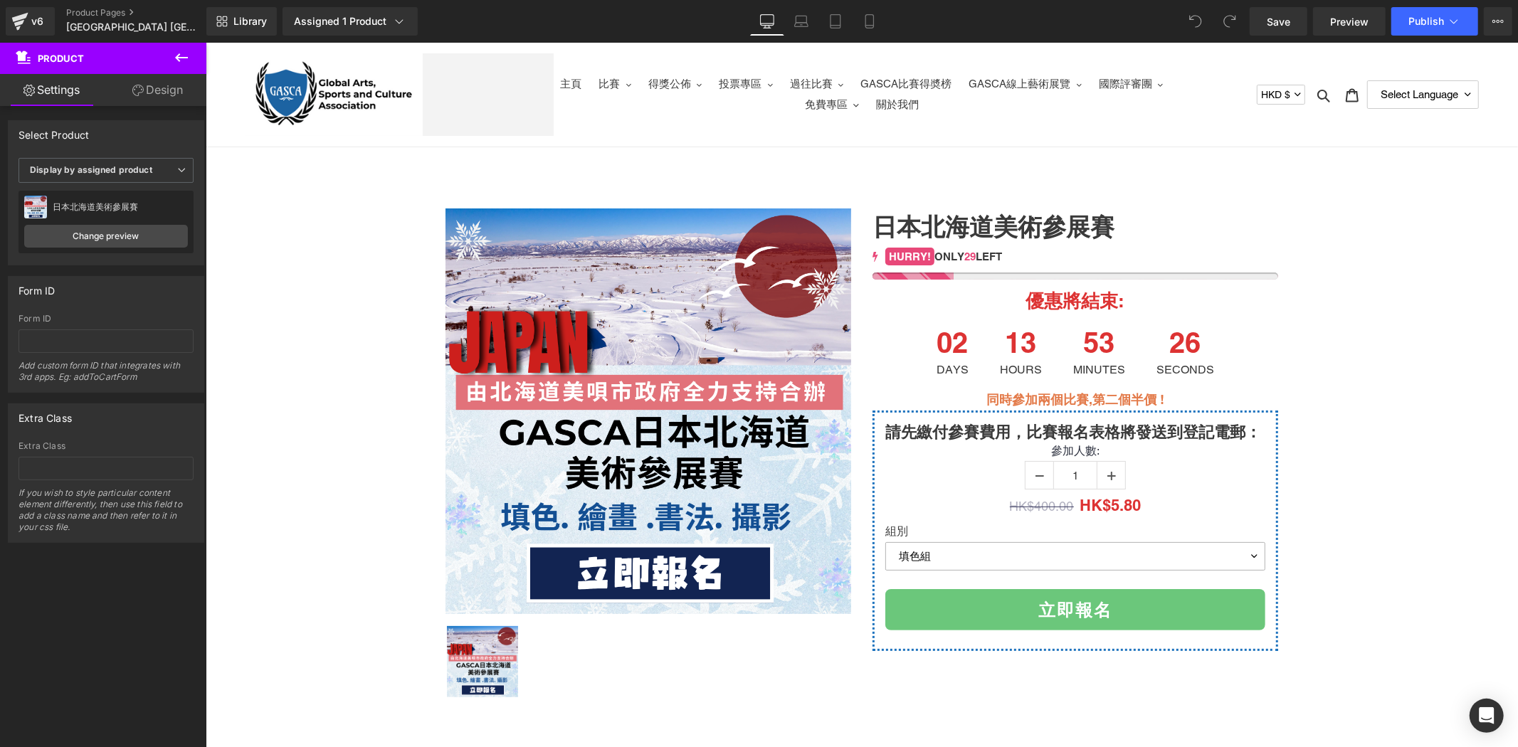
click at [1234, 552] on select "填色組 繪畫組 書法組 攝影組" at bounding box center [1075, 556] width 380 height 28
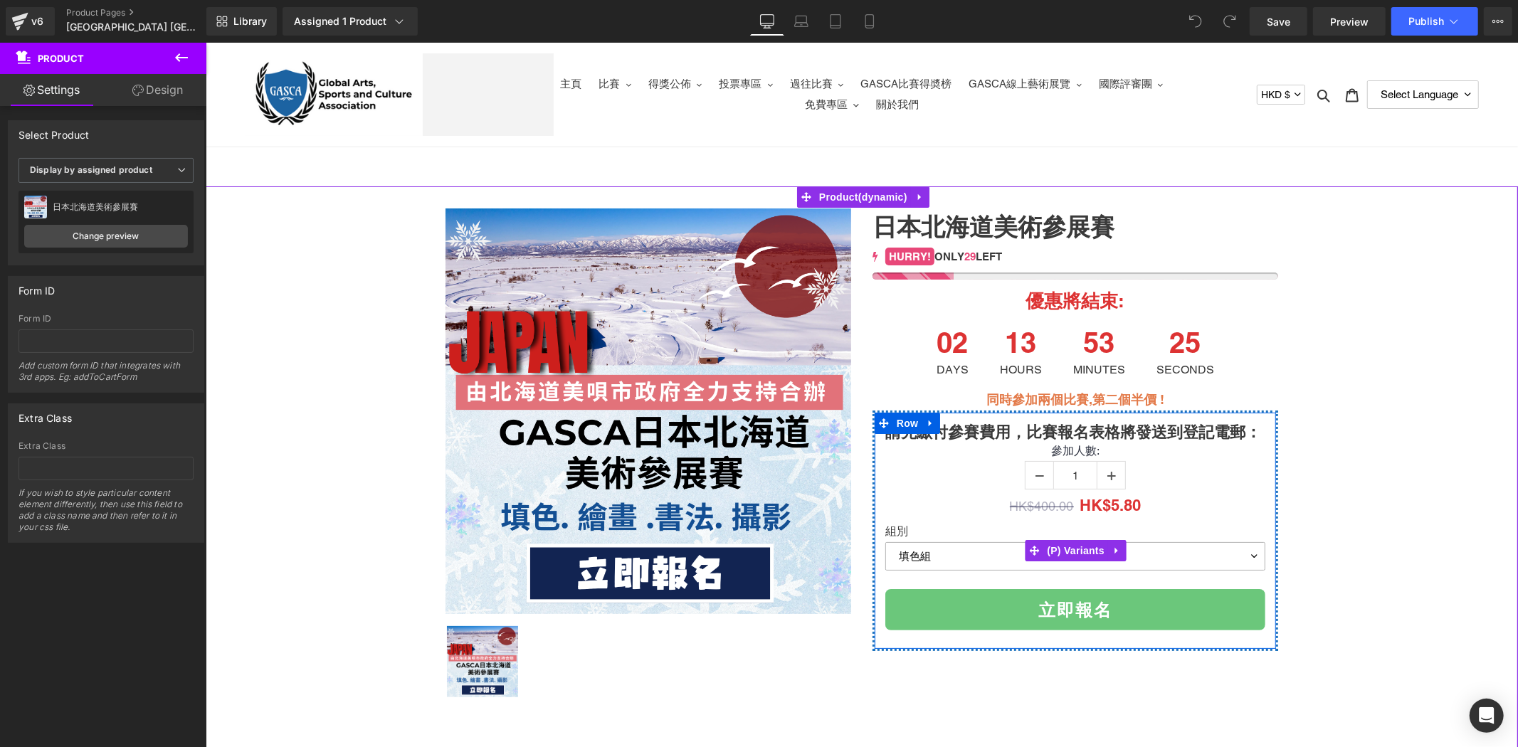
click at [1234, 552] on select "填色組 繪畫組 書法組 攝影組" at bounding box center [1075, 556] width 380 height 28
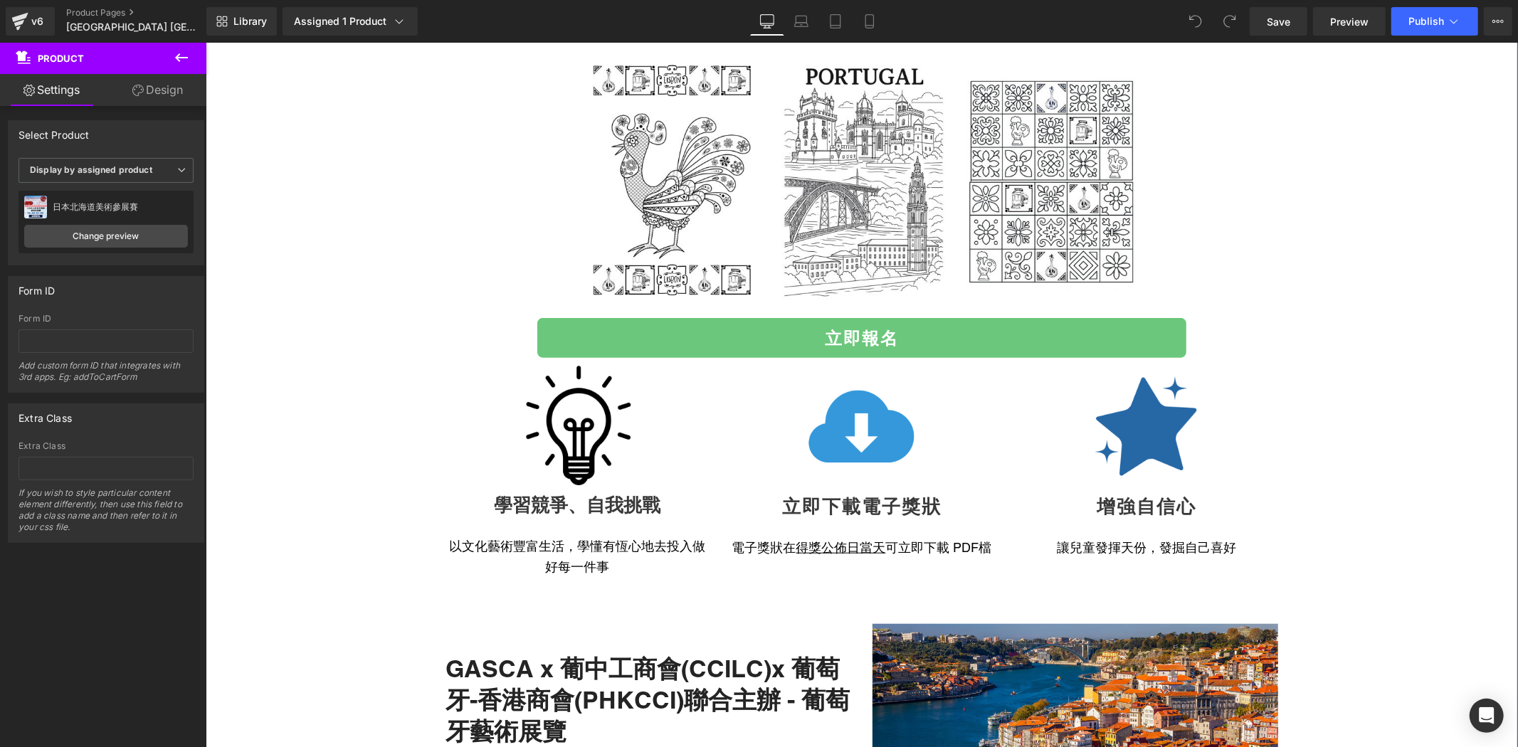
scroll to position [1107, 0]
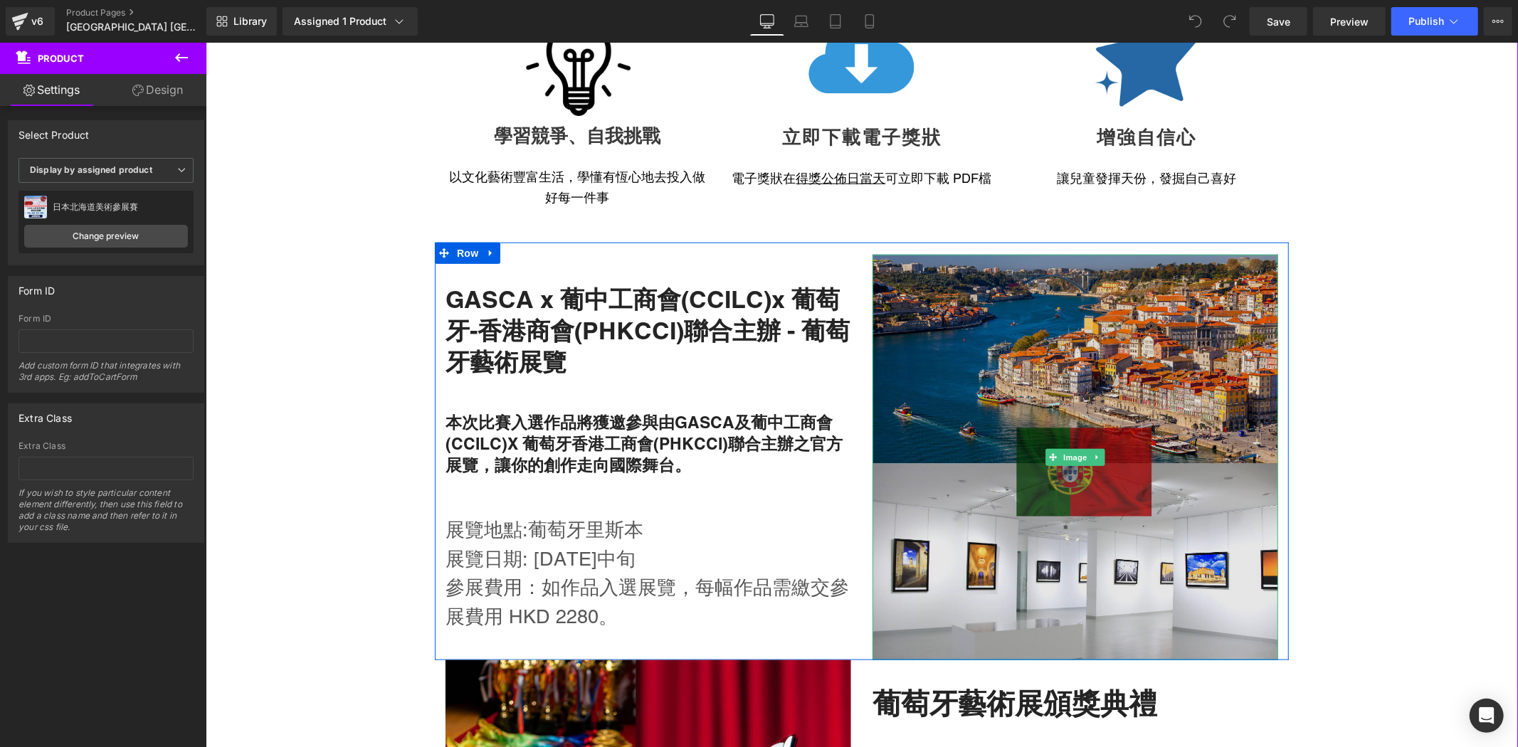
click at [1134, 429] on img at bounding box center [1075, 457] width 406 height 406
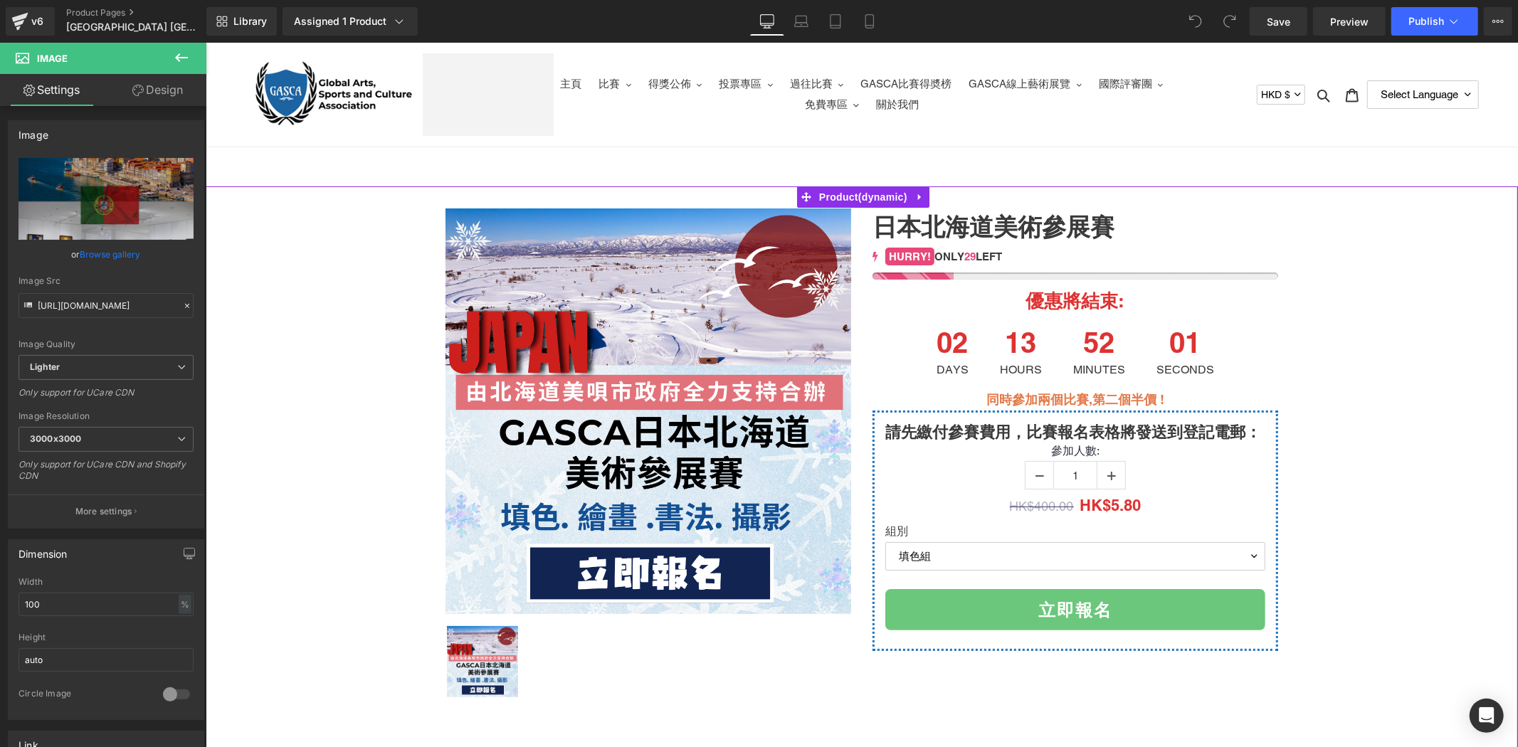
scroll to position [369, 0]
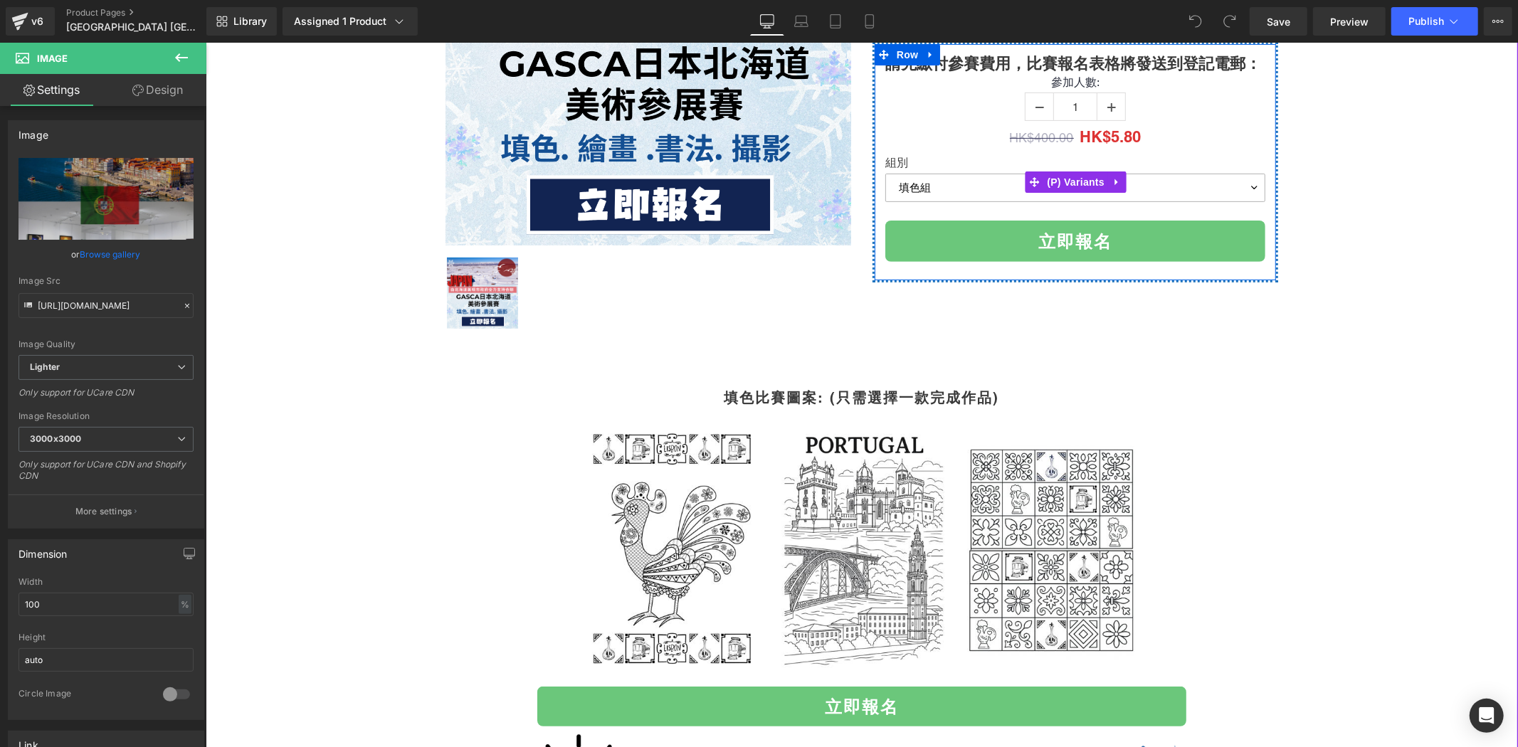
click at [1243, 182] on select "填色組 繪畫組 書法組 攝影組" at bounding box center [1075, 187] width 380 height 28
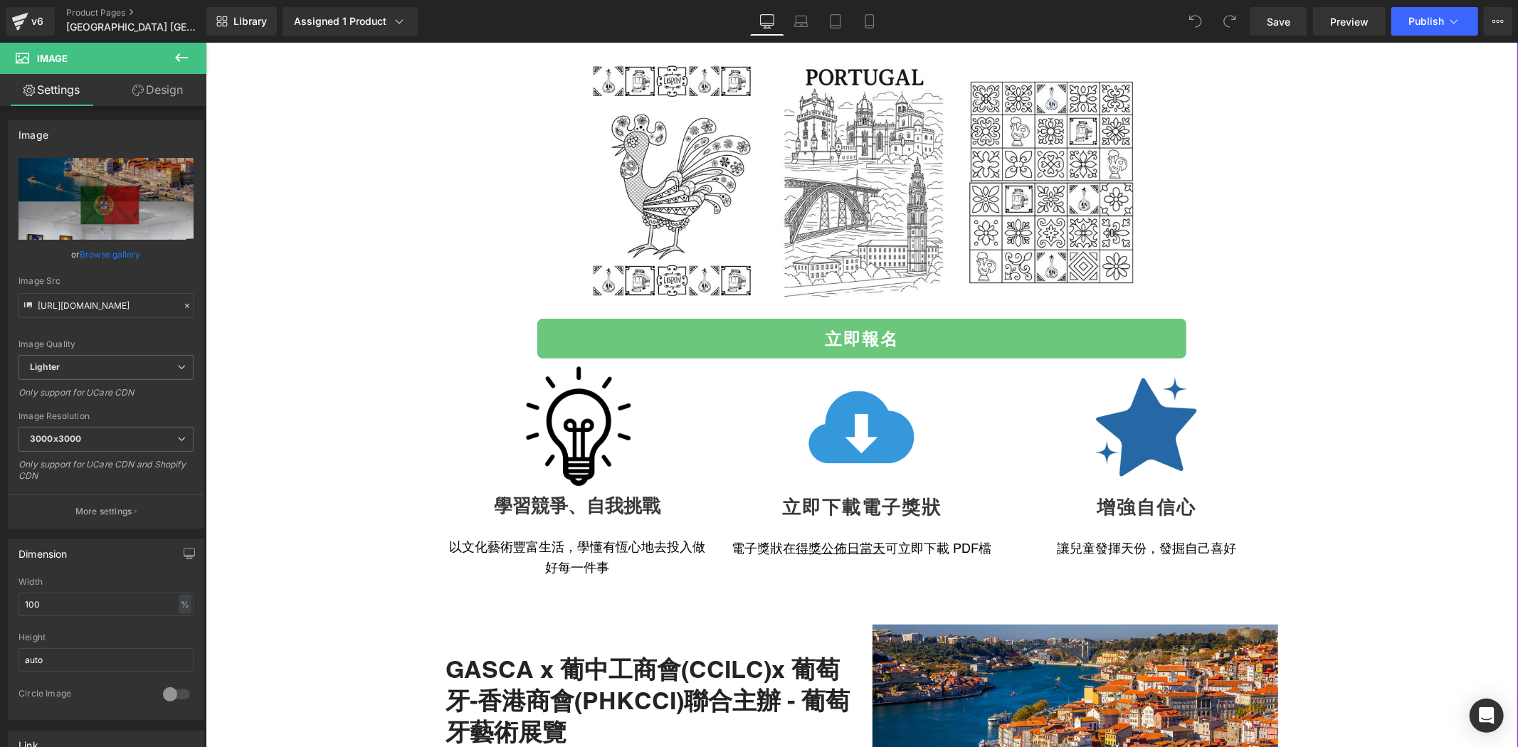
scroll to position [737, 0]
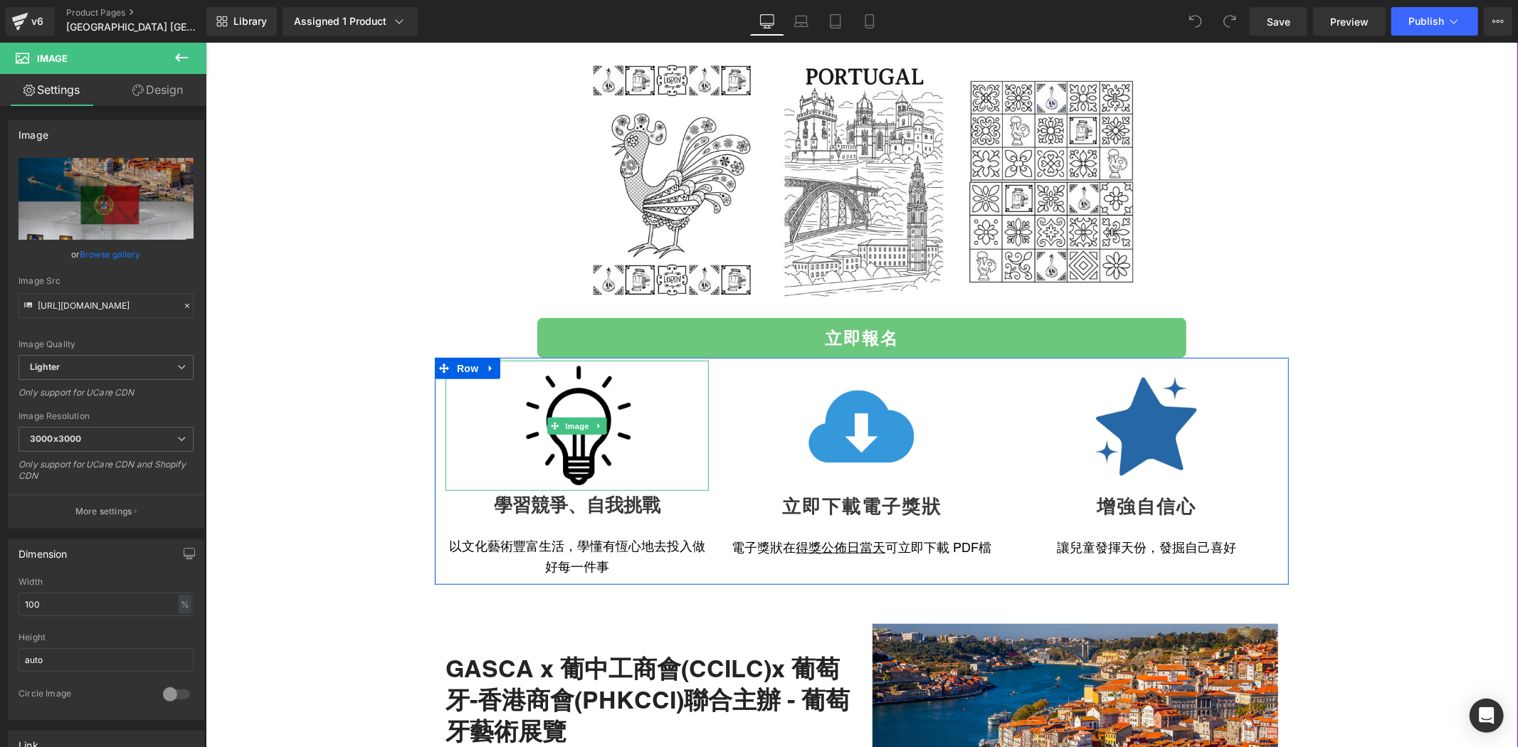
click at [567, 434] on img at bounding box center [577, 425] width 132 height 130
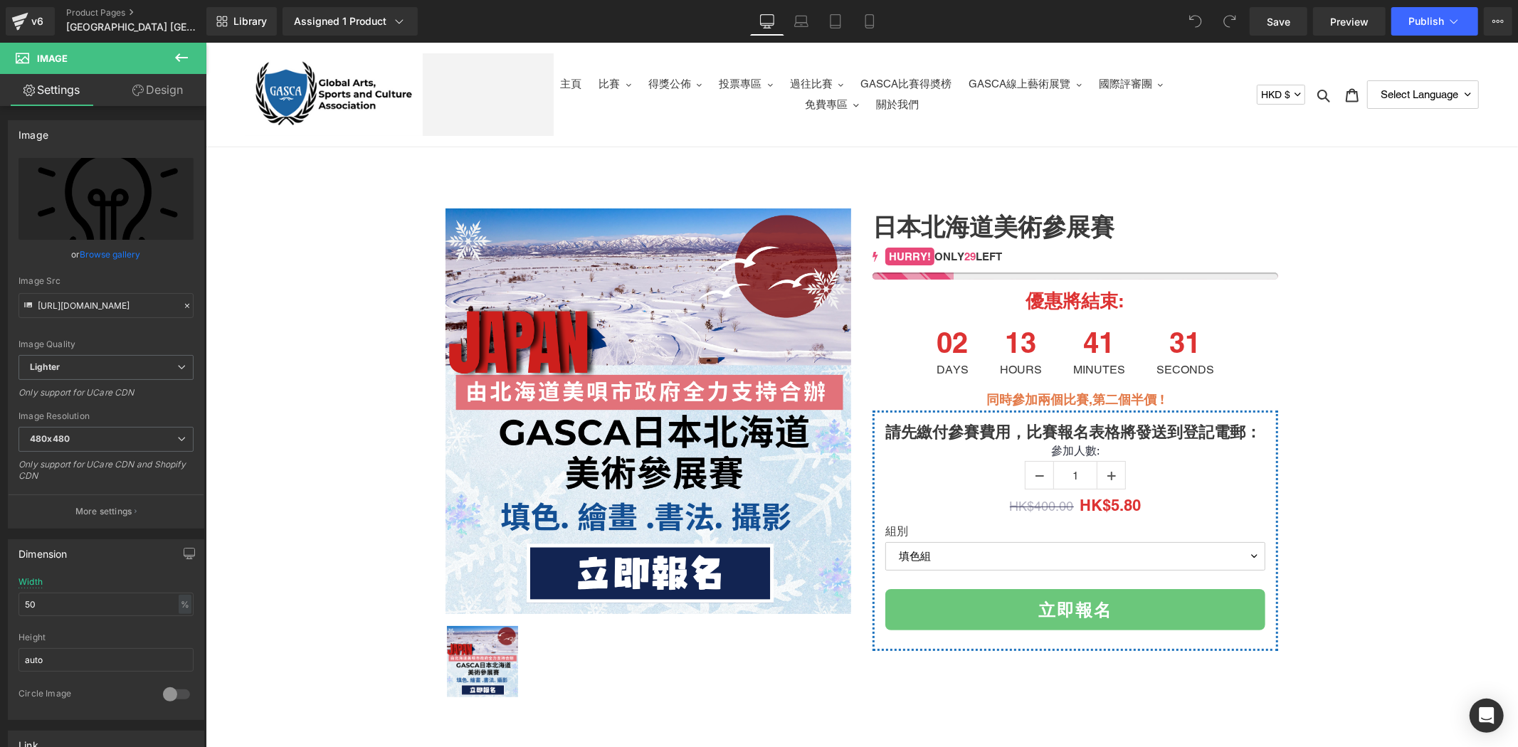
scroll to position [369, 0]
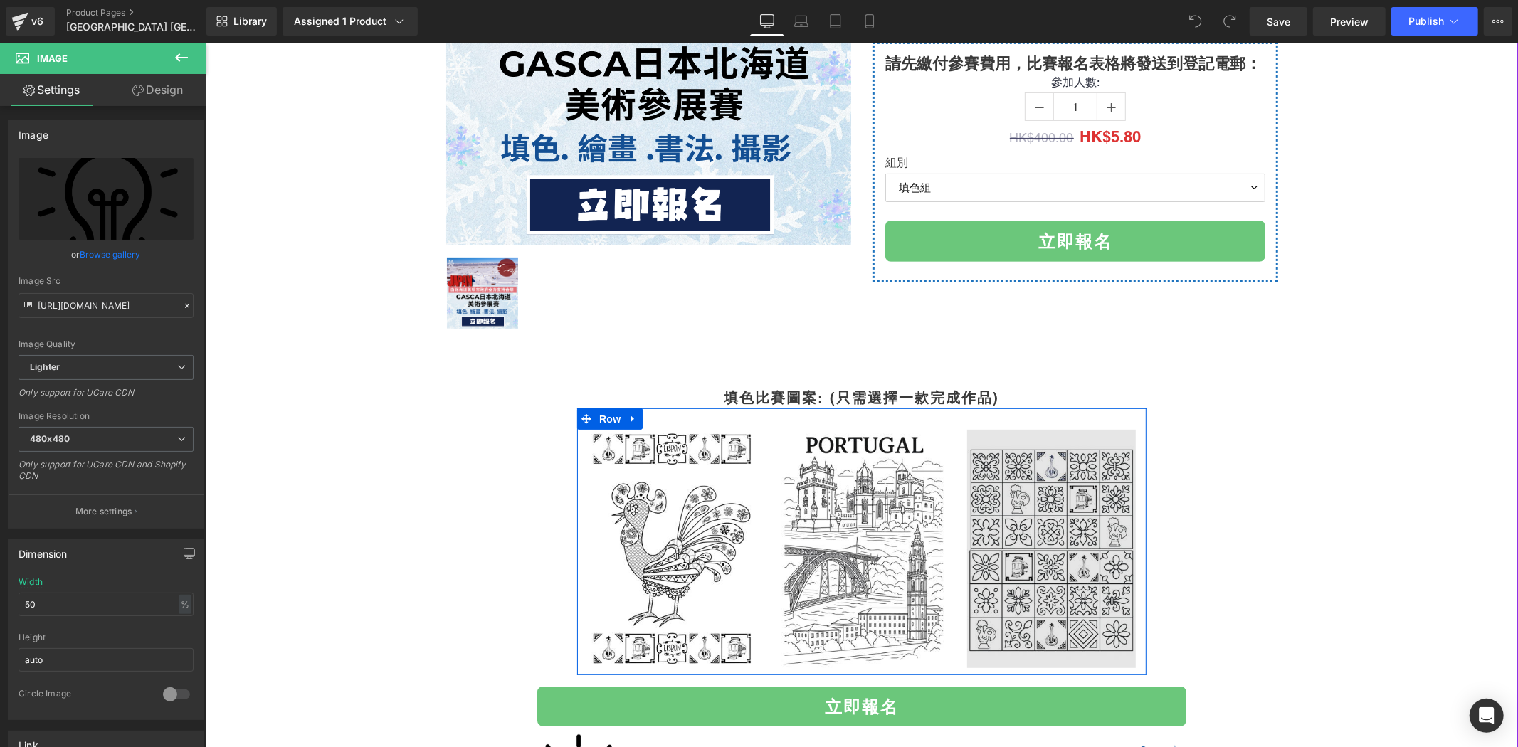
drag, startPoint x: 1012, startPoint y: 576, endPoint x: 1028, endPoint y: 570, distance: 17.3
click at [1012, 576] on img at bounding box center [1051, 548] width 169 height 238
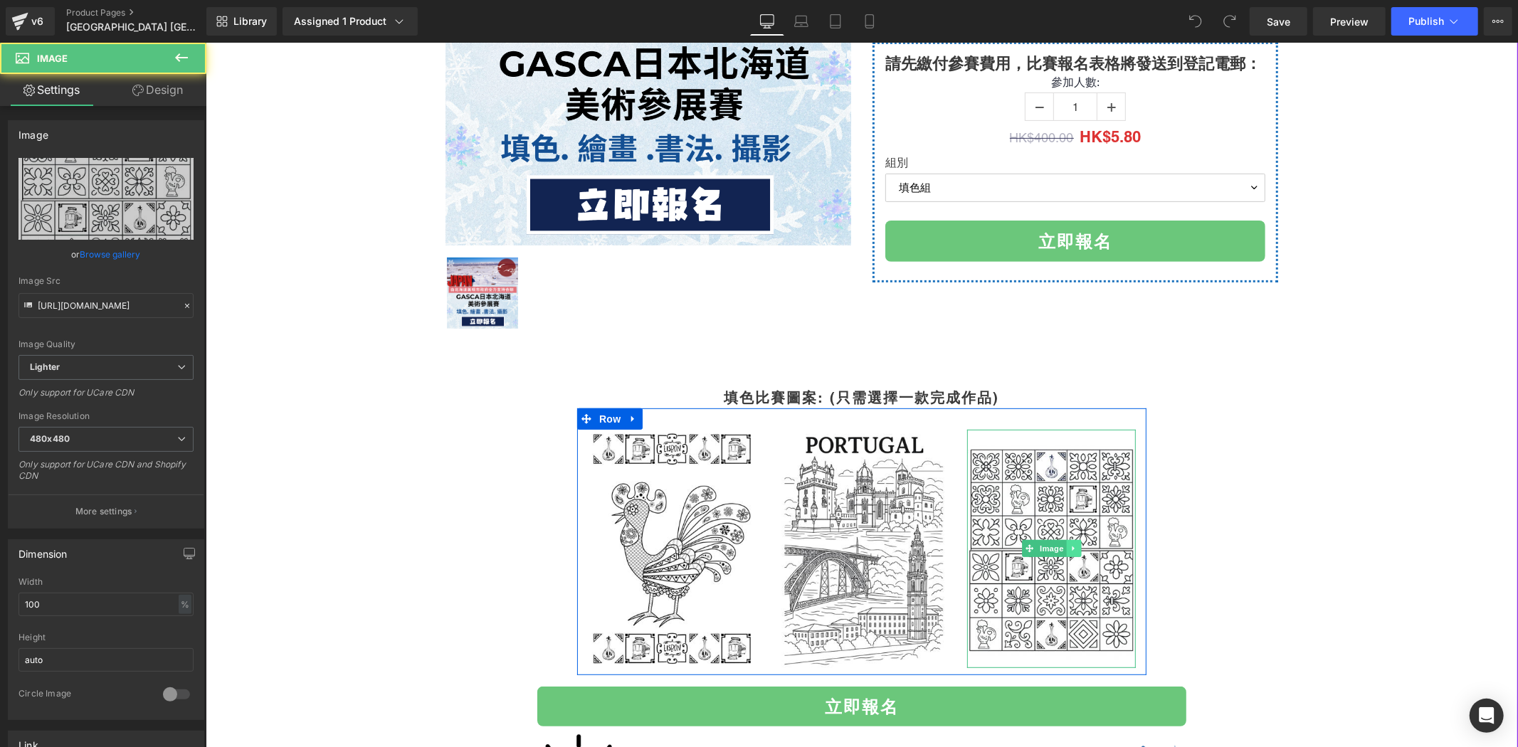
click at [1071, 549] on icon at bounding box center [1072, 548] width 2 height 5
click at [1073, 547] on link at bounding box center [1080, 548] width 15 height 17
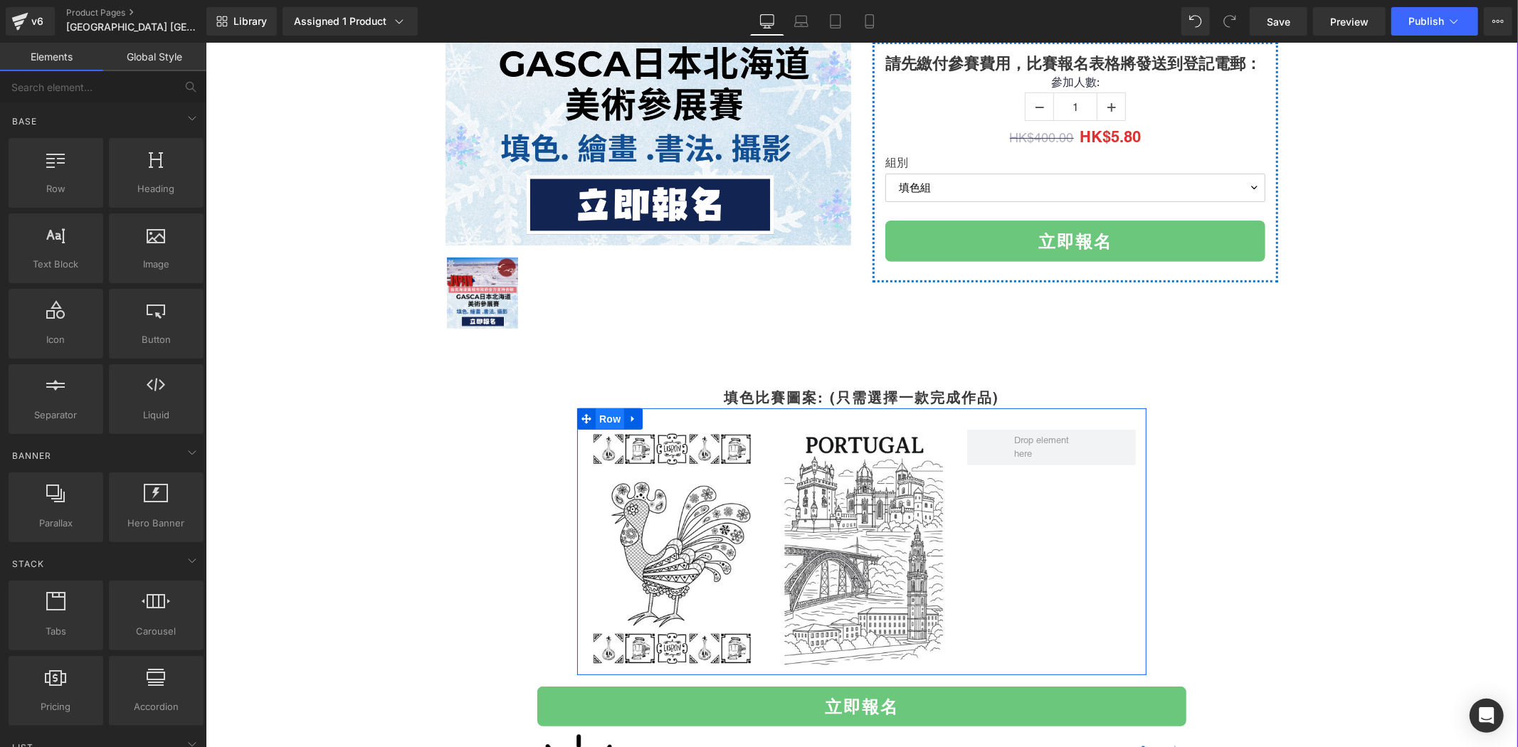
click at [610, 421] on span "Row" at bounding box center [609, 418] width 28 height 21
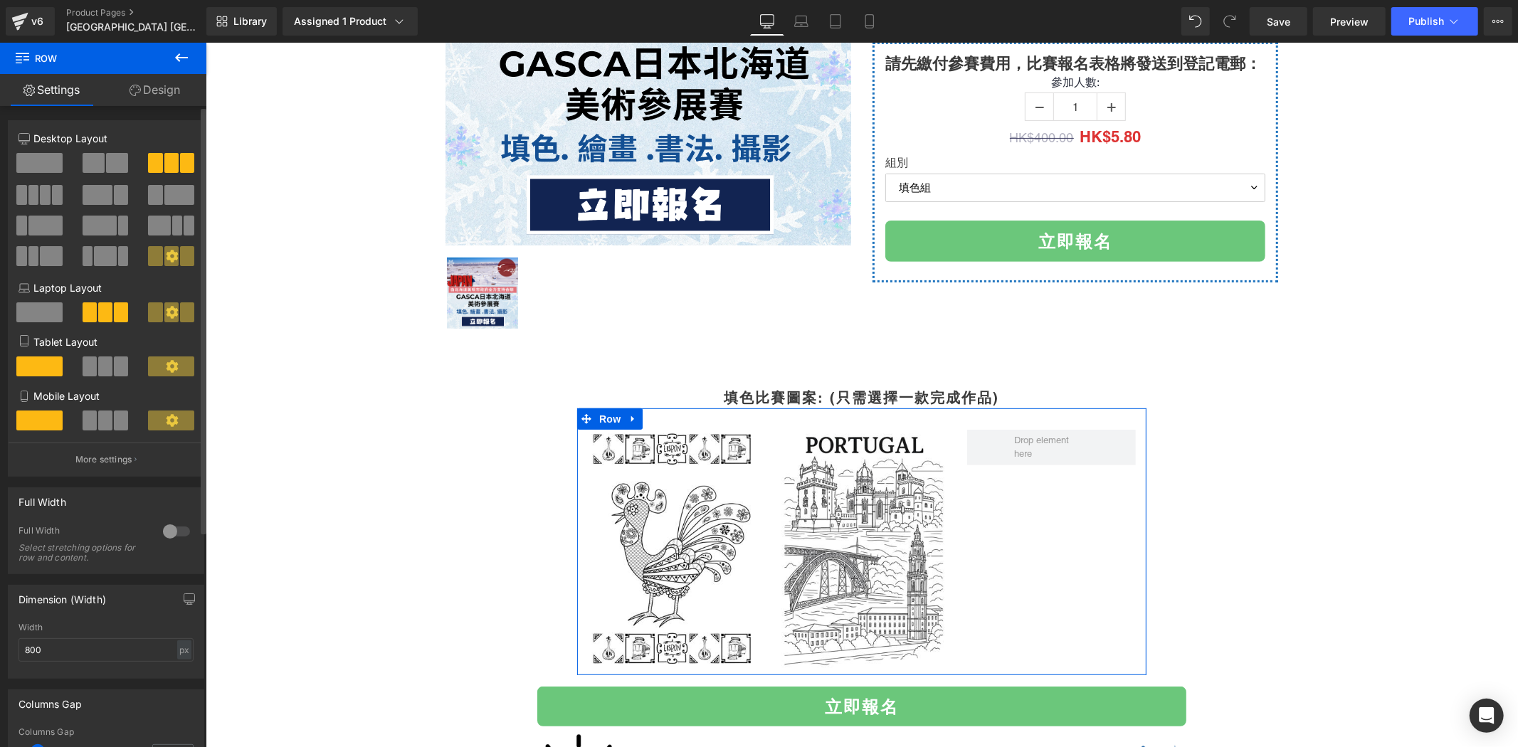
click at [95, 157] on span at bounding box center [94, 163] width 22 height 20
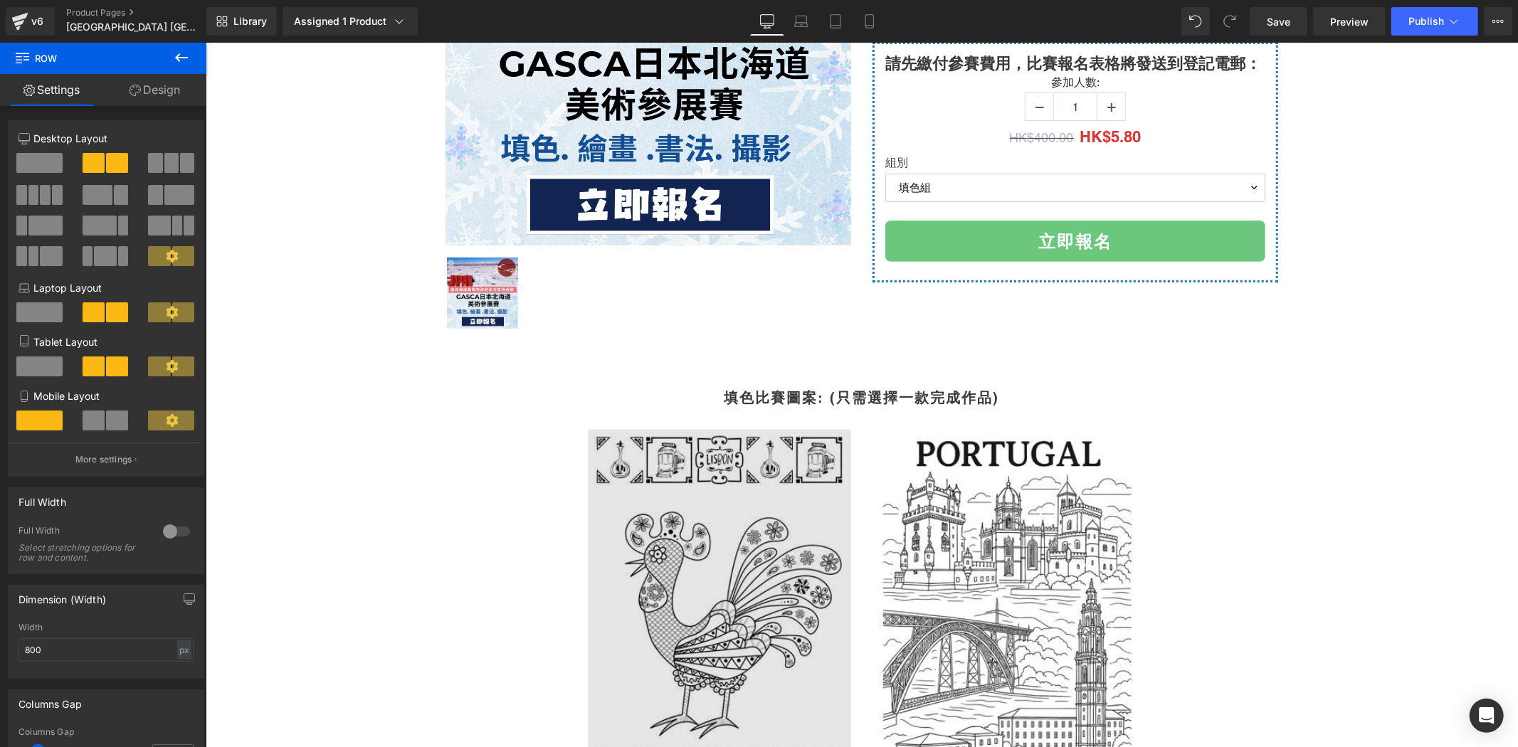
click at [698, 523] on img at bounding box center [718, 615] width 263 height 373
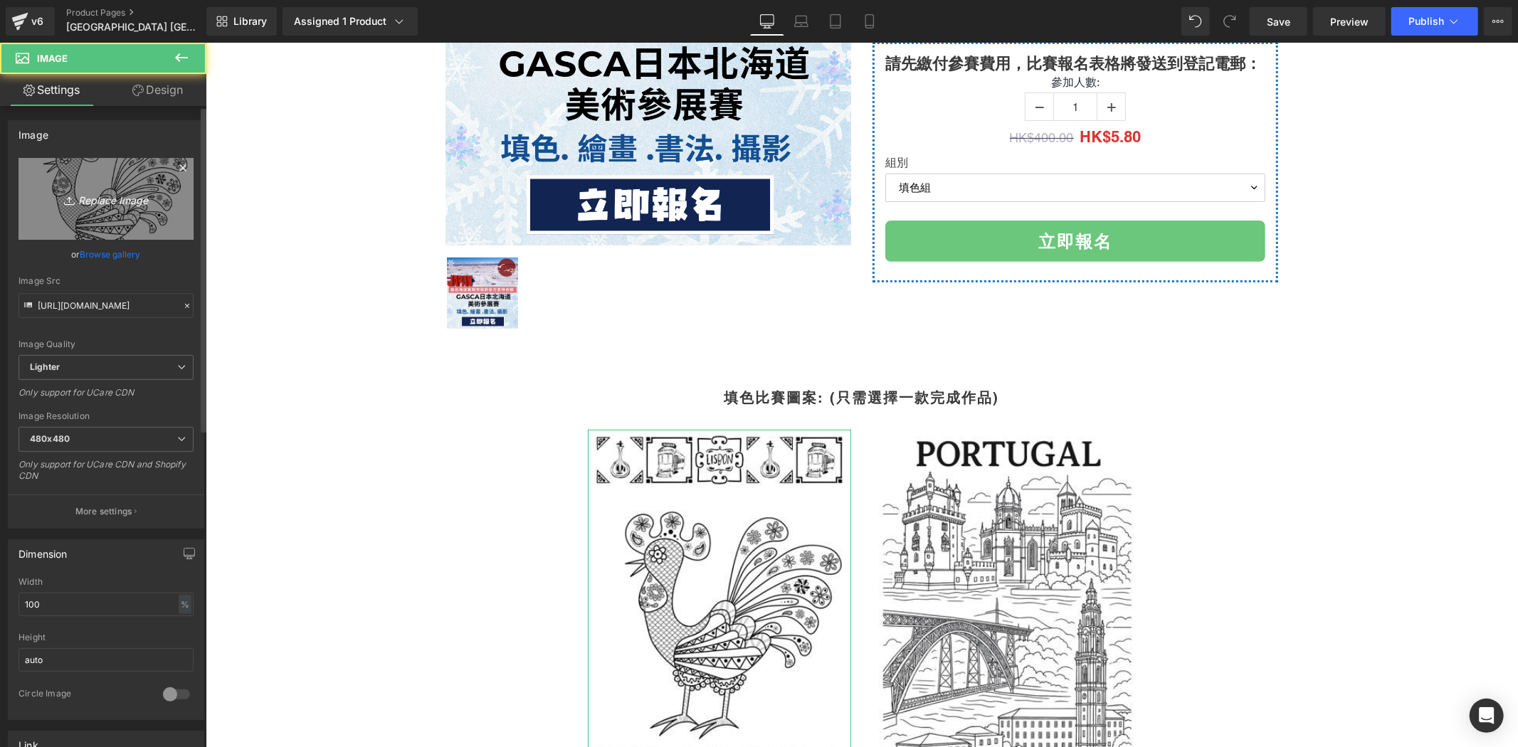
click at [130, 214] on link "Replace Image" at bounding box center [106, 199] width 175 height 82
type input "C:\fakepath\Bibai coloring sheet.png"
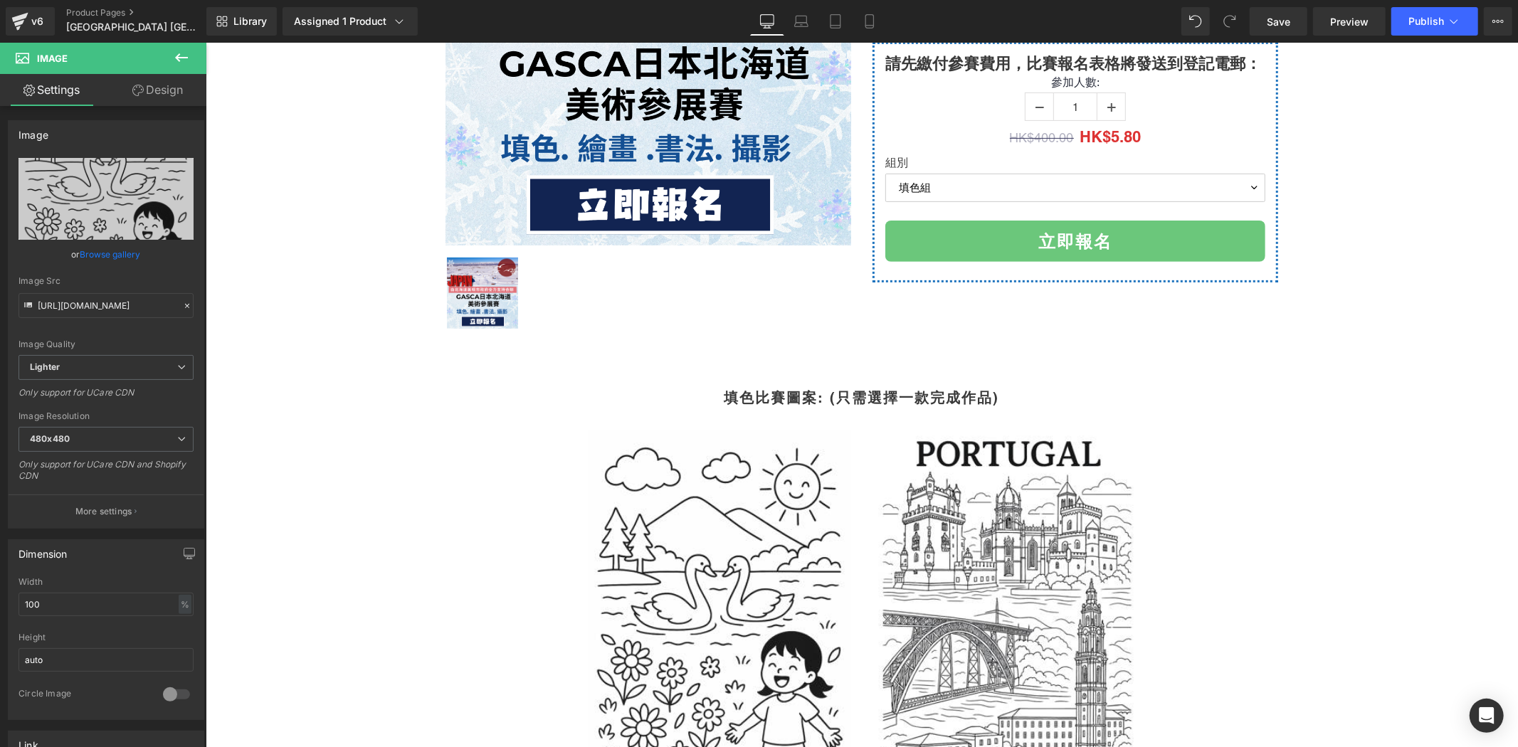
type input "https://ucarecdn.com/fe220a12-21cd-4d06-9321-d86677be1bc7/-/format/auto/-/previ…"
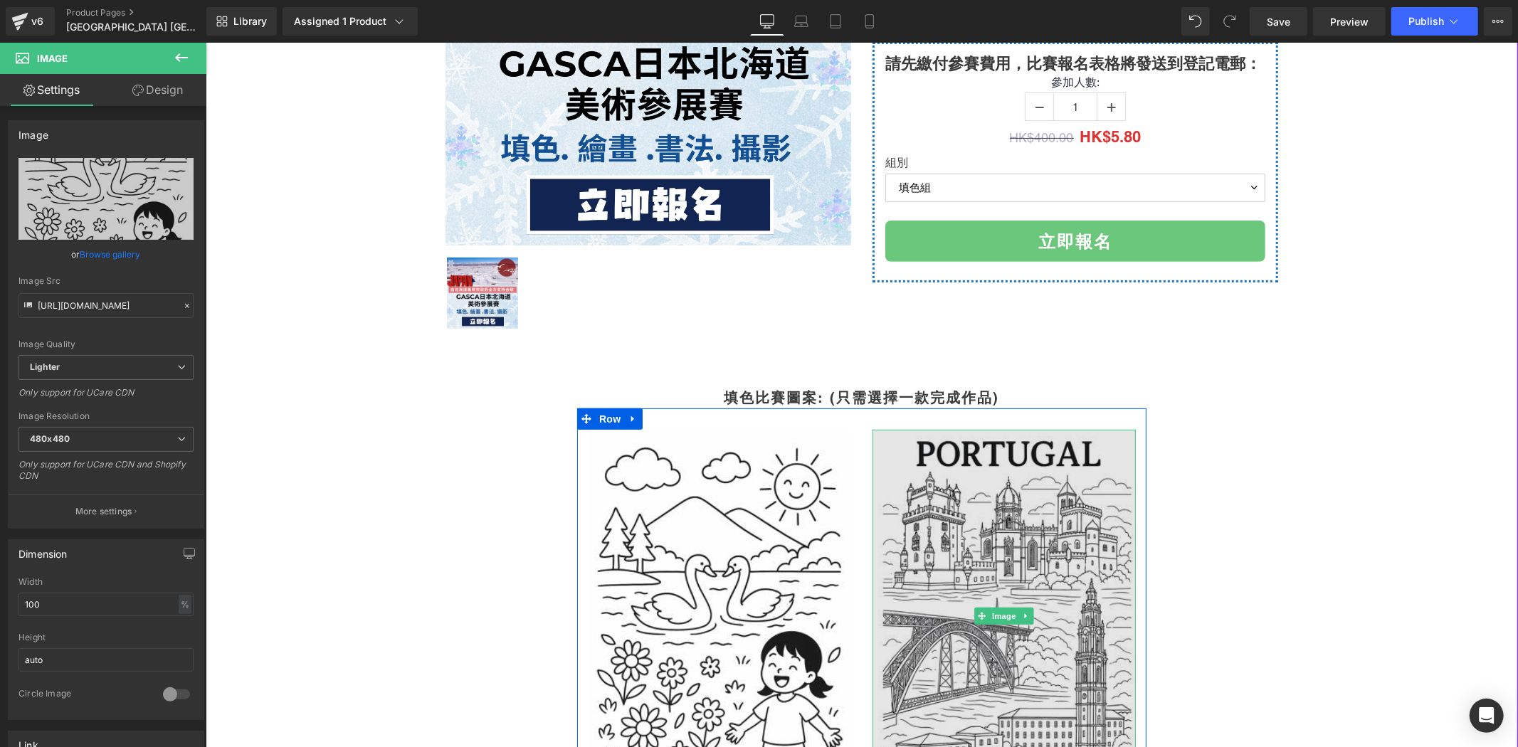
click at [980, 480] on img at bounding box center [1003, 615] width 263 height 373
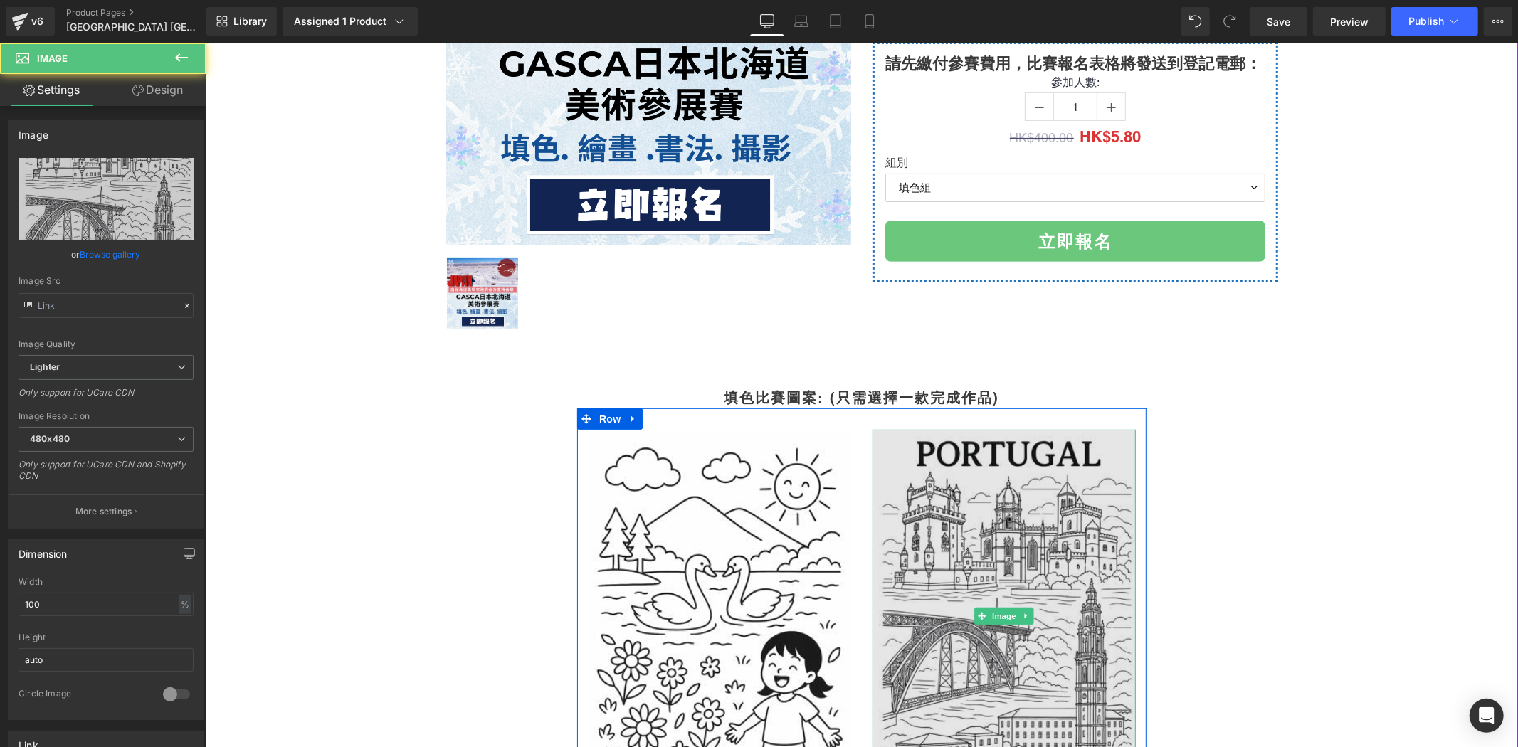
type input "https://ucarecdn.com/46250e4c-bc10-479a-98a0-36f9314620dd/-/format/auto/-/previ…"
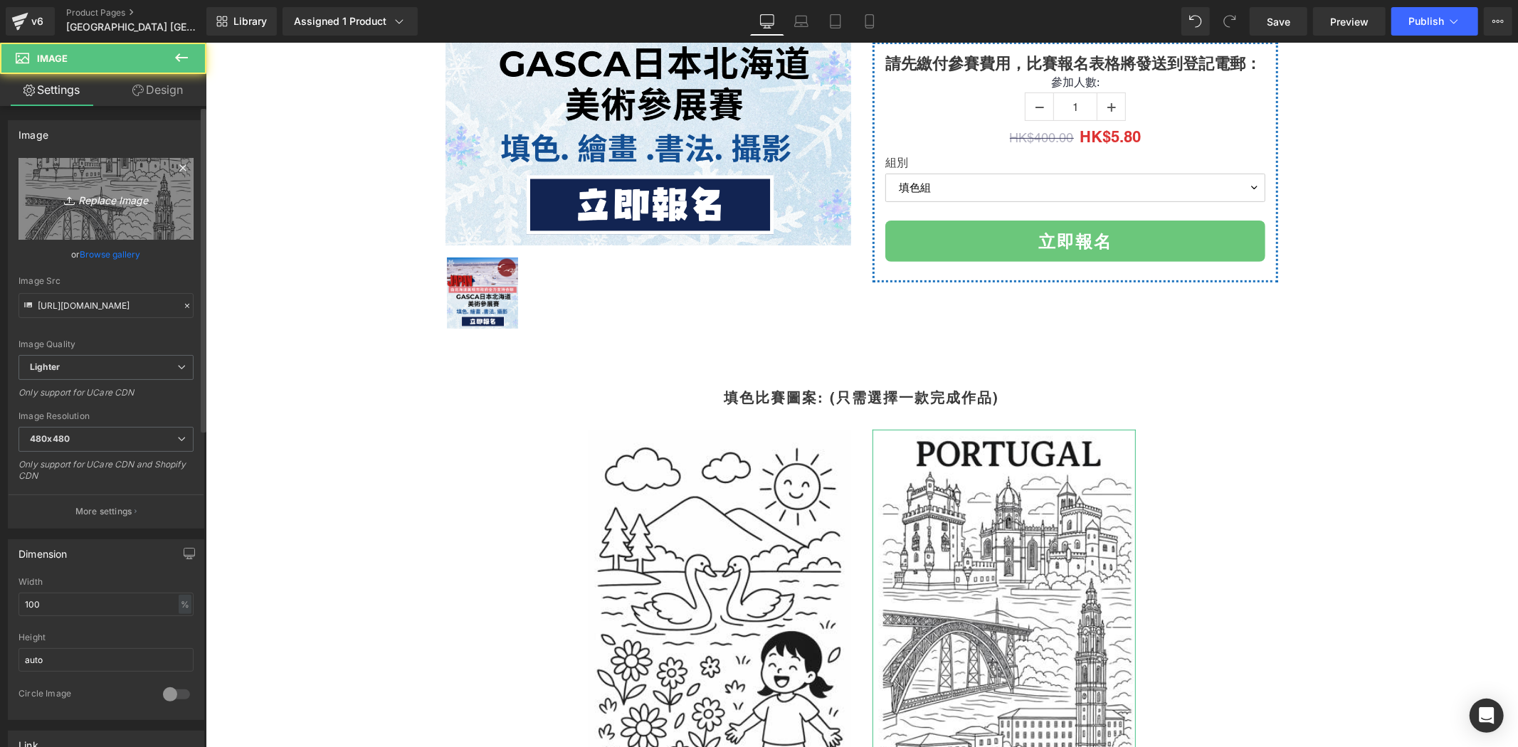
click at [91, 207] on icon "Replace Image" at bounding box center [106, 199] width 114 height 18
type input "C:\fakepath\Bibai city coloring sheet.png"
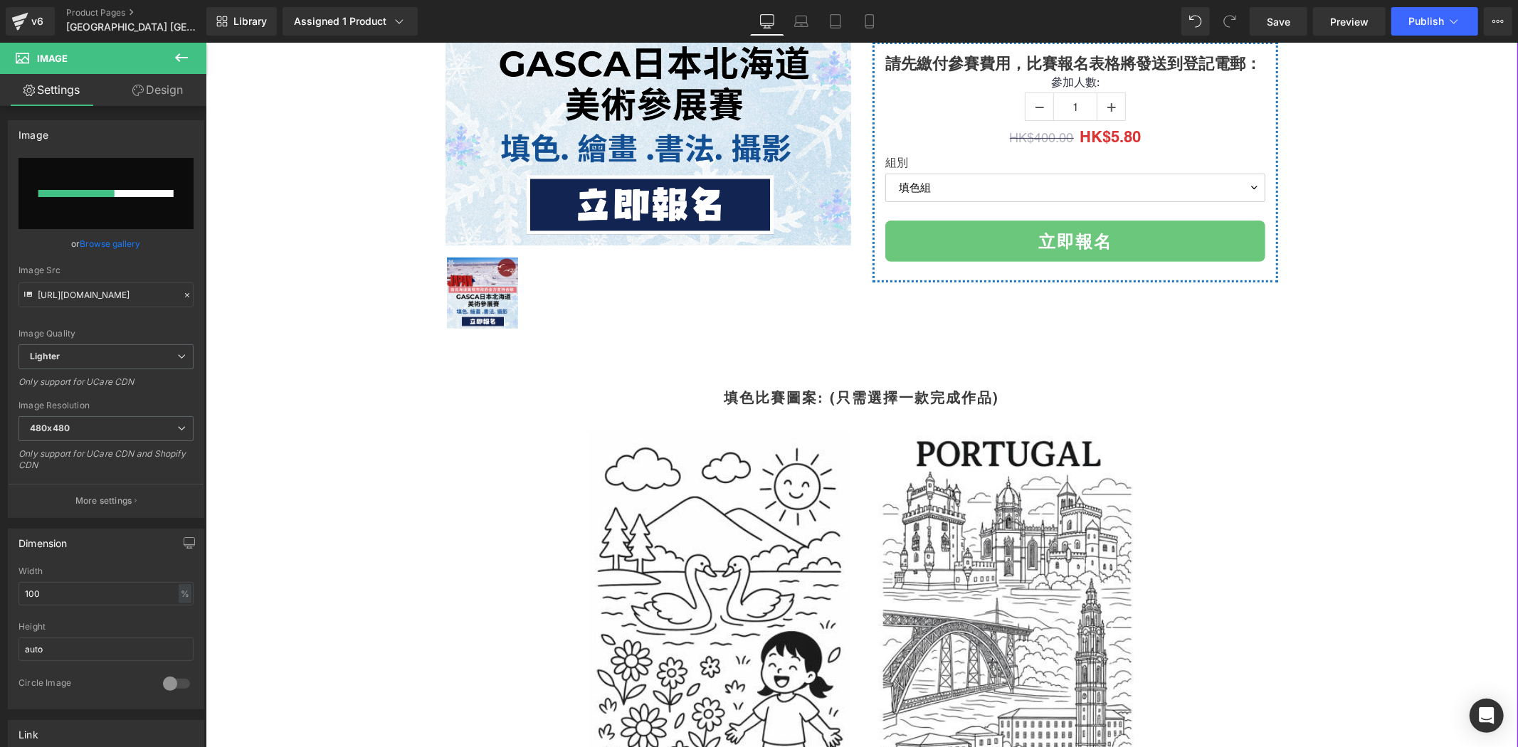
scroll to position [737, 0]
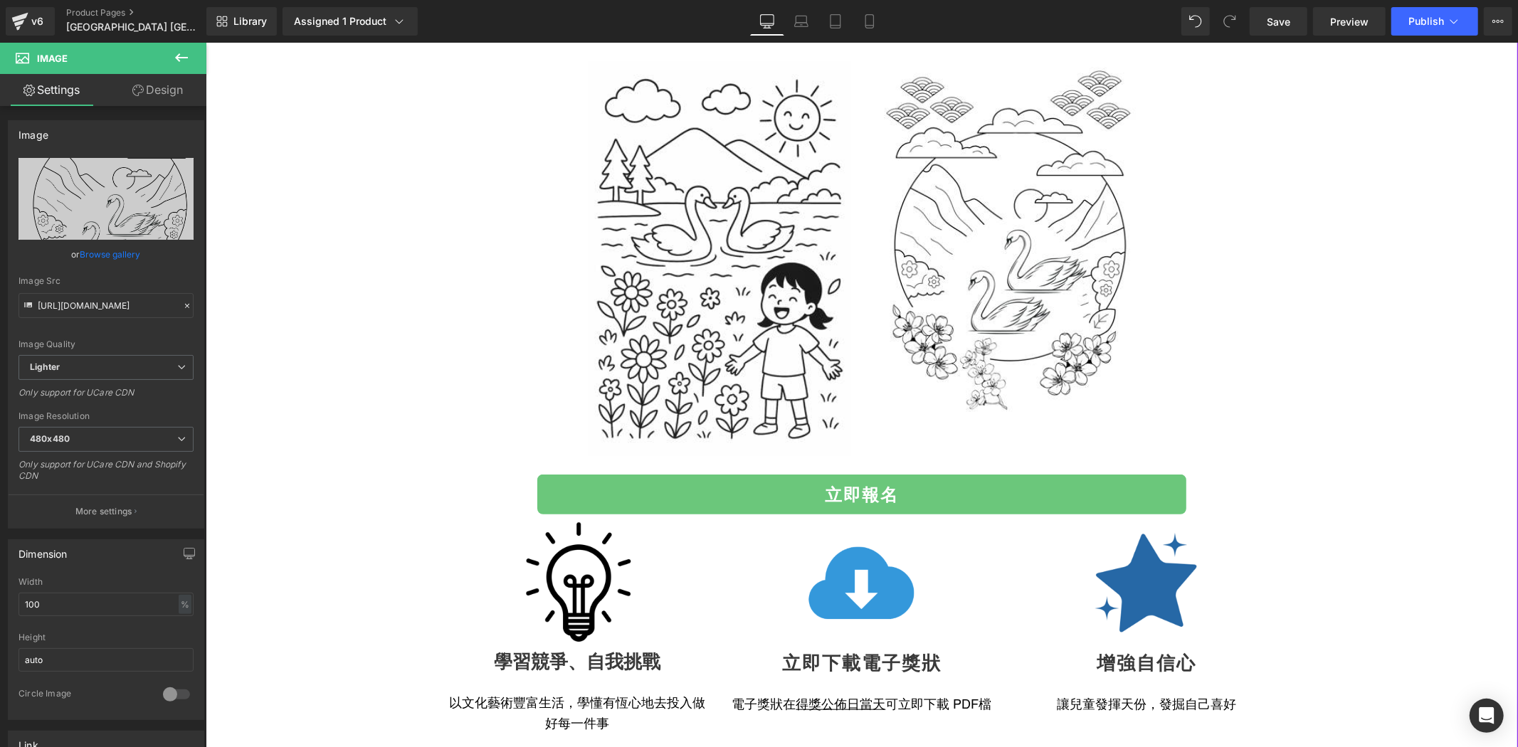
type input "https://ucarecdn.com/6bc7b004-6877-4d02-83b3-b5f0520f1d85/-/format/auto/-/previ…"
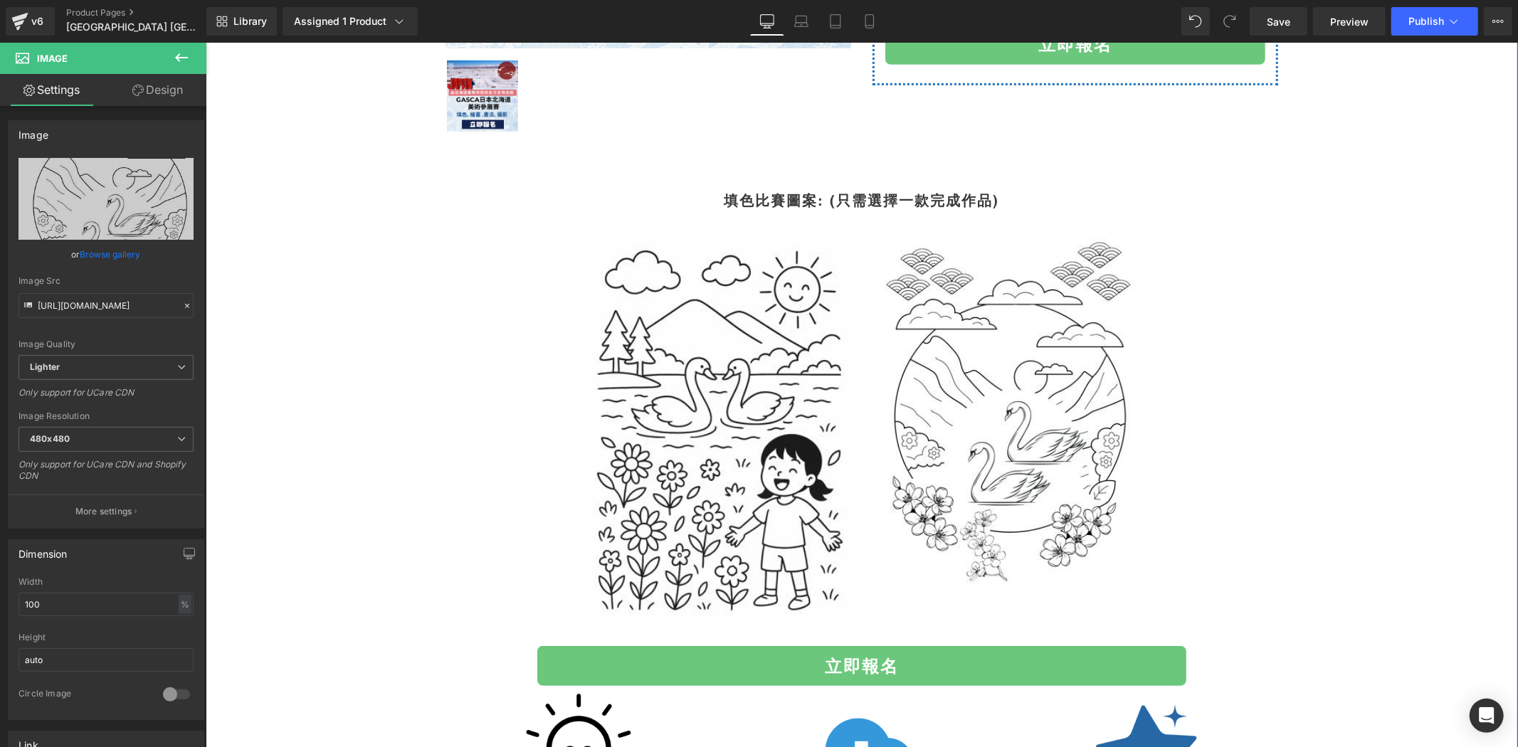
scroll to position [553, 0]
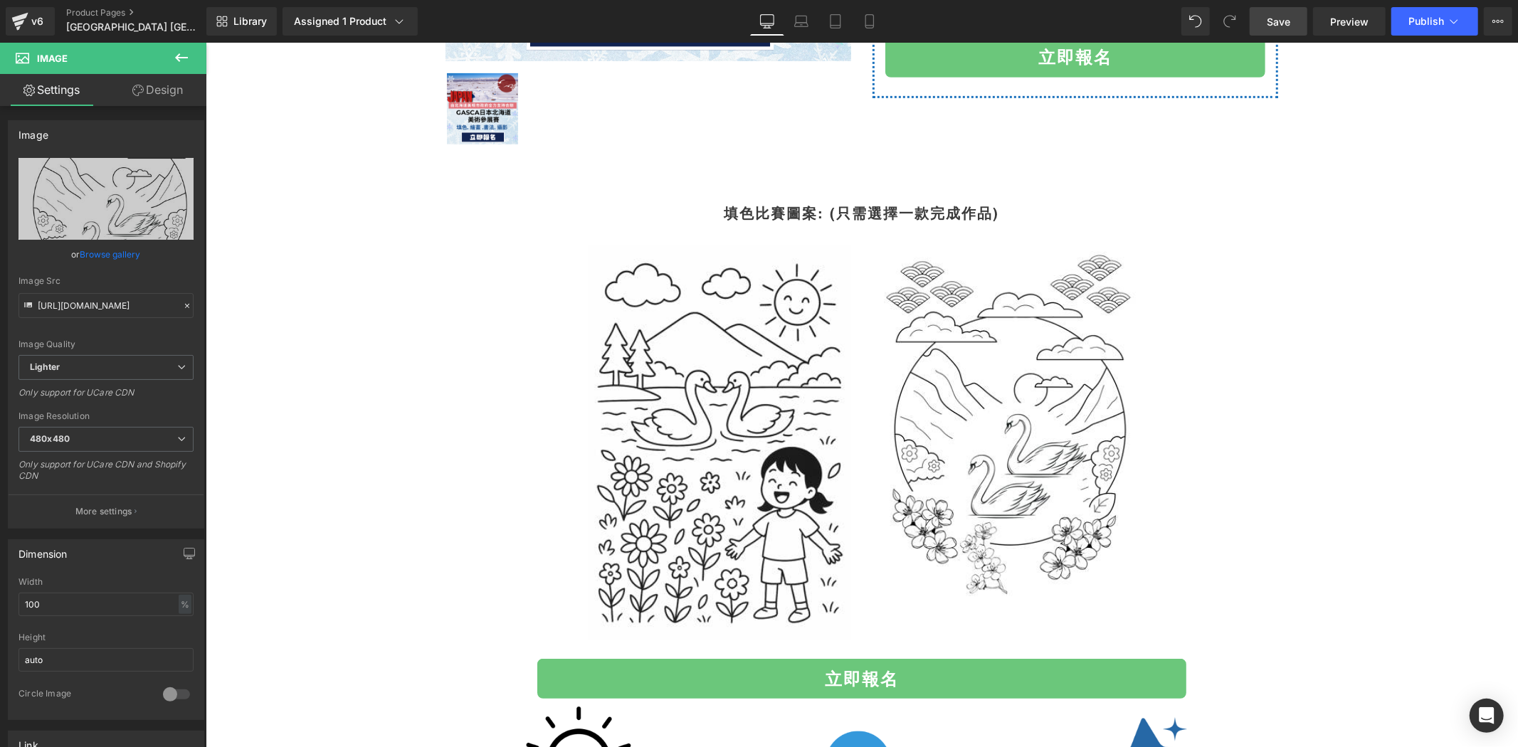
click at [1297, 12] on link "Save" at bounding box center [1279, 21] width 58 height 28
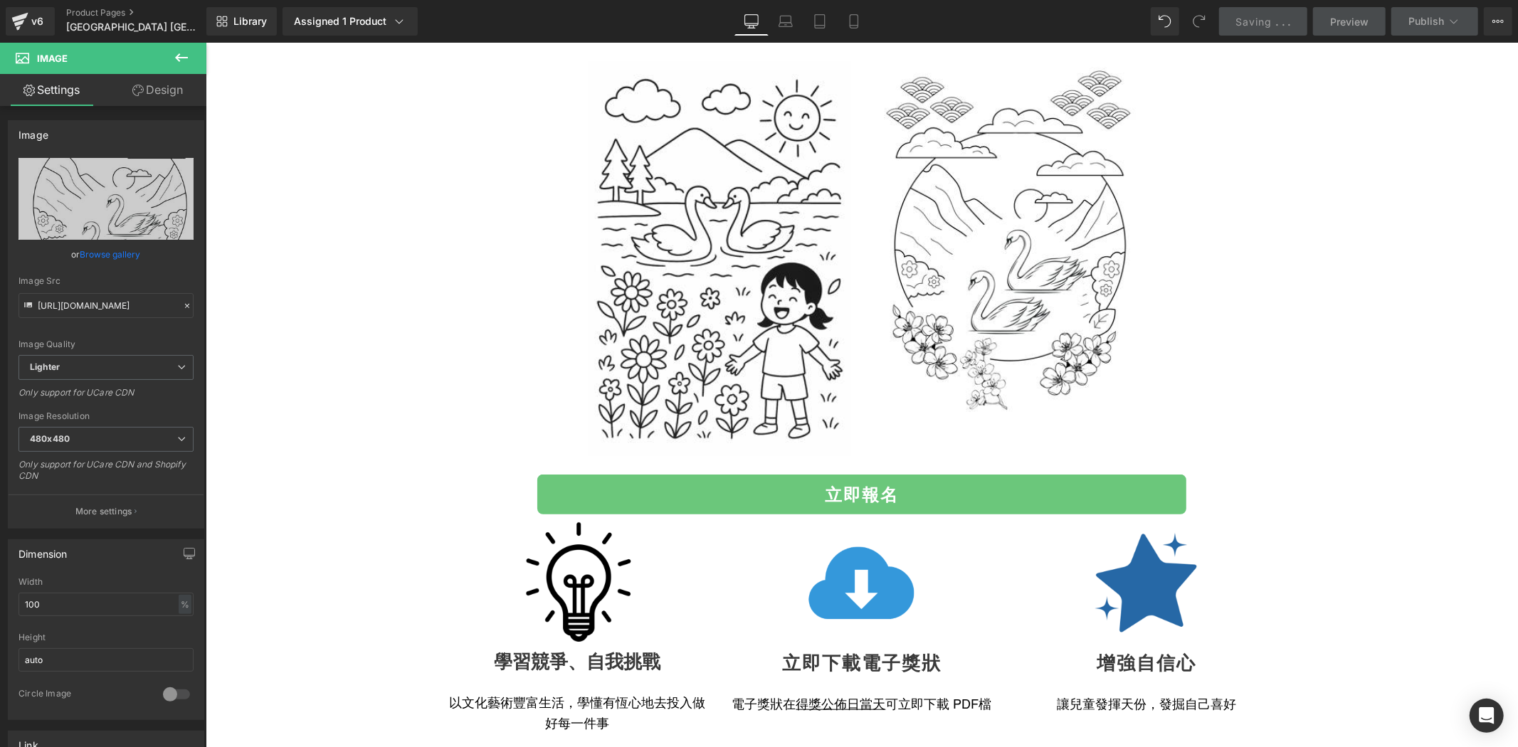
scroll to position [1107, 0]
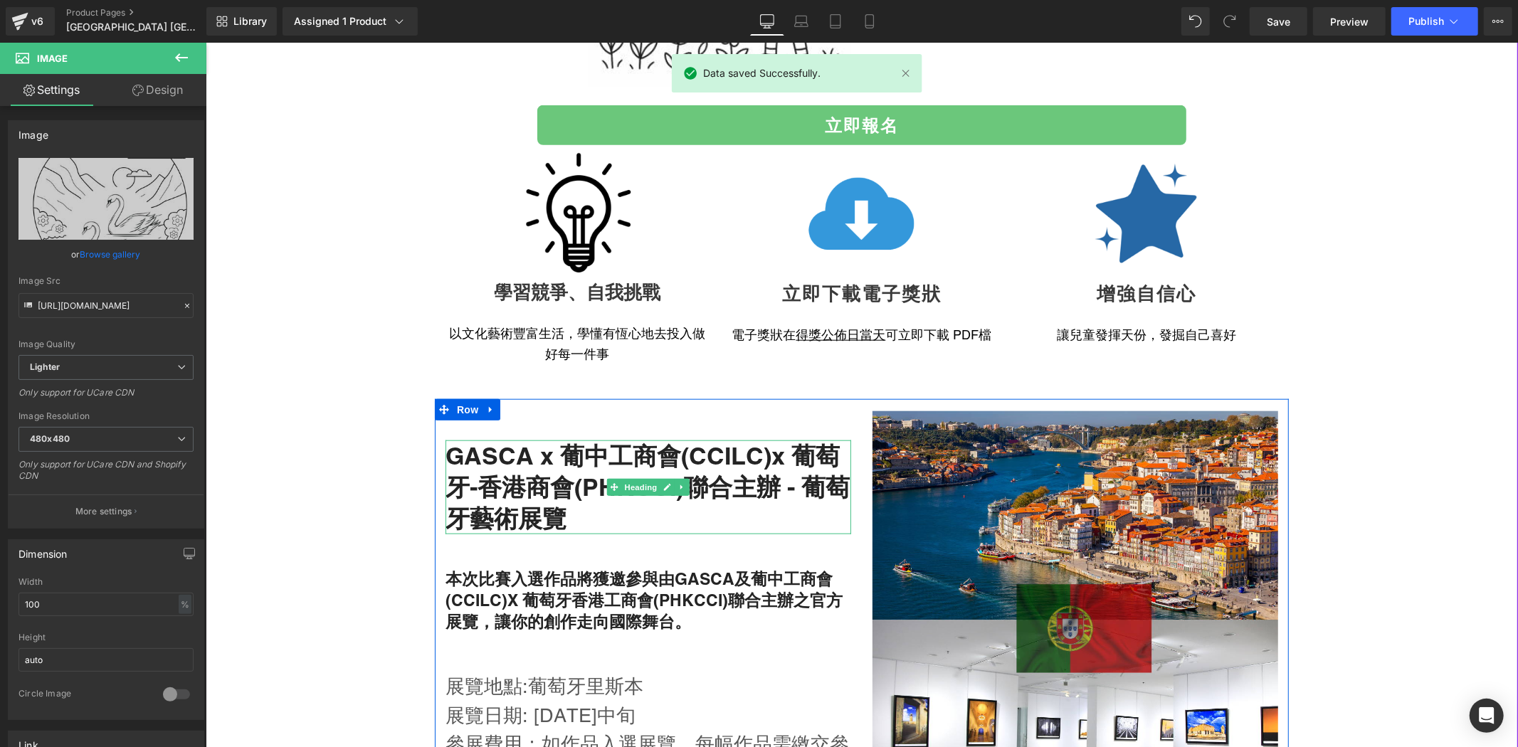
click at [755, 451] on h2 "GASCA x 葡中工商會(CCILC)x 葡萄牙-香港商會(PHKCCI)聯合主辦 - 葡萄牙藝術展覽" at bounding box center [648, 487] width 406 height 95
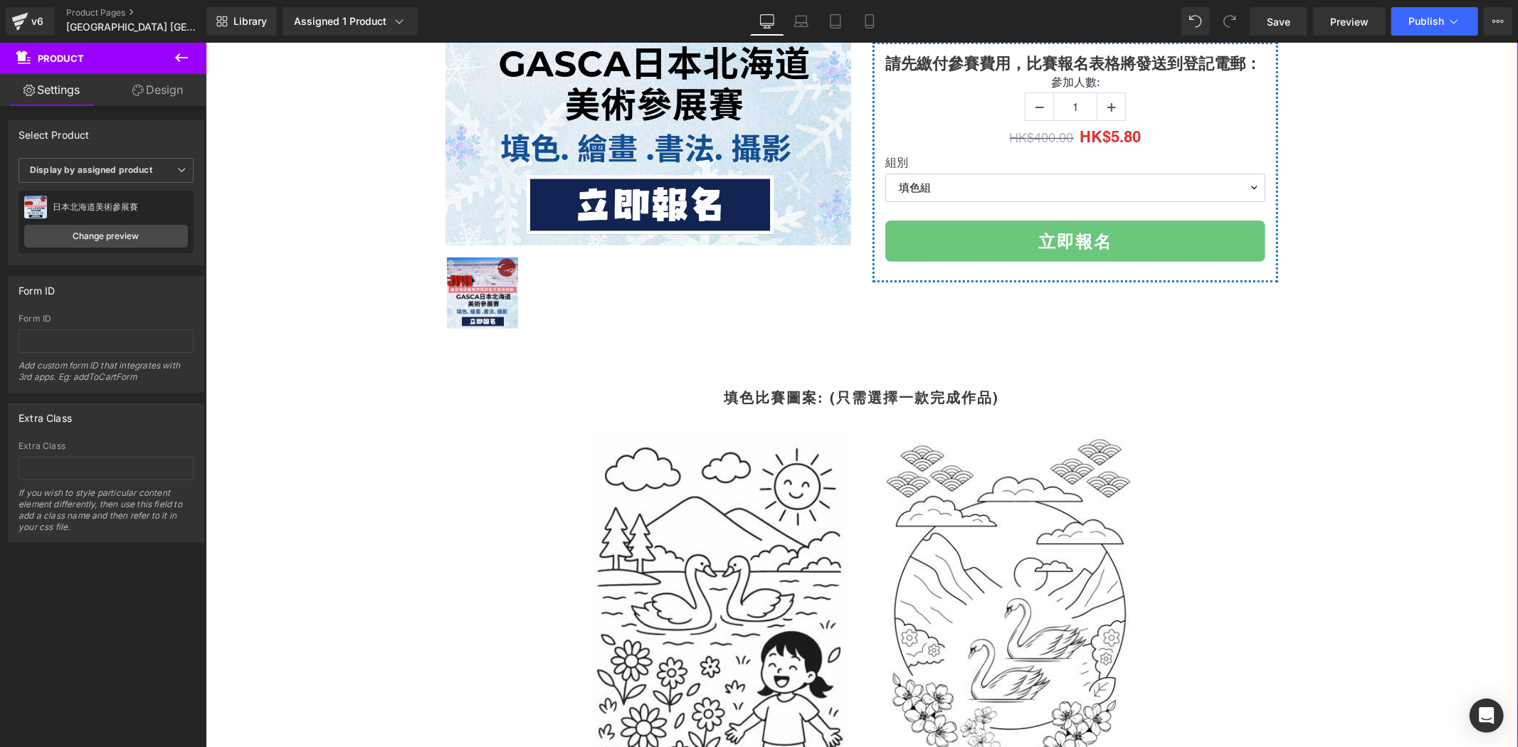
scroll to position [553, 0]
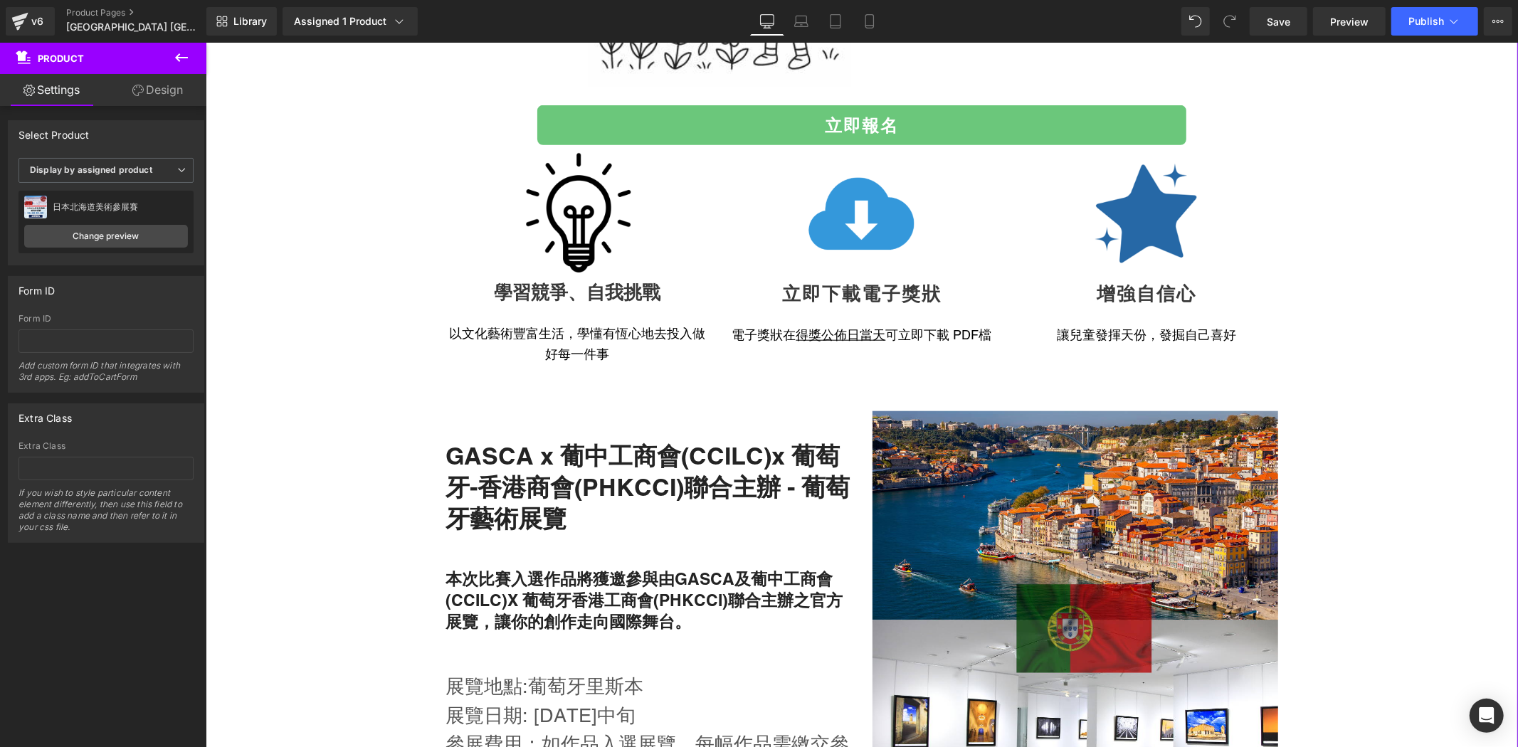
scroll to position [1291, 0]
